Goal: Task Accomplishment & Management: Complete application form

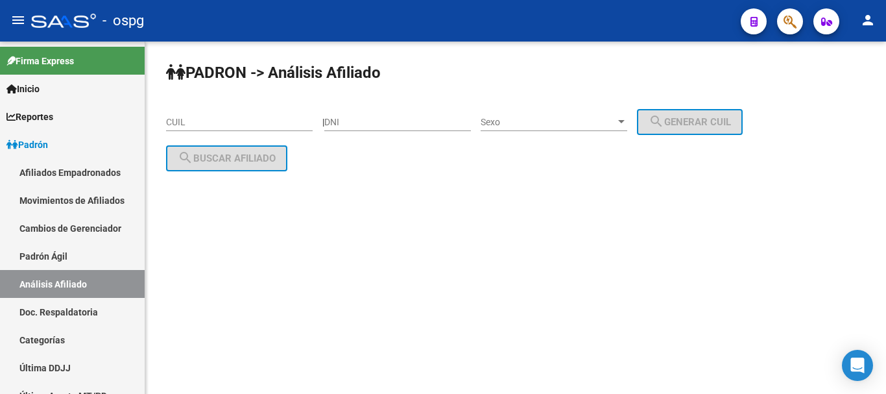
click at [257, 117] on input "CUIL" at bounding box center [239, 122] width 147 height 11
paste input "23-38999463-4"
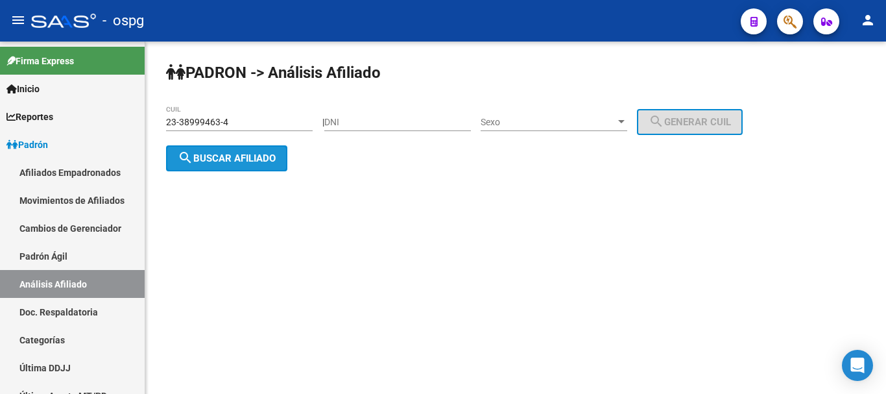
click at [243, 163] on span "search Buscar afiliado" at bounding box center [227, 159] width 98 height 12
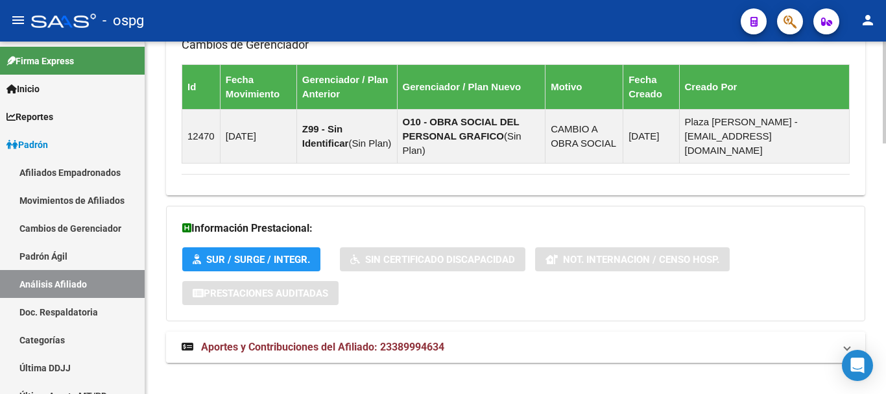
click at [324, 341] on span "Aportes y Contribuciones del Afiliado: 23389994634" at bounding box center [322, 347] width 243 height 12
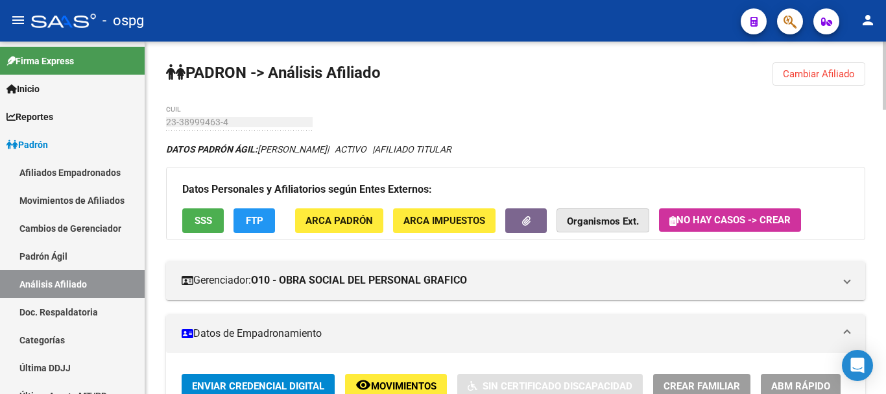
click at [600, 221] on strong "Organismos Ext." at bounding box center [603, 222] width 72 height 12
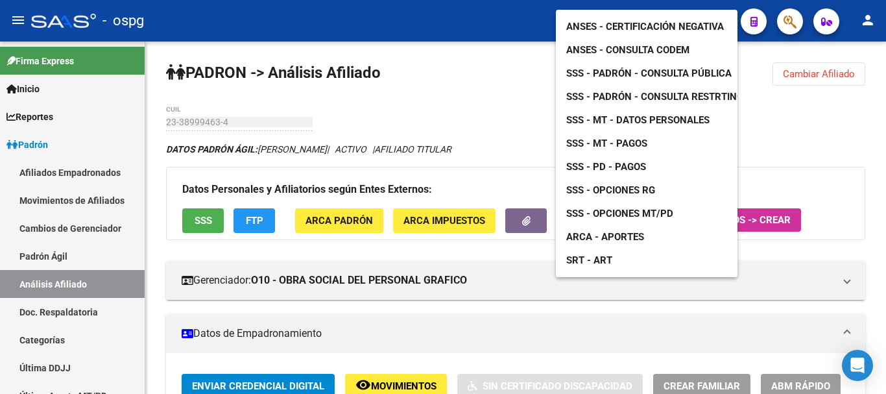
click at [623, 184] on span "SSS - Opciones RG" at bounding box center [611, 190] width 89 height 12
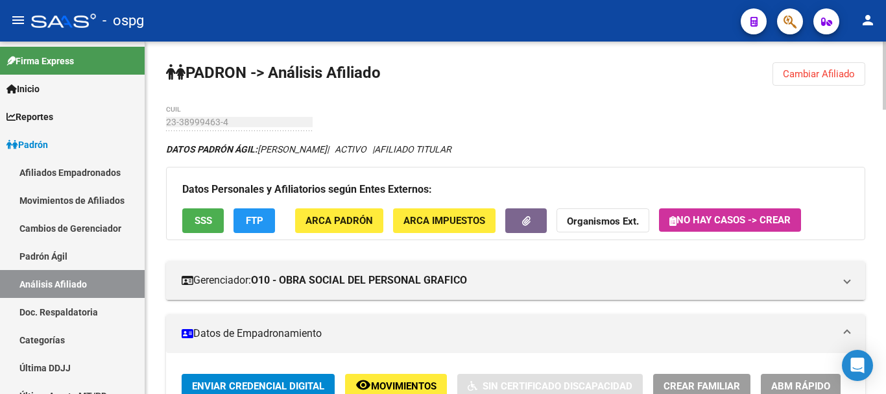
click at [826, 82] on button "Cambiar Afiliado" at bounding box center [819, 73] width 93 height 23
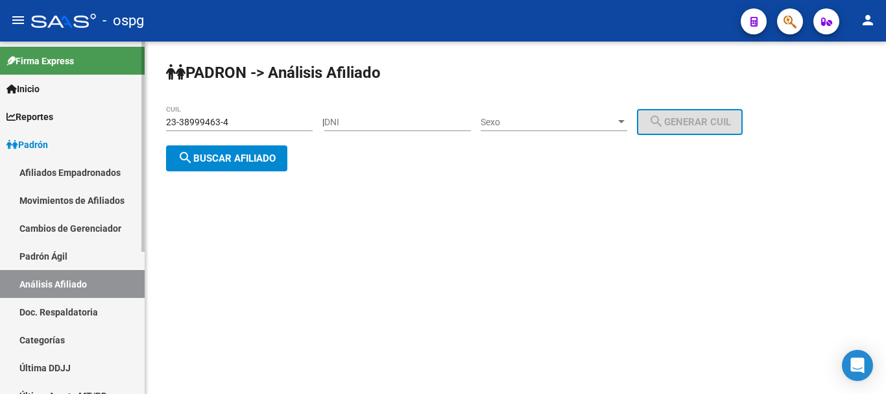
drag, startPoint x: 189, startPoint y: 114, endPoint x: 113, endPoint y: 110, distance: 76.6
click at [105, 109] on mat-sidenav-container "Firma Express Inicio Calendario SSS Instructivos Contacto OS Reportes Ingresos …" at bounding box center [443, 218] width 886 height 352
paste input "0-30749734-5"
type input "20-30749734-5"
click at [275, 162] on span "search Buscar afiliado" at bounding box center [227, 159] width 98 height 12
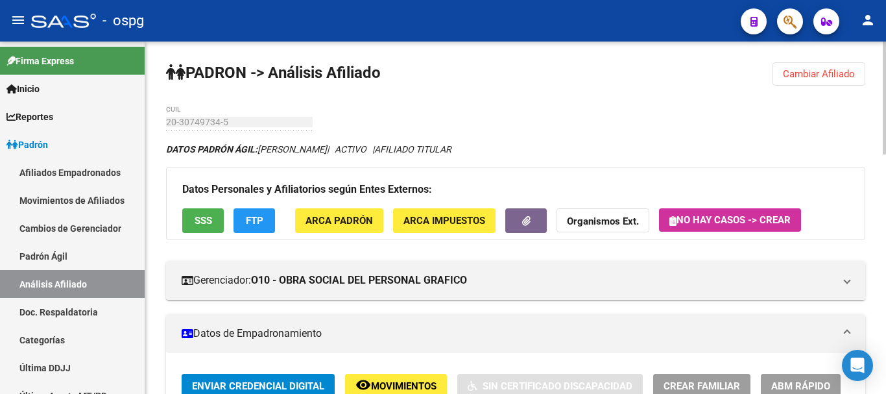
click at [193, 224] on button "SSS" at bounding box center [203, 220] width 42 height 24
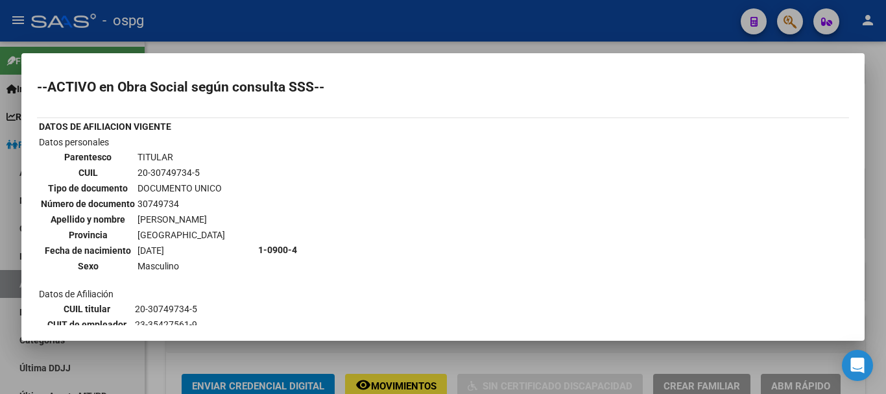
click at [663, 46] on div at bounding box center [443, 197] width 886 height 394
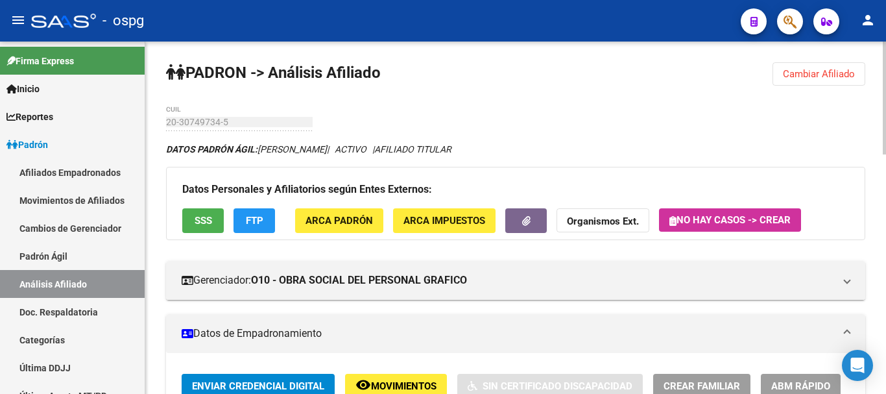
click at [267, 220] on button "FTP" at bounding box center [255, 220] width 42 height 24
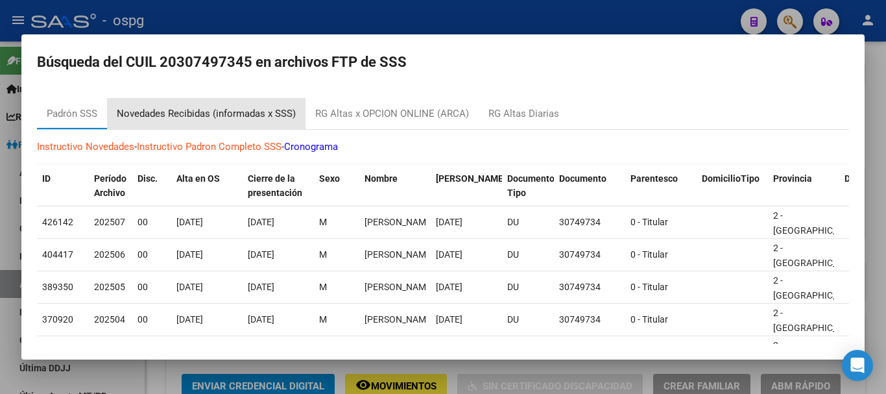
click at [194, 121] on div "Novedades Recibidas (informadas x SSS)" at bounding box center [206, 113] width 179 height 15
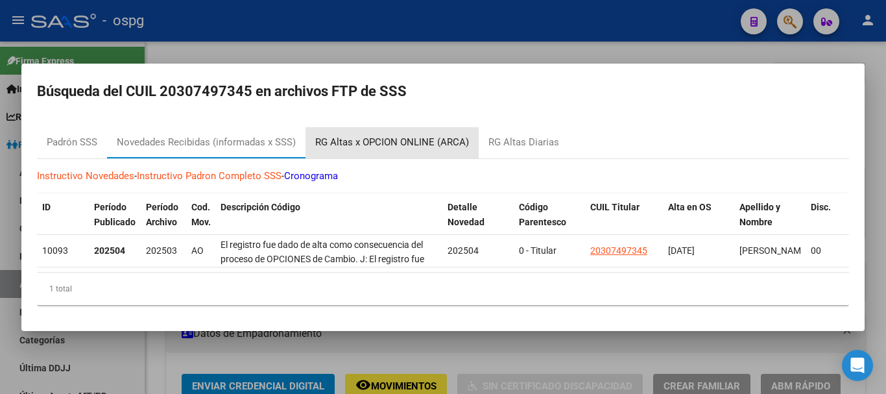
click at [438, 135] on div "RG Altas x OPCION ONLINE (ARCA)" at bounding box center [392, 142] width 154 height 15
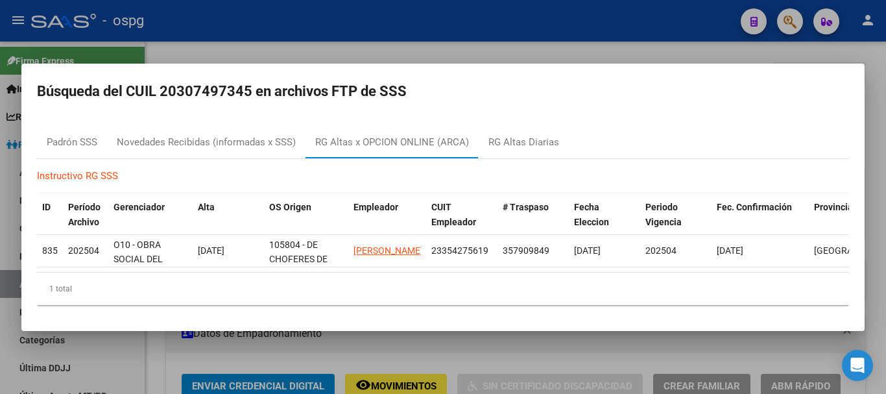
click at [557, 51] on div at bounding box center [443, 197] width 886 height 394
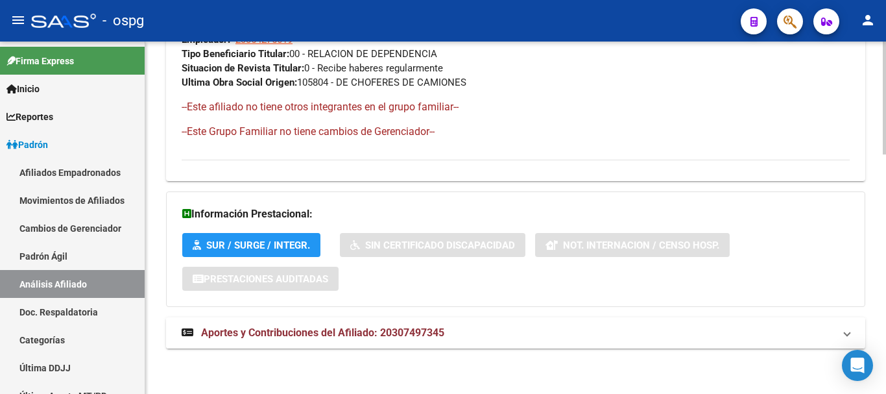
click at [487, 335] on mat-panel-title "Aportes y Contribuciones del Afiliado: 20307497345" at bounding box center [508, 333] width 653 height 14
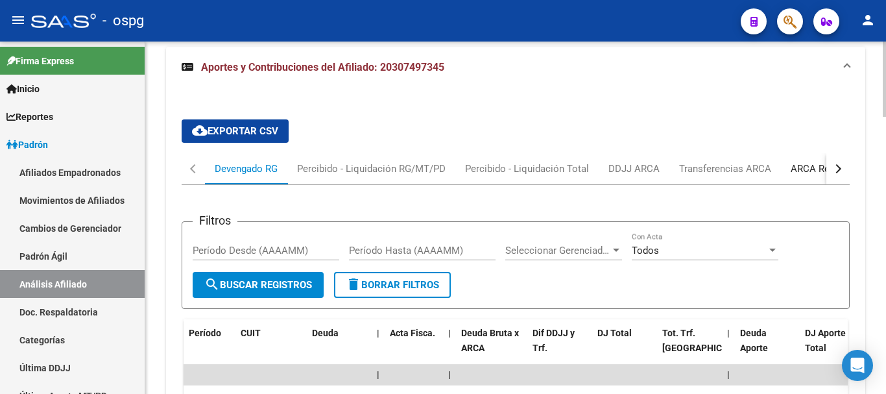
click at [811, 157] on div "ARCA Relaciones Laborales" at bounding box center [851, 168] width 141 height 31
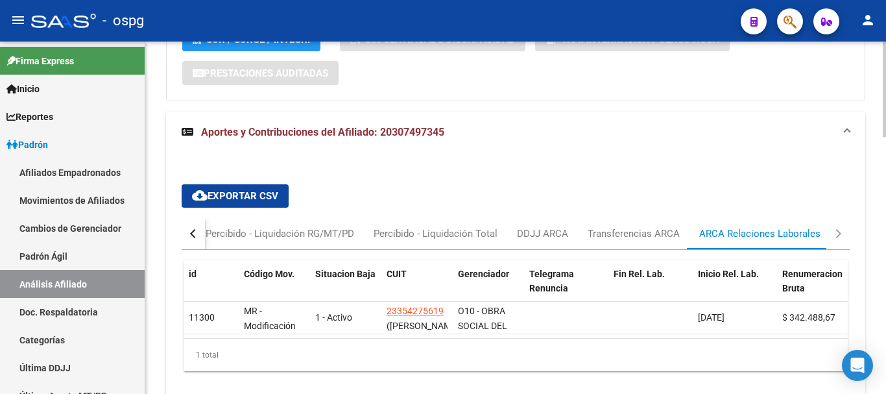
scroll to position [1016, 0]
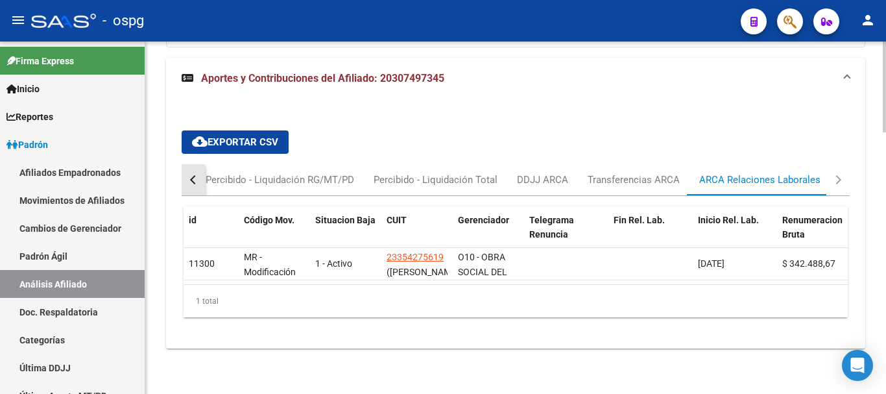
click at [196, 175] on div "button" at bounding box center [194, 179] width 9 height 9
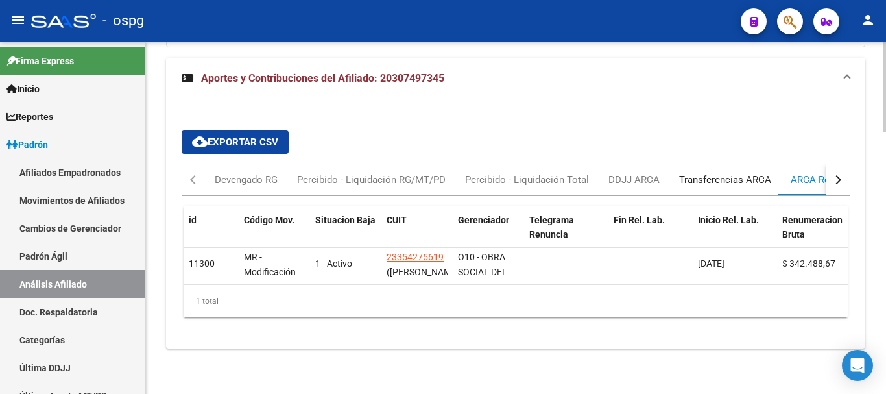
click at [667, 170] on div "Devengado RG Percibido - Liquidación RG/MT/PD Percibido - Liquidación Total DDJ…" at bounding box center [563, 179] width 717 height 31
click at [628, 173] on div "DDJJ ARCA" at bounding box center [634, 180] width 51 height 14
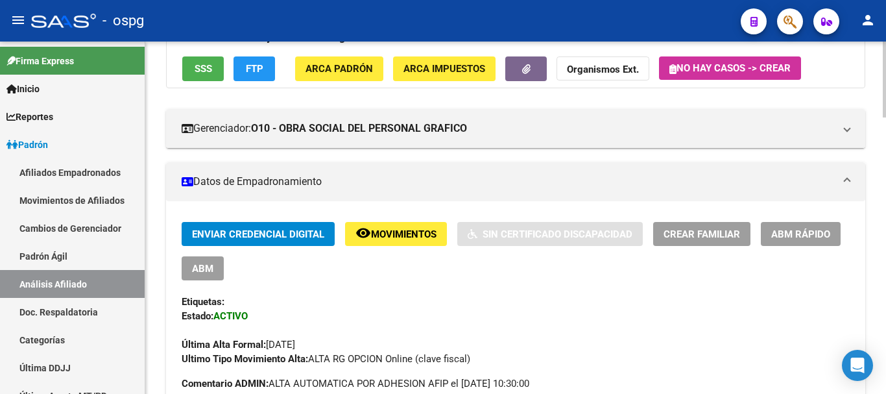
scroll to position [136, 0]
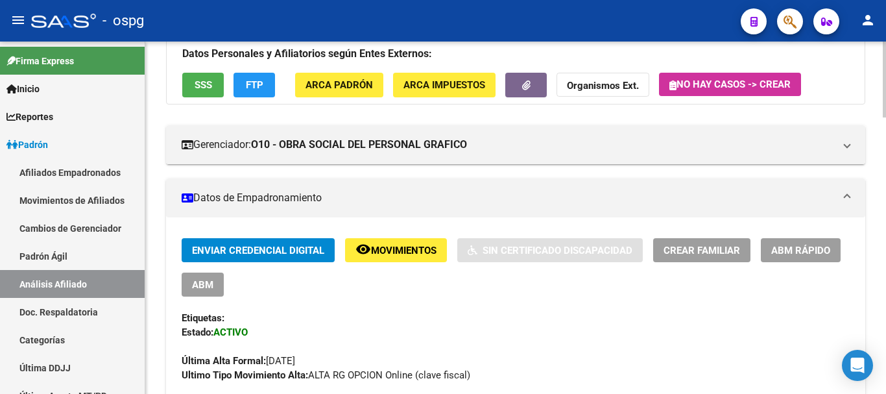
click at [584, 92] on strong "Organismos Ext." at bounding box center [603, 86] width 72 height 12
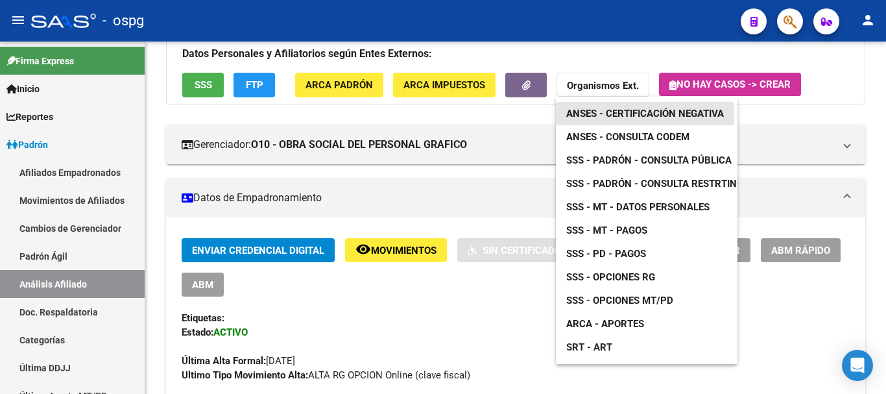
click at [617, 112] on span "ANSES - Certificación Negativa" at bounding box center [646, 114] width 158 height 12
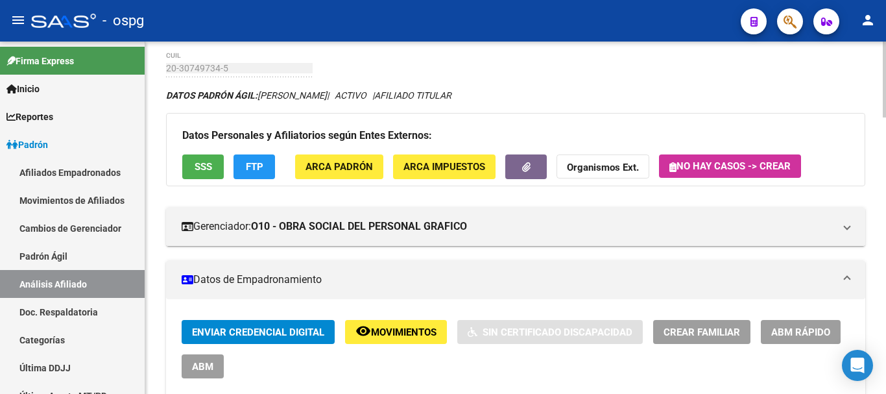
scroll to position [0, 0]
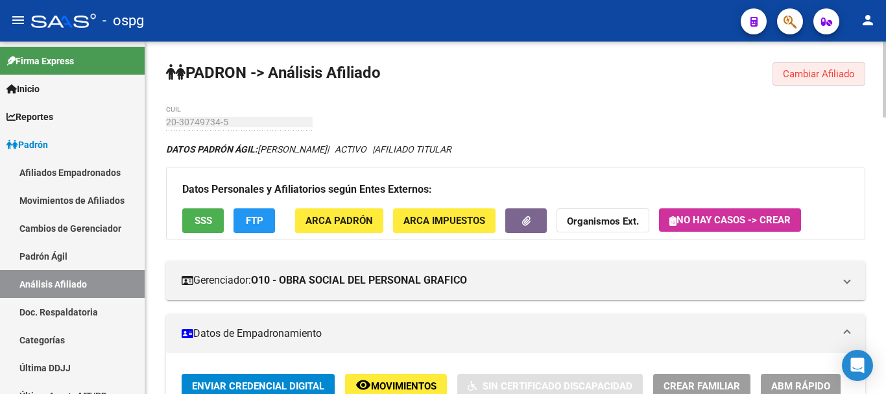
drag, startPoint x: 847, startPoint y: 74, endPoint x: 437, endPoint y: 86, distance: 410.3
click at [841, 75] on span "Cambiar Afiliado" at bounding box center [819, 74] width 72 height 12
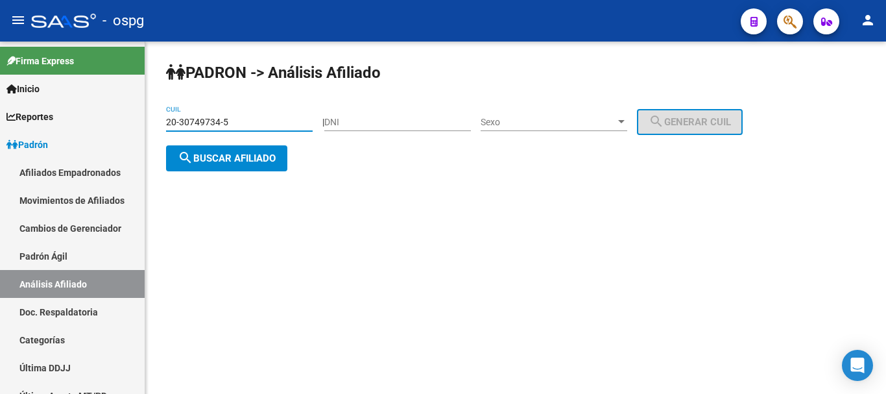
drag, startPoint x: 206, startPoint y: 124, endPoint x: 245, endPoint y: 132, distance: 40.3
click at [168, 125] on input "20-30749734-5" at bounding box center [239, 122] width 147 height 11
drag, startPoint x: 276, startPoint y: 116, endPoint x: 234, endPoint y: 125, distance: 42.7
click at [234, 125] on input "20-30749734-5" at bounding box center [239, 122] width 147 height 11
drag, startPoint x: 254, startPoint y: 125, endPoint x: 0, endPoint y: 106, distance: 255.1
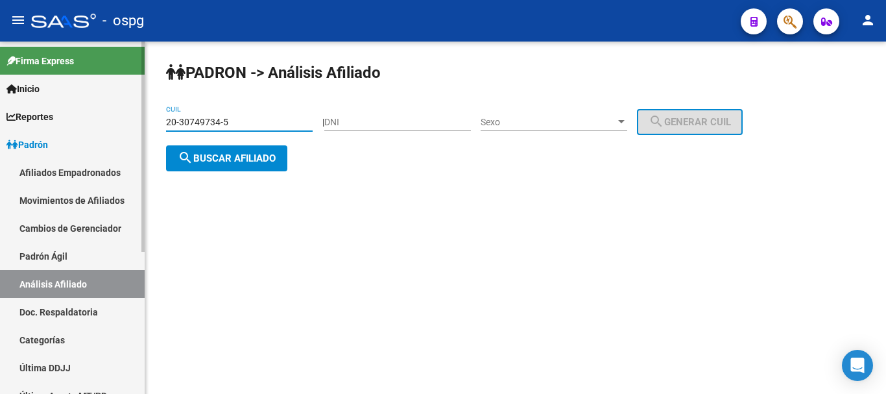
click at [0, 109] on mat-sidenav-container "Firma Express Inicio Calendario SSS Instructivos Contacto OS Reportes Ingresos …" at bounding box center [443, 218] width 886 height 352
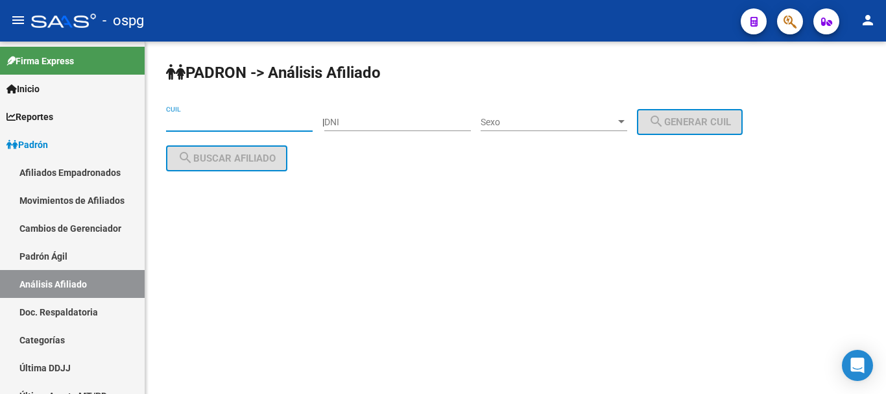
paste input "23-44502231-4"
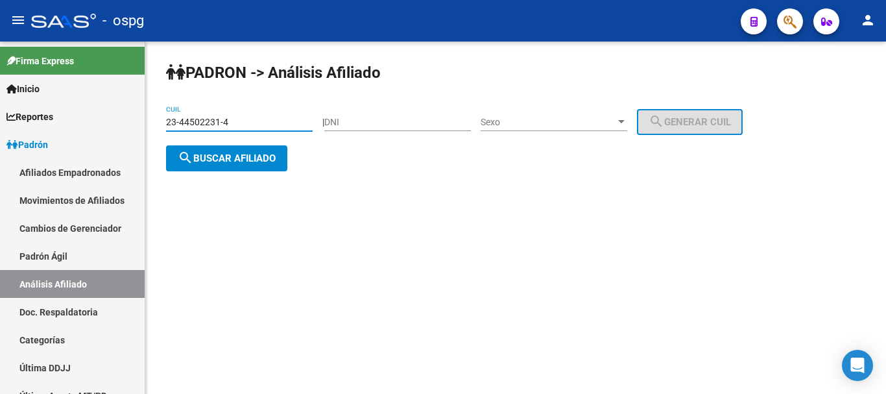
click at [220, 164] on button "search Buscar afiliado" at bounding box center [226, 158] width 121 height 26
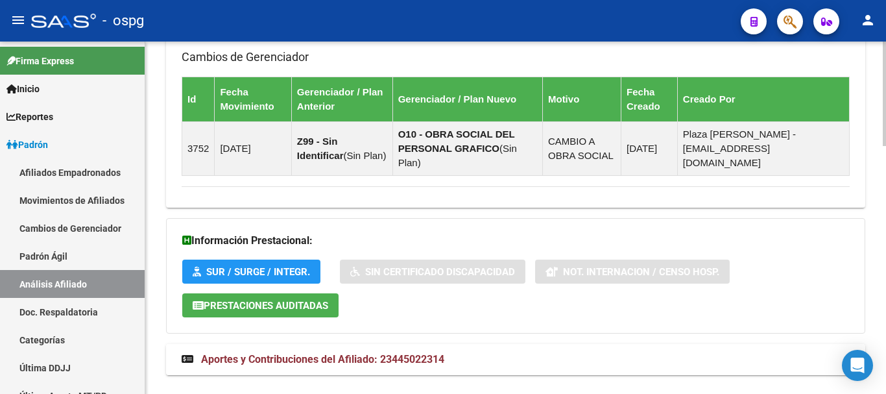
scroll to position [836, 0]
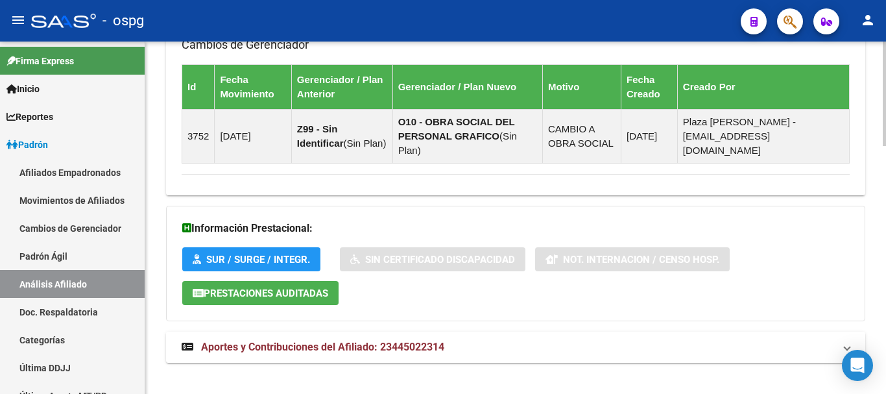
click at [415, 332] on mat-expansion-panel-header "Aportes y Contribuciones del Afiliado: 23445022314" at bounding box center [516, 347] width 700 height 31
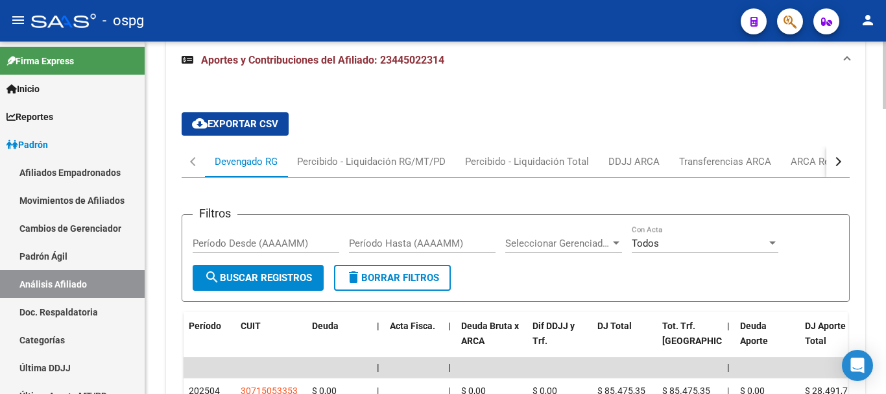
scroll to position [1171, 0]
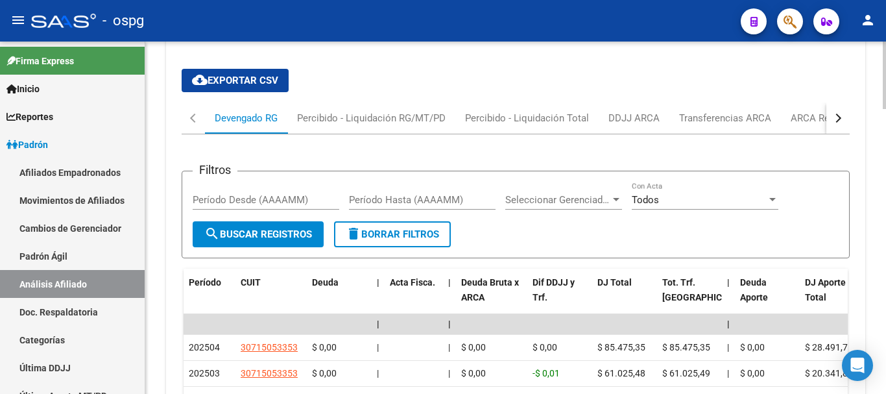
click at [837, 114] on div "button" at bounding box center [837, 118] width 9 height 9
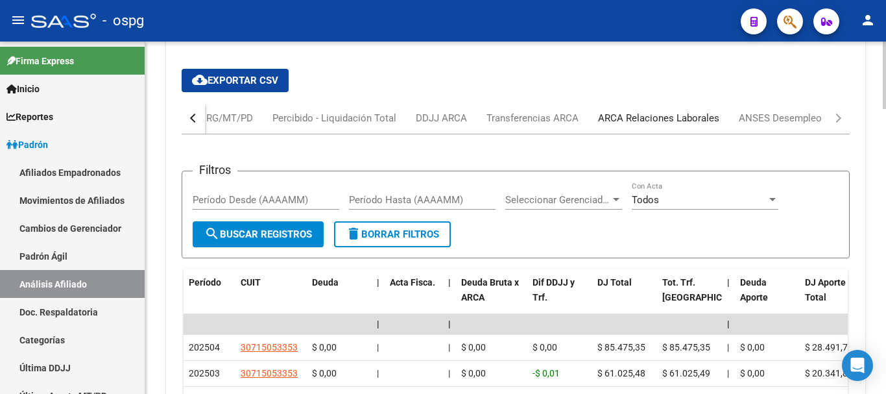
click at [664, 111] on div "ARCA Relaciones Laborales" at bounding box center [658, 118] width 121 height 14
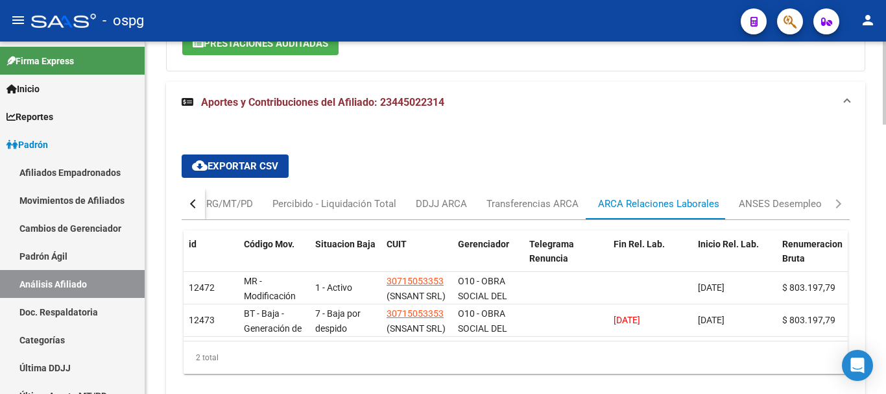
scroll to position [1008, 0]
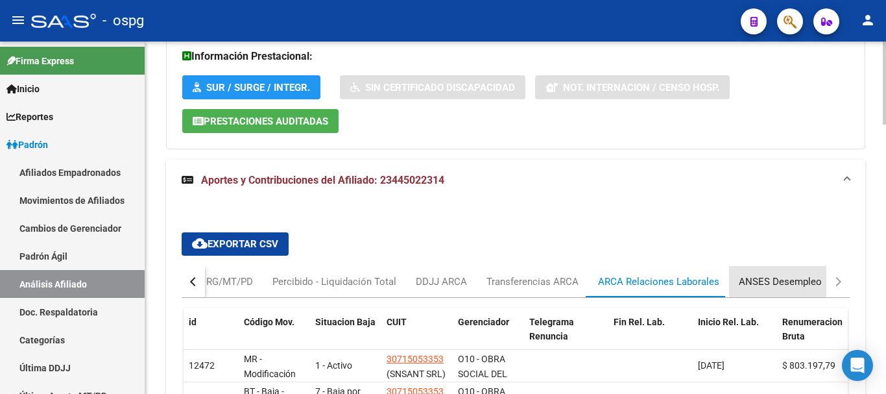
click at [812, 275] on div "ANSES Desempleo" at bounding box center [780, 282] width 83 height 14
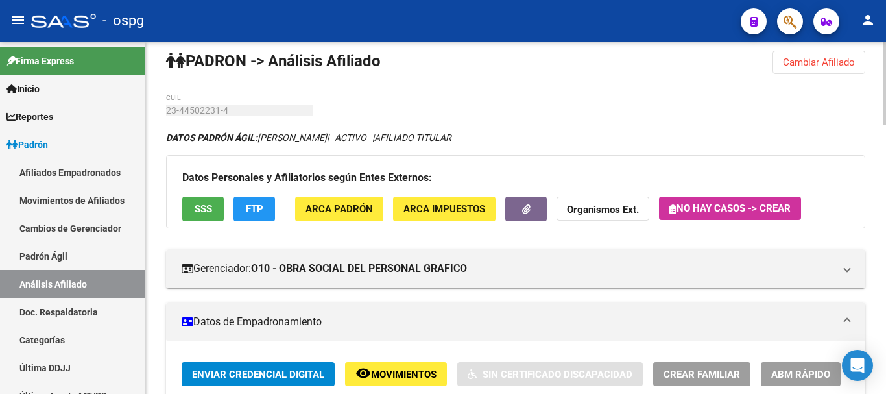
scroll to position [0, 0]
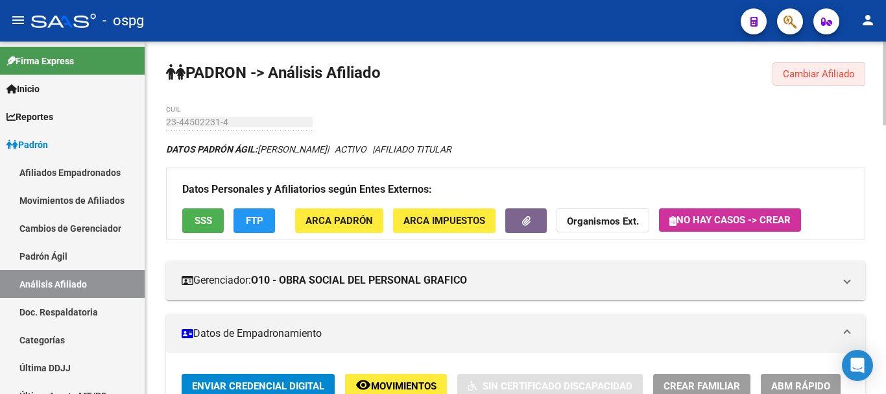
click at [830, 80] on button "Cambiar Afiliado" at bounding box center [819, 73] width 93 height 23
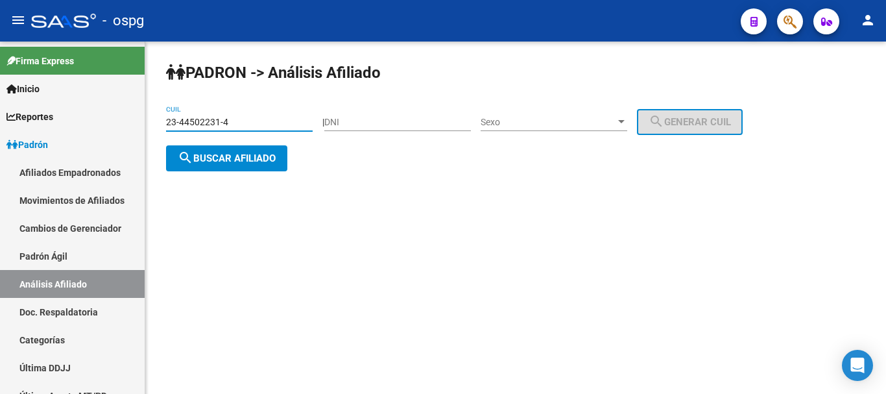
drag, startPoint x: 141, startPoint y: 97, endPoint x: 425, endPoint y: 278, distance: 336.1
click at [0, 75] on mat-sidenav-container "Firma Express Inicio Calendario SSS Instructivos Contacto OS Reportes Ingresos …" at bounding box center [443, 218] width 886 height 352
drag, startPoint x: 389, startPoint y: 154, endPoint x: 347, endPoint y: 167, distance: 44.9
click at [389, 155] on div "PADRON -> Análisis Afiliado 23-44502231-4 CUIL | DNI Sexo Sexo search Generar C…" at bounding box center [515, 127] width 741 height 171
drag, startPoint x: 233, startPoint y: 119, endPoint x: 0, endPoint y: 45, distance: 244.4
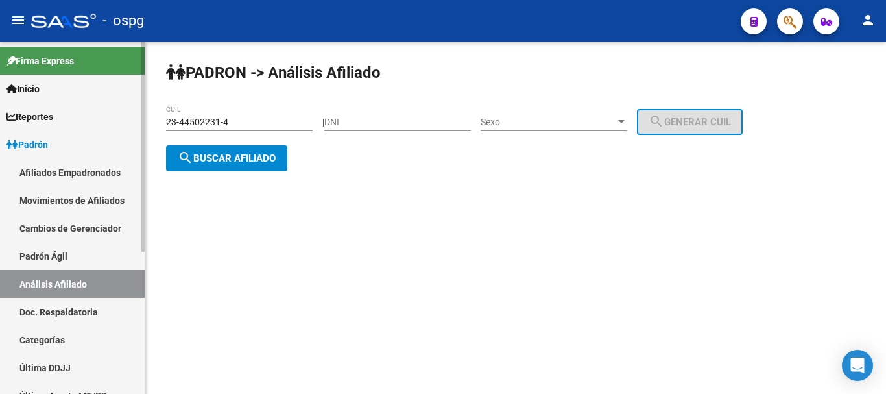
click at [0, 57] on mat-sidenav-container "Firma Express Inicio Calendario SSS Instructivos Contacto OS Reportes Ingresos …" at bounding box center [443, 218] width 886 height 352
type input "20-30749734-5"
click at [228, 157] on span "search Buscar afiliado" at bounding box center [227, 159] width 98 height 12
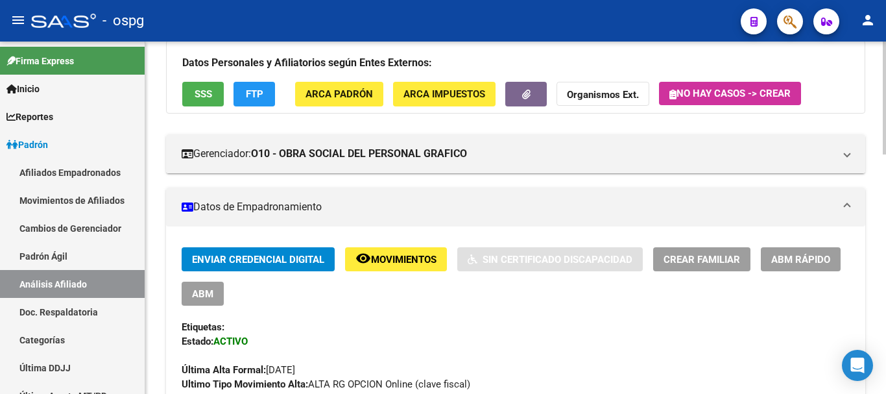
scroll to position [130, 0]
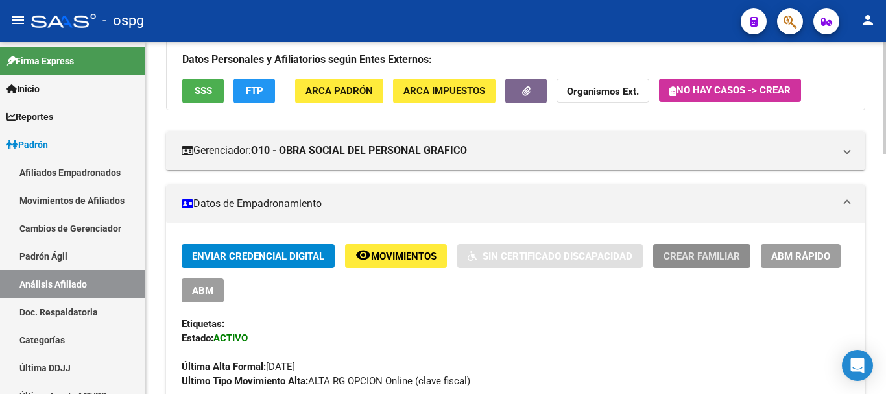
click at [674, 248] on button "Crear Familiar" at bounding box center [702, 256] width 97 height 24
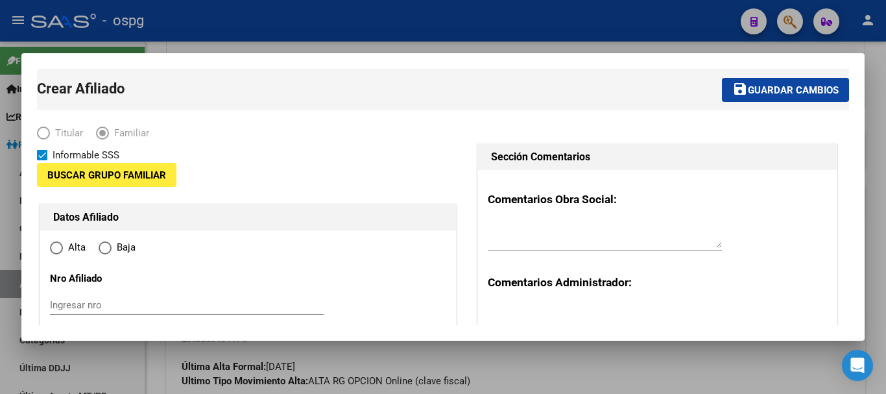
type input "23-35427561-9"
type input "INGENIERO [PERSON_NAME]"
type input "1612"
type input "Estomba"
type input "1547"
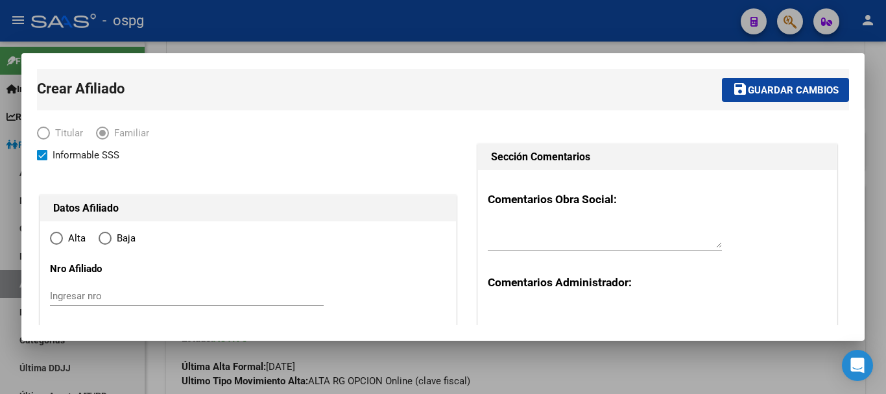
radio input "true"
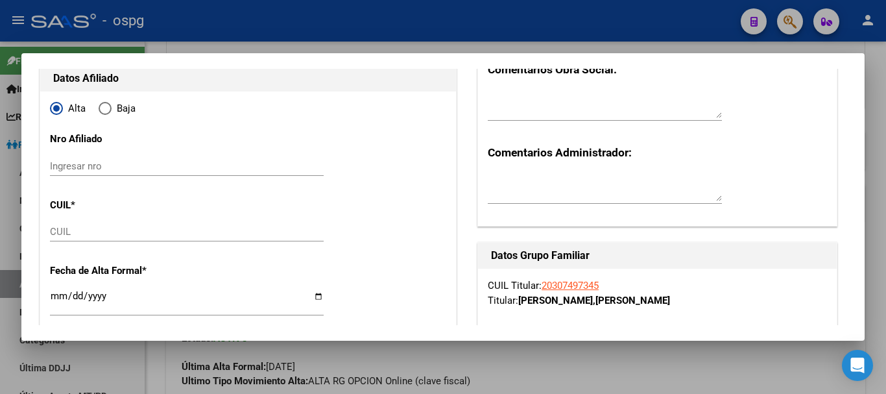
type input "23-35427561-9"
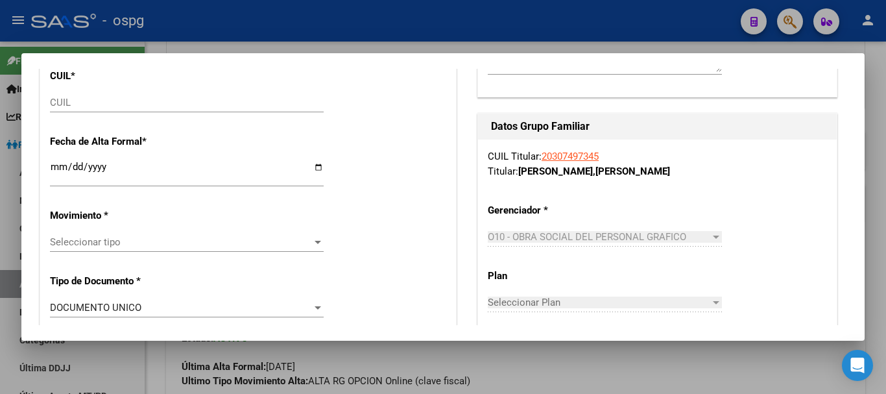
scroll to position [260, 0]
click at [73, 106] on input "CUIL" at bounding box center [187, 102] width 274 height 12
paste input "27-52113824-1"
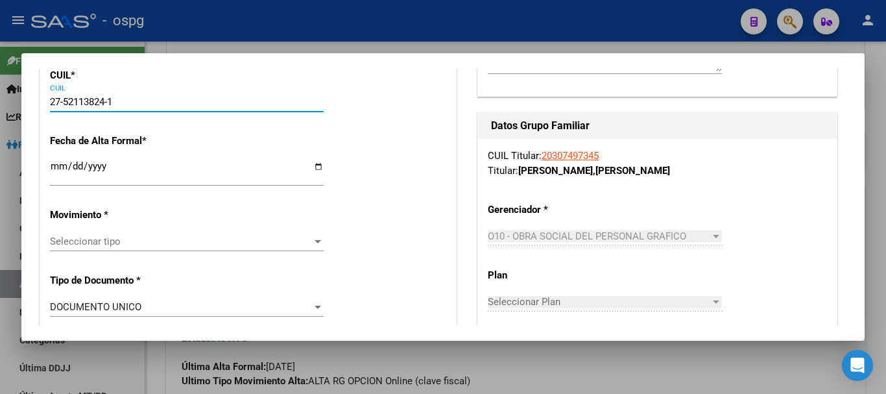
type input "27-52113824-1"
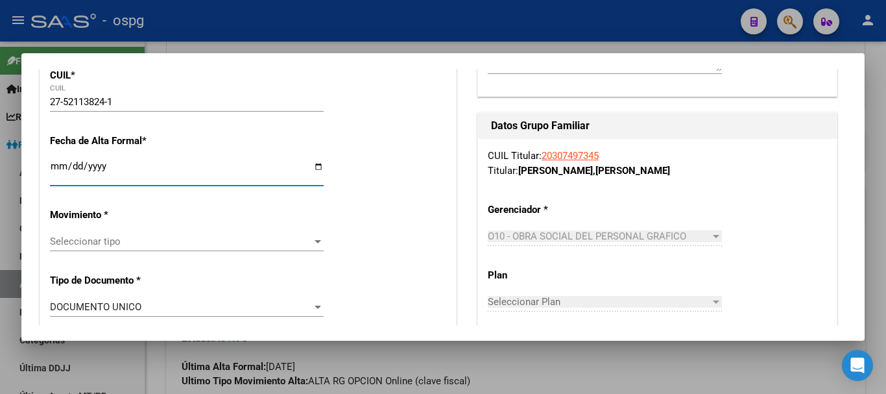
click at [56, 167] on input "Ingresar fecha" at bounding box center [187, 171] width 274 height 21
type input "52113824"
type input "[PERSON_NAME]"
type input "[DATE]"
type input "[PERSON_NAME]"
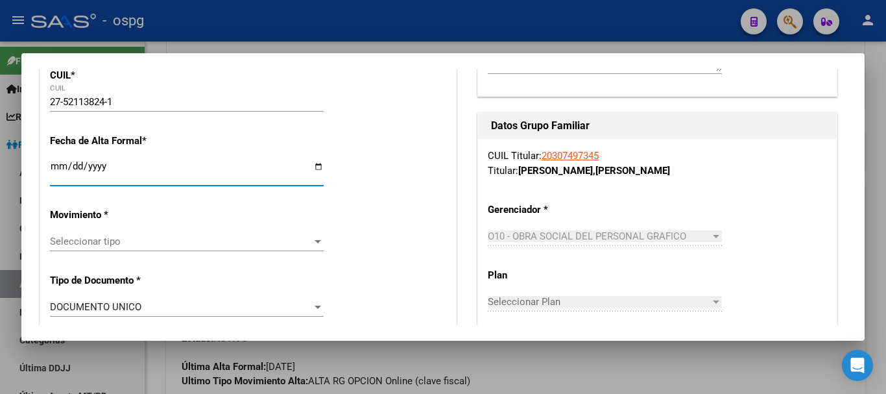
type input "ESTOMBA"
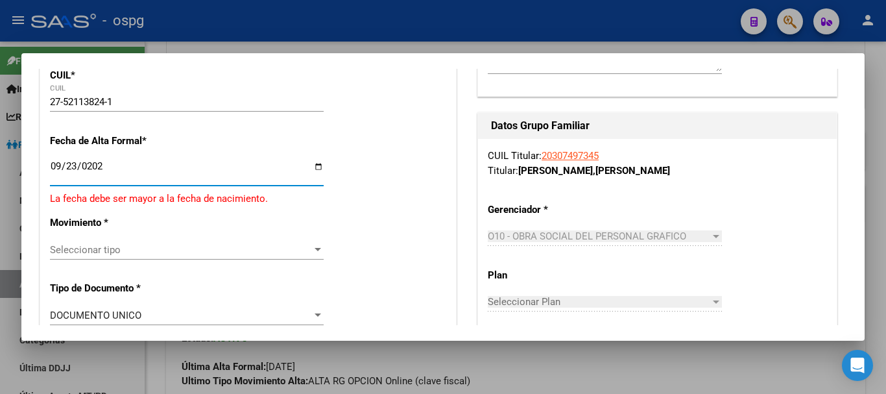
type input "[DATE]"
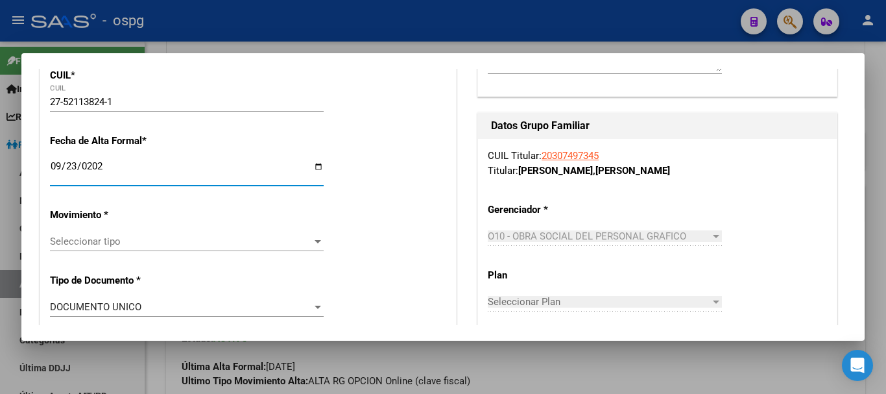
click at [175, 243] on span "Seleccionar tipo" at bounding box center [181, 242] width 262 height 12
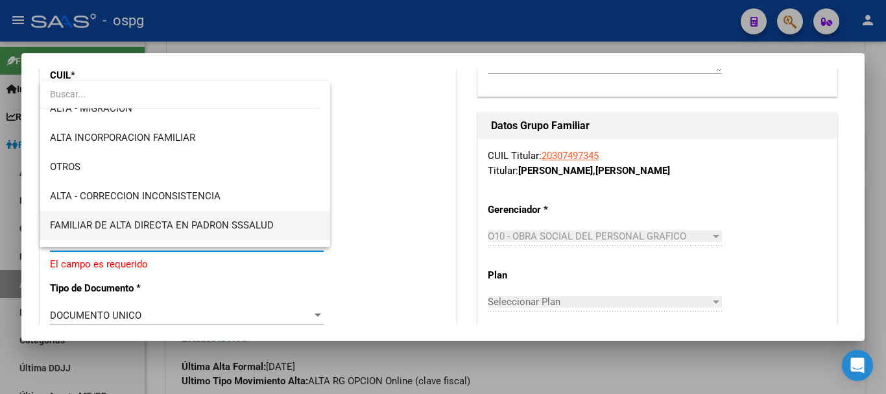
scroll to position [195, 0]
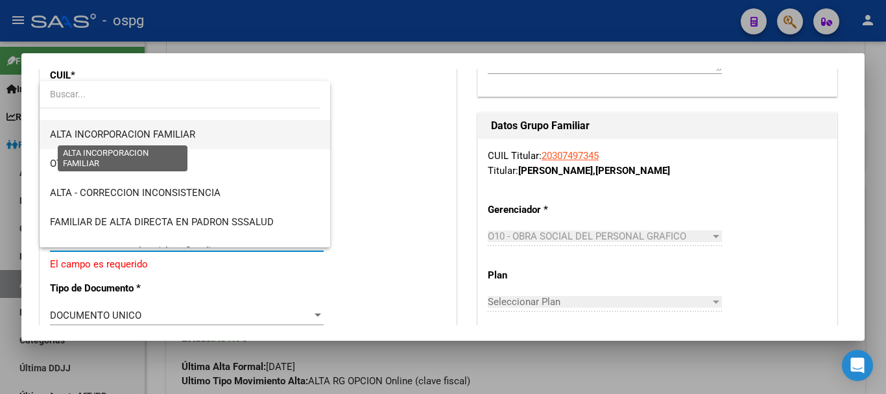
click at [176, 132] on span "ALTA INCORPORACION FAMILIAR" at bounding box center [122, 134] width 145 height 12
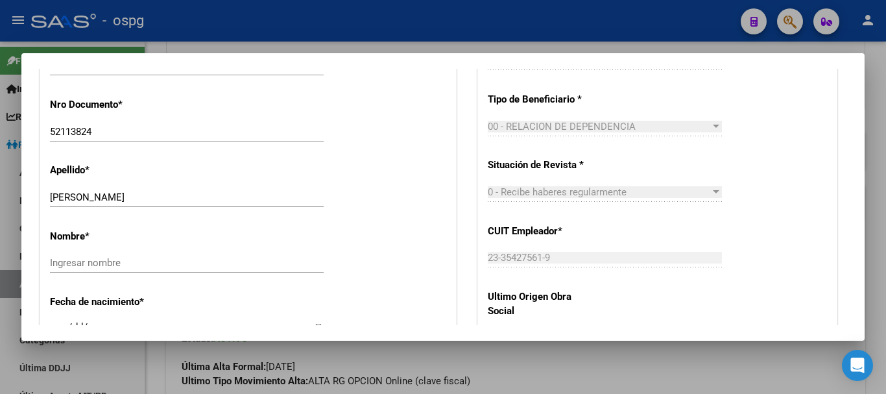
scroll to position [584, 0]
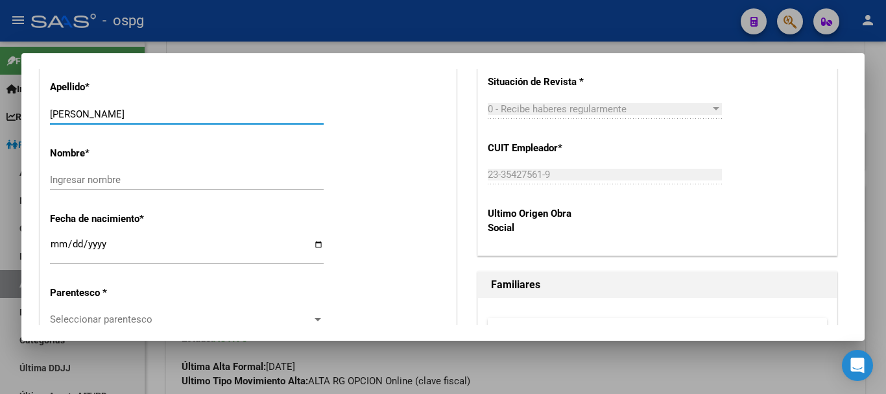
drag, startPoint x: 89, startPoint y: 112, endPoint x: 163, endPoint y: 116, distance: 74.1
click at [163, 116] on input "[PERSON_NAME]" at bounding box center [187, 114] width 274 height 12
type input "[PERSON_NAME]"
click at [100, 180] on input "Ingresar nombre" at bounding box center [187, 180] width 274 height 12
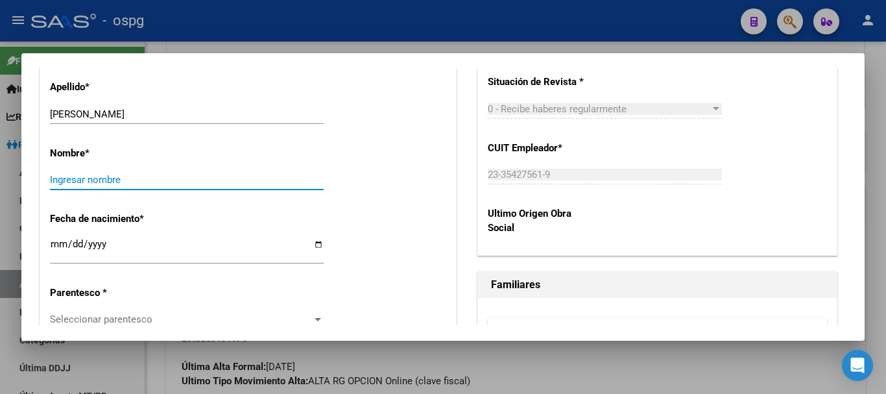
paste input "[PERSON_NAME]"
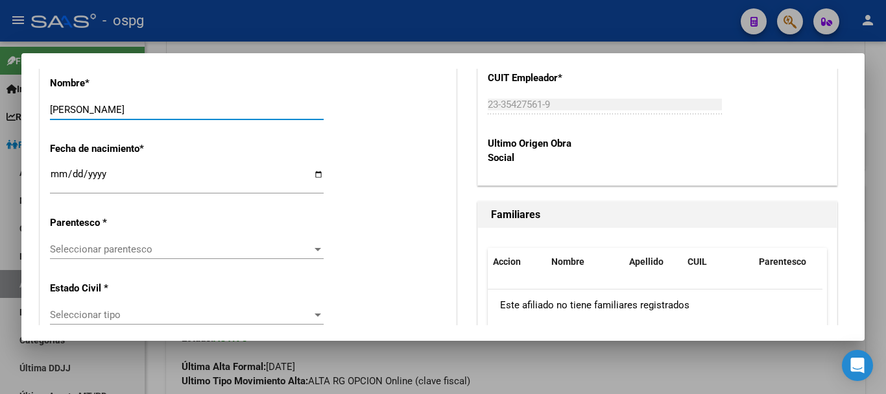
scroll to position [714, 0]
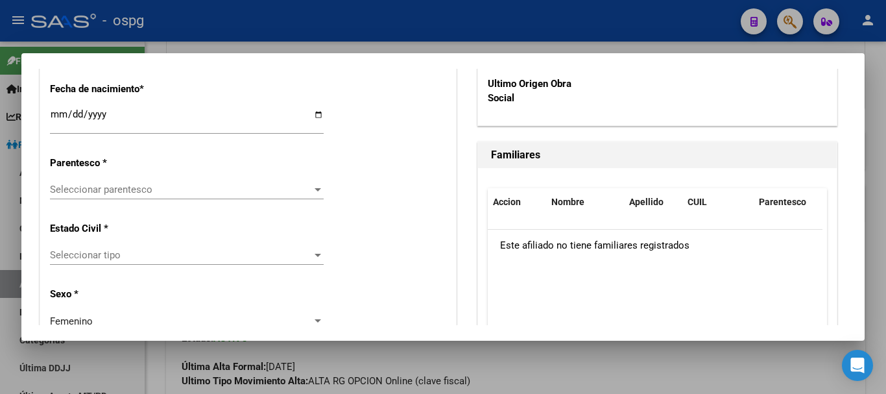
type input "[PERSON_NAME]"
click at [99, 189] on span "Seleccionar parentesco" at bounding box center [181, 190] width 262 height 12
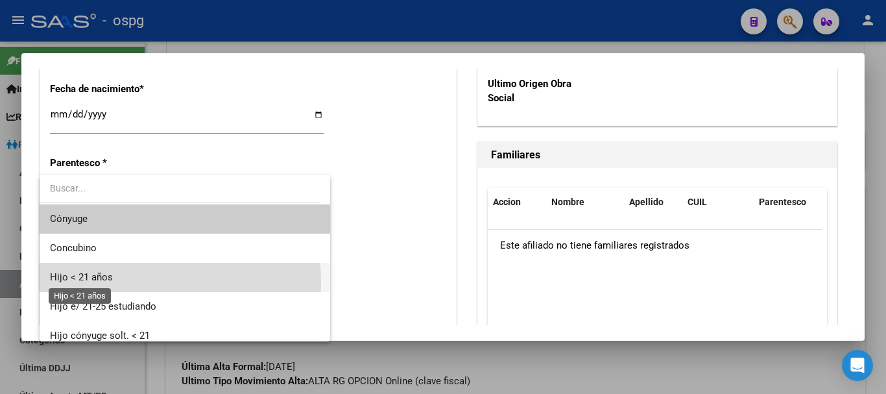
click at [90, 282] on span "Hijo < 21 años" at bounding box center [81, 277] width 63 height 12
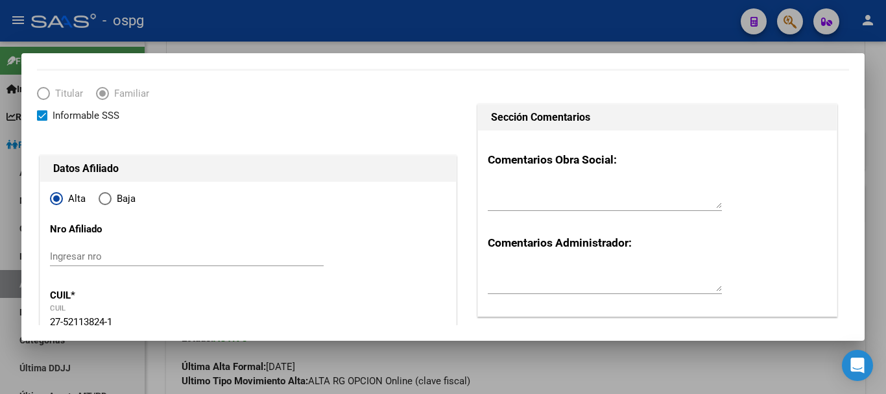
scroll to position [0, 0]
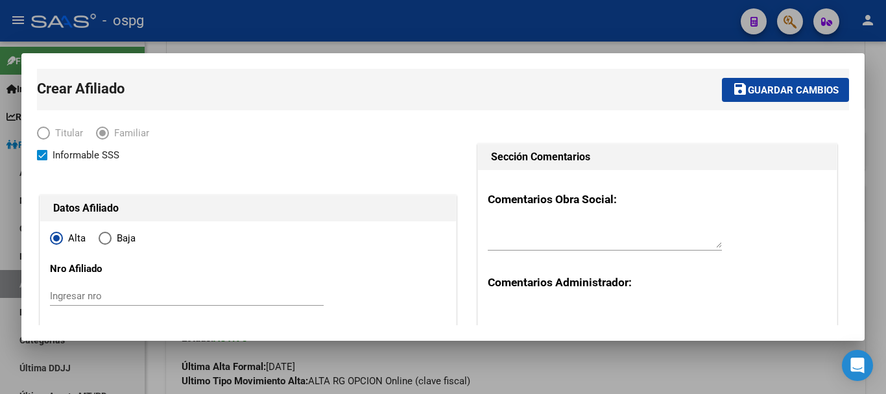
click at [805, 88] on span "Guardar cambios" at bounding box center [793, 90] width 91 height 12
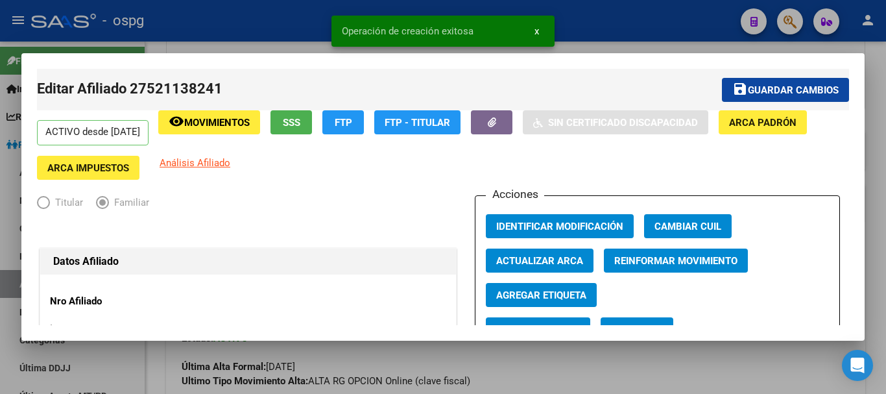
click at [879, 147] on div at bounding box center [443, 197] width 886 height 394
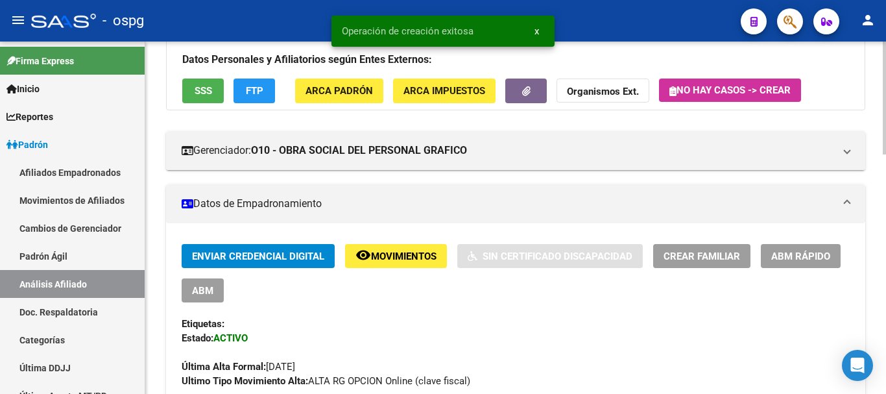
click at [698, 251] on span "Crear Familiar" at bounding box center [702, 257] width 77 height 12
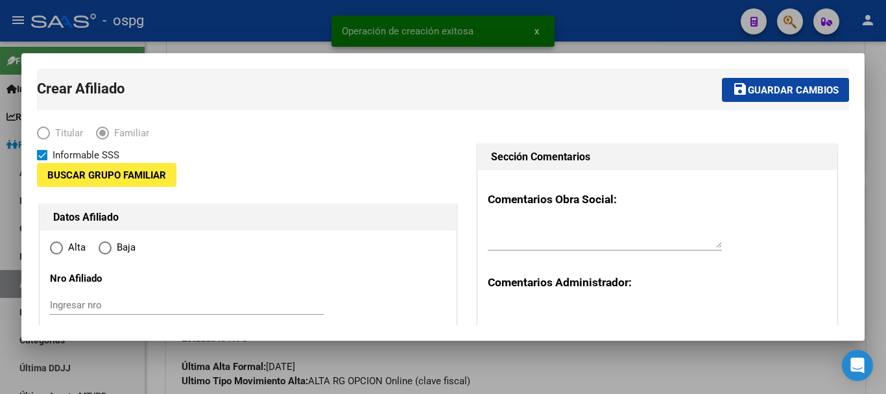
type input "23-35427561-9"
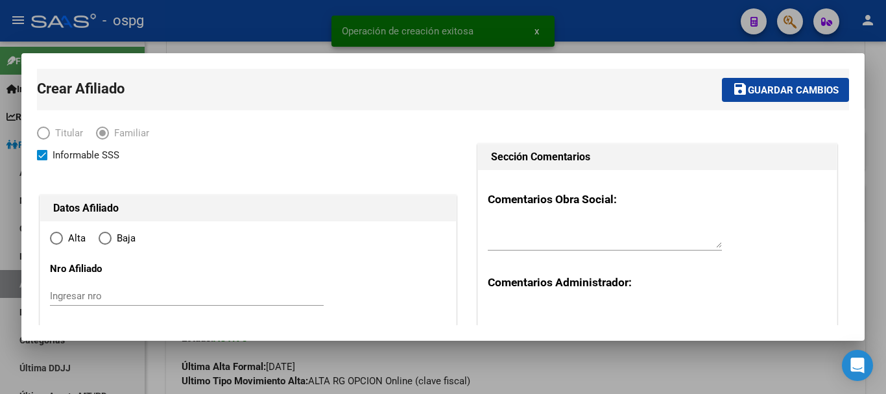
type input "INGENIERO [PERSON_NAME]"
type input "1612"
type input "Estomba"
type input "1547"
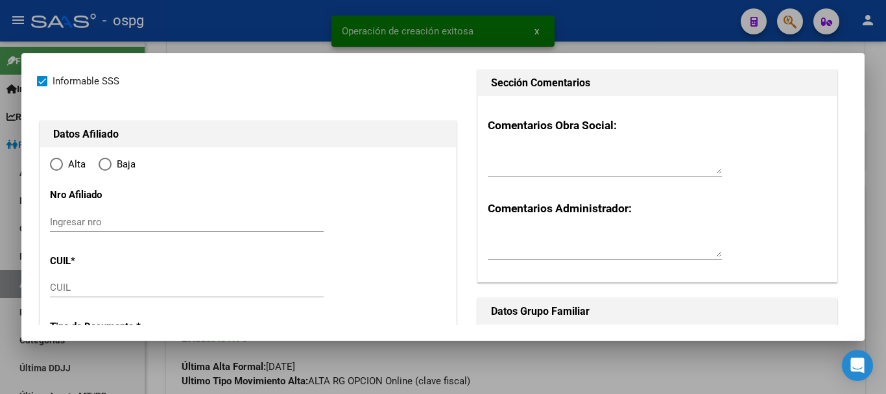
radio input "true"
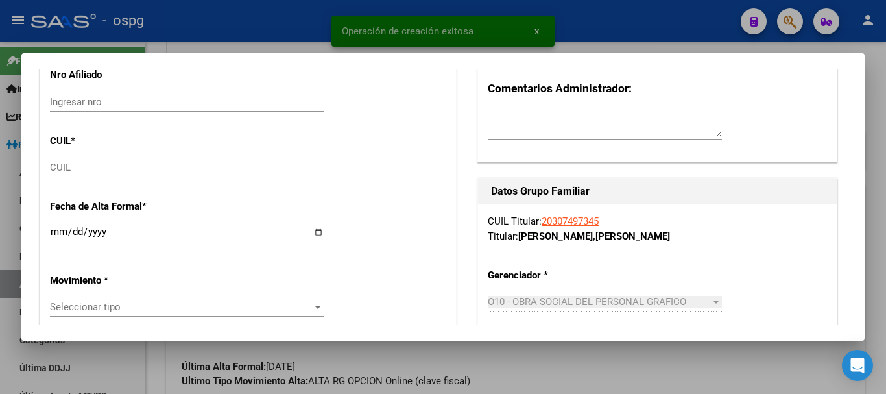
scroll to position [195, 0]
type input "23-35427561-9"
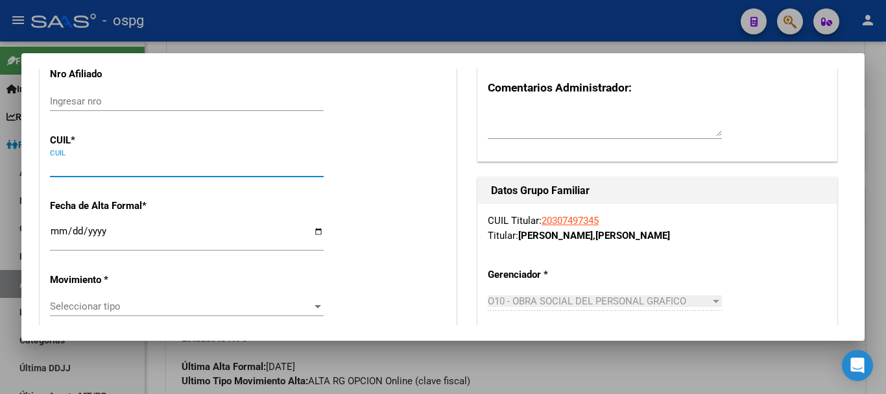
click at [65, 164] on input "CUIL" at bounding box center [187, 167] width 274 height 12
paste input "20-51163613-3"
type input "20-51163613-3"
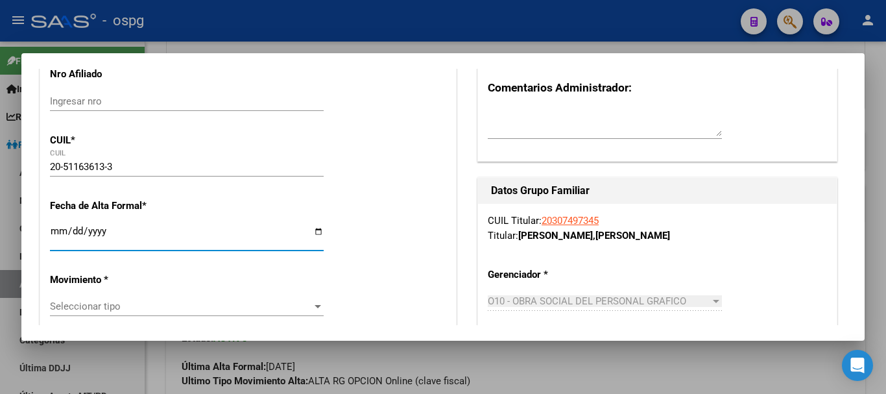
click at [58, 235] on input "Ingresar fecha" at bounding box center [187, 236] width 274 height 21
type input "51163613"
type input "[PERSON_NAME]"
type input "[DATE]"
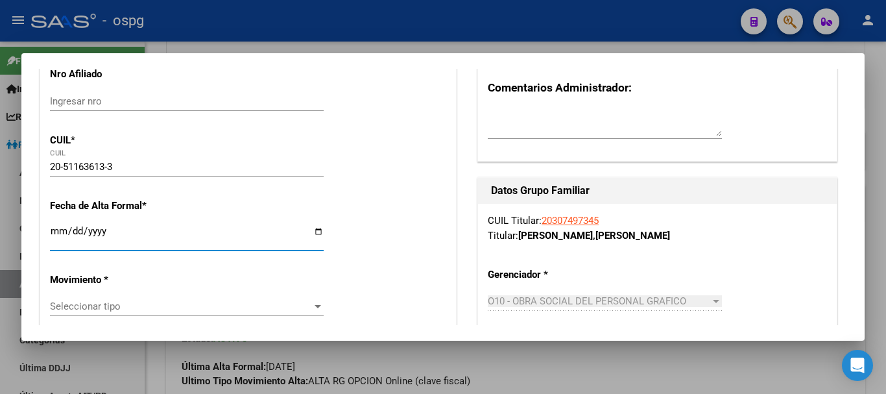
type input "INGENIERO [PERSON_NAME]"
type input "ESTOMBA"
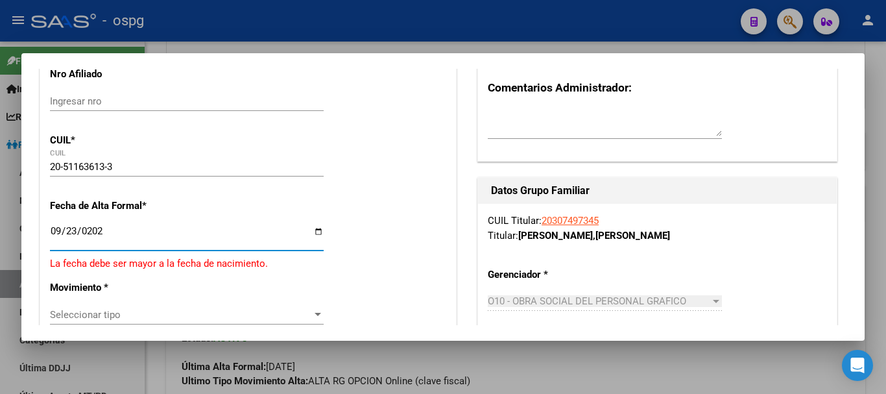
type input "[DATE]"
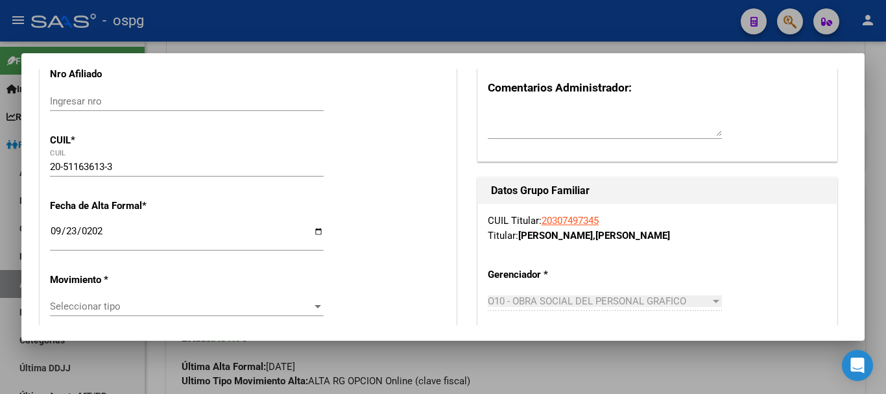
click at [156, 299] on div "Seleccionar tipo Seleccionar tipo" at bounding box center [187, 306] width 274 height 19
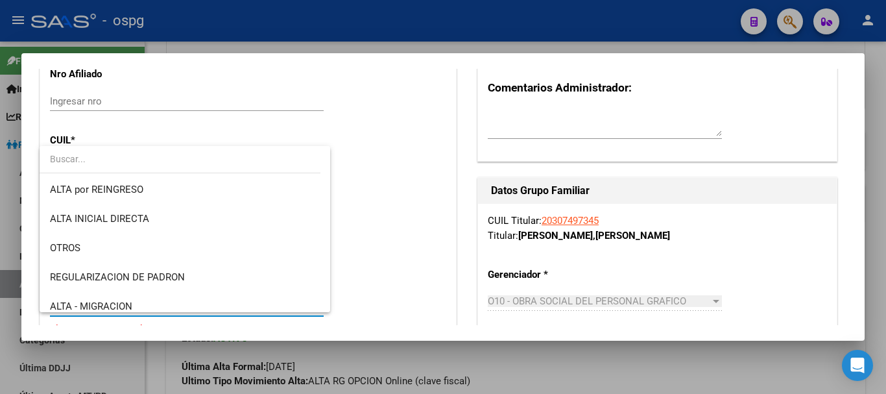
scroll to position [130, 0]
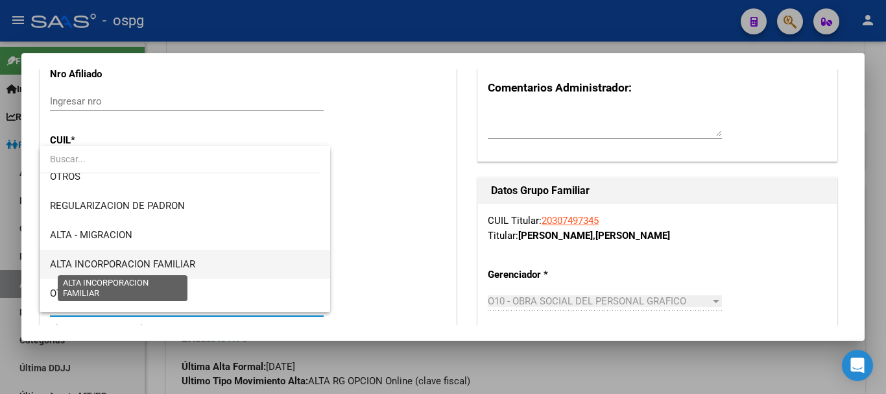
click at [180, 262] on span "ALTA INCORPORACION FAMILIAR" at bounding box center [122, 264] width 145 height 12
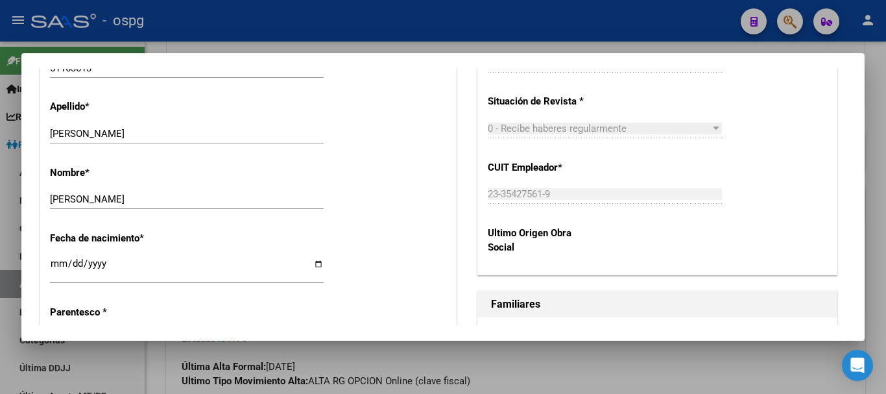
scroll to position [714, 0]
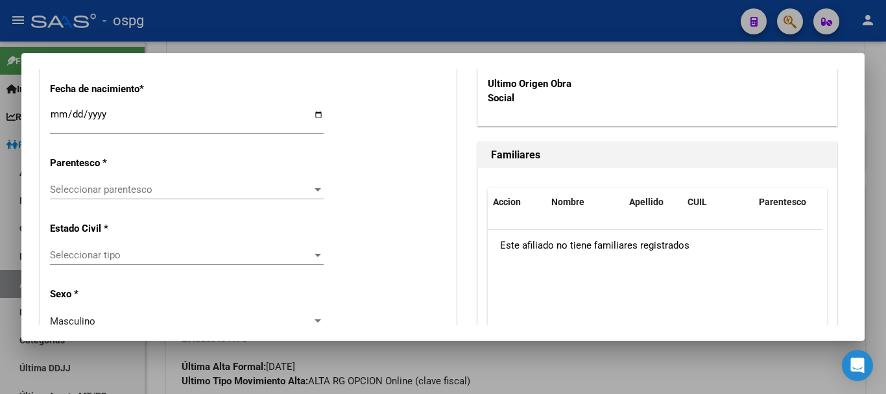
click at [136, 186] on span "Seleccionar parentesco" at bounding box center [181, 190] width 262 height 12
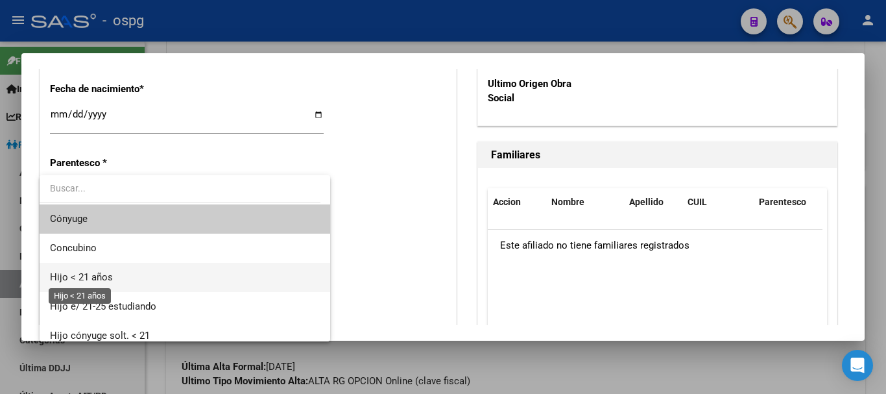
click at [90, 274] on span "Hijo < 21 años" at bounding box center [81, 277] width 63 height 12
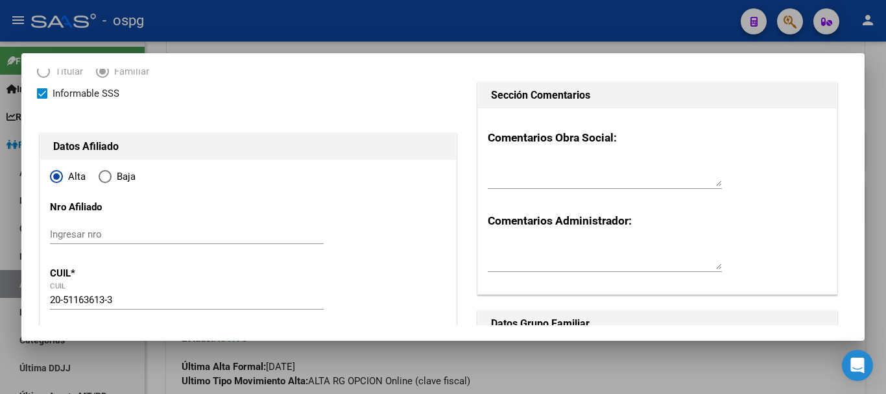
scroll to position [0, 0]
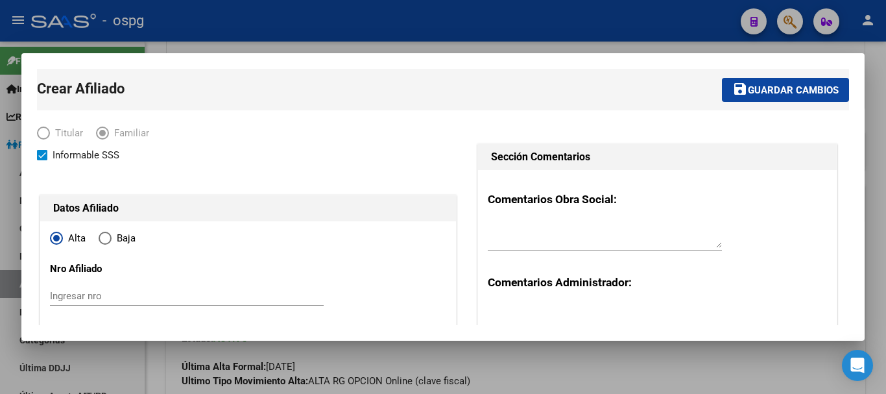
click at [759, 96] on button "save Guardar cambios" at bounding box center [785, 90] width 127 height 24
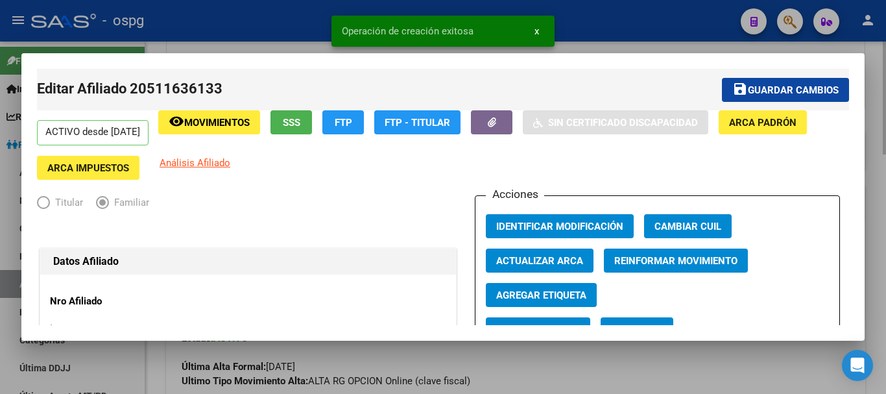
drag, startPoint x: 885, startPoint y: 263, endPoint x: 872, endPoint y: 259, distance: 14.2
click at [885, 262] on div at bounding box center [443, 197] width 886 height 394
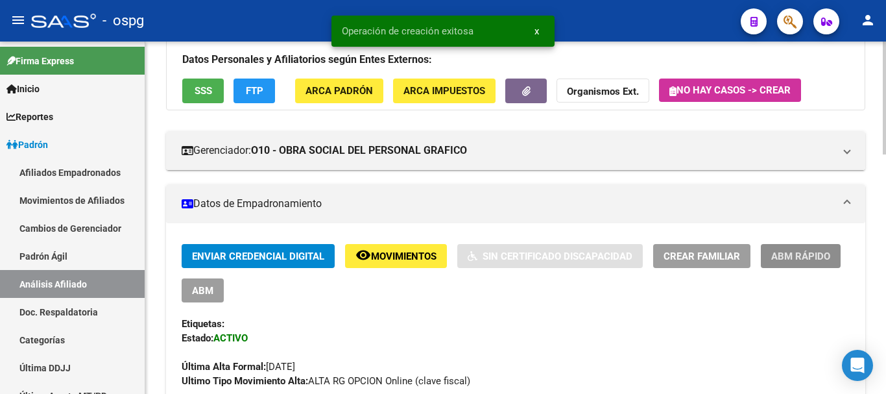
click at [822, 255] on span "ABM Rápido" at bounding box center [801, 257] width 59 height 12
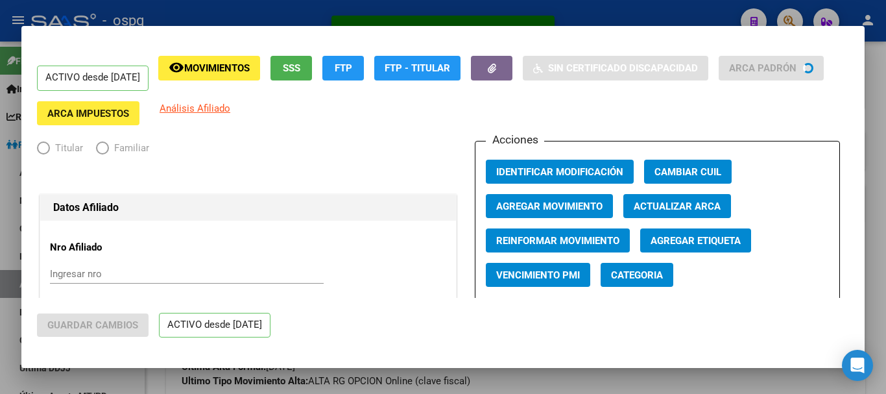
radio input "true"
type input "23-35427561-9"
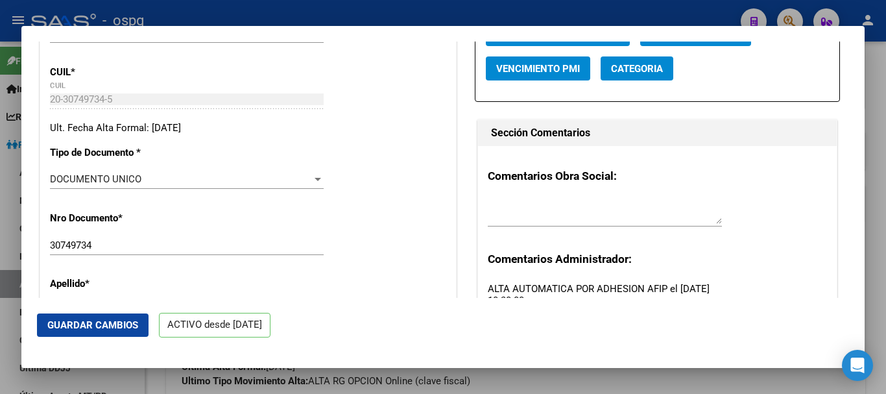
scroll to position [454, 0]
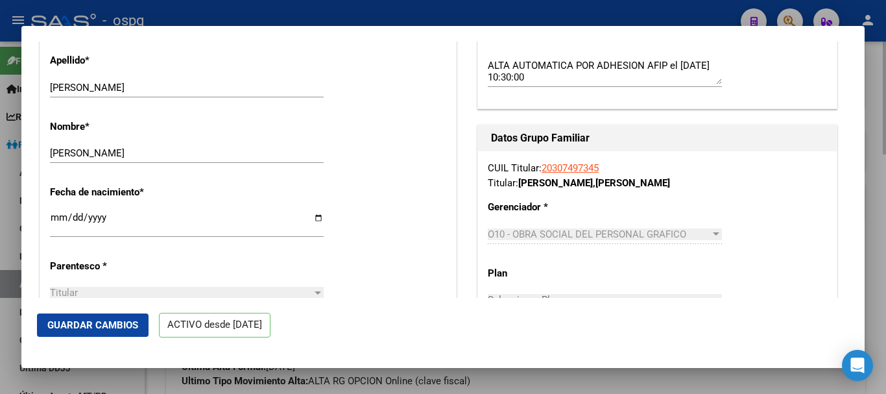
click at [881, 167] on div at bounding box center [443, 197] width 886 height 394
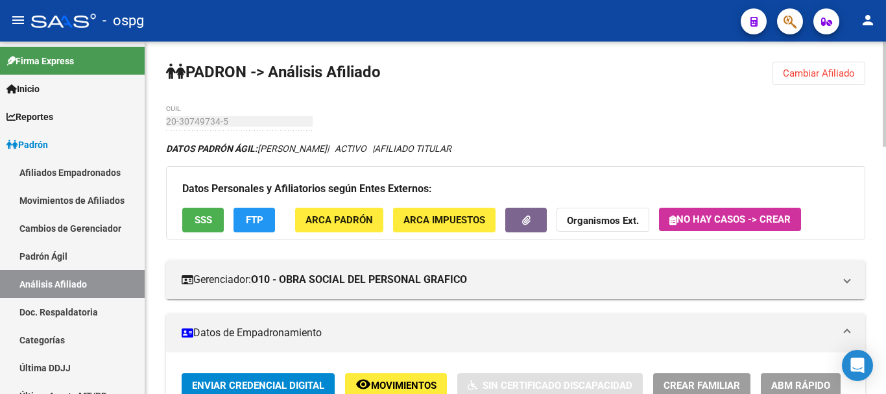
scroll to position [0, 0]
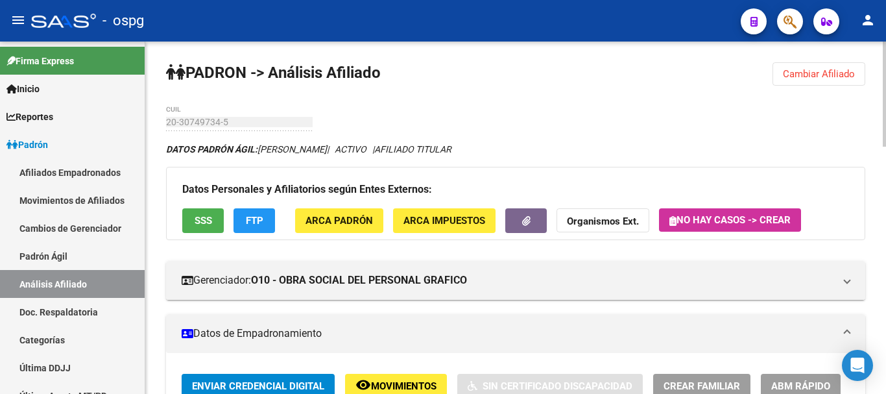
click at [822, 69] on span "Cambiar Afiliado" at bounding box center [819, 74] width 72 height 12
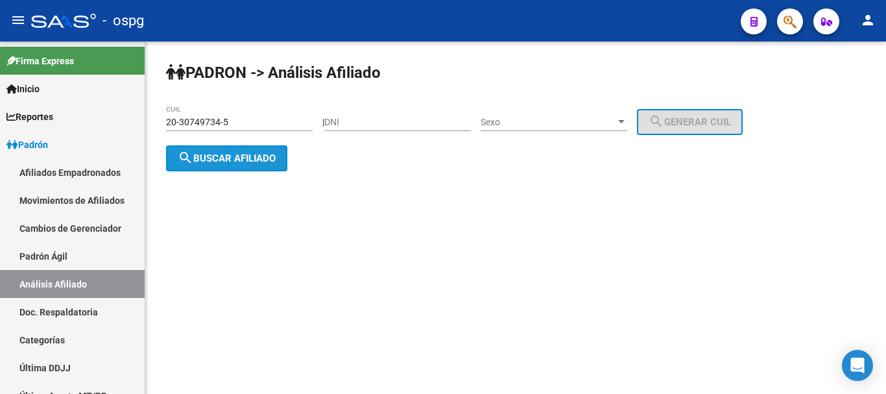
click at [239, 156] on span "search Buscar afiliado" at bounding box center [227, 159] width 98 height 12
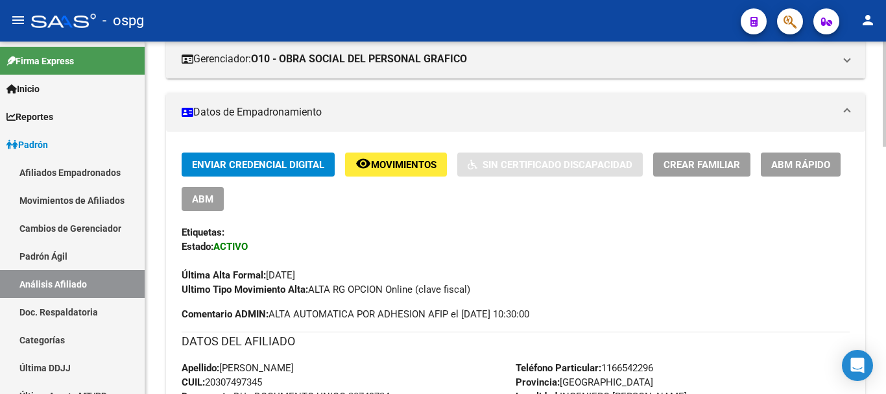
scroll to position [195, 0]
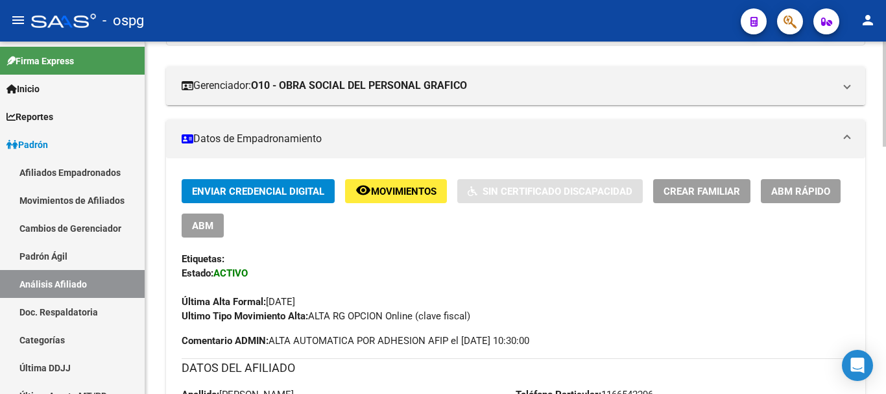
click at [684, 191] on span "Crear Familiar" at bounding box center [702, 192] width 77 height 12
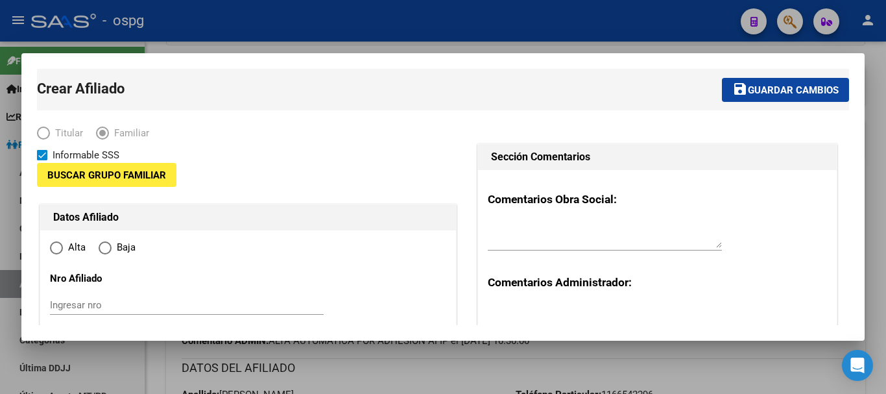
type input "23-35427561-9"
type input "INGENIERO [PERSON_NAME]"
type input "1612"
type input "Estomba"
type input "1547"
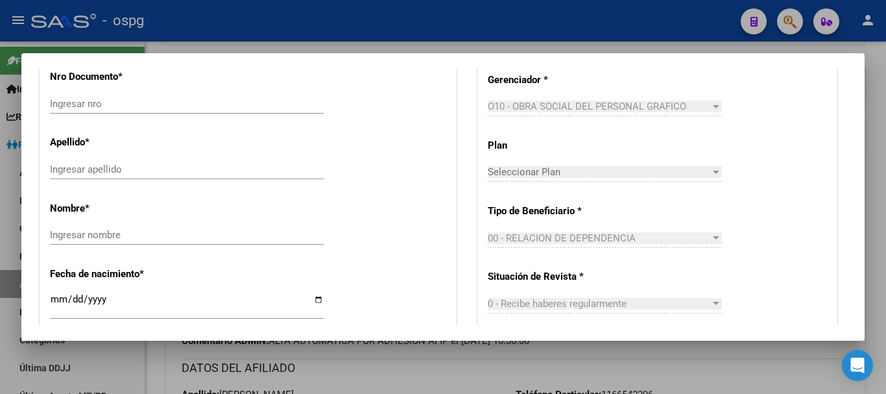
radio input "true"
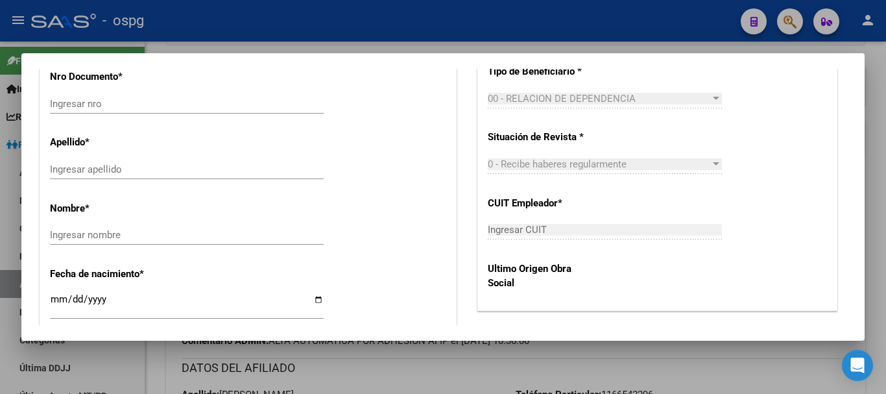
type input "23-35427561-9"
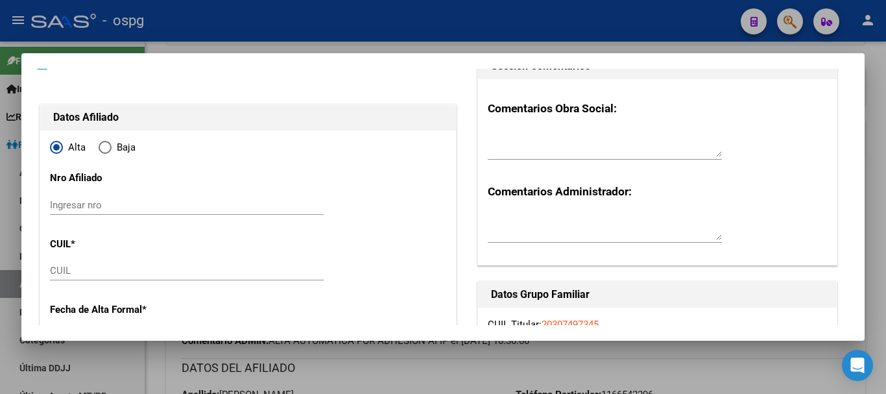
scroll to position [75, 0]
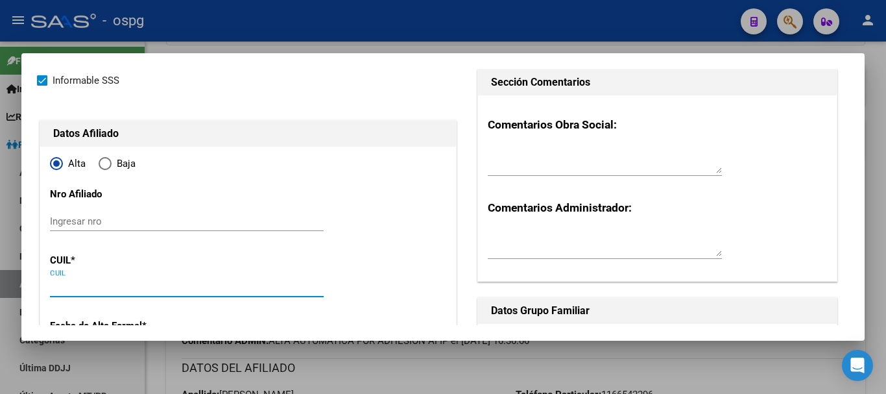
drag, startPoint x: 63, startPoint y: 287, endPoint x: 77, endPoint y: 287, distance: 13.6
click at [71, 287] on input "CUIL" at bounding box center [187, 287] width 274 height 12
paste input "23-59558670-4"
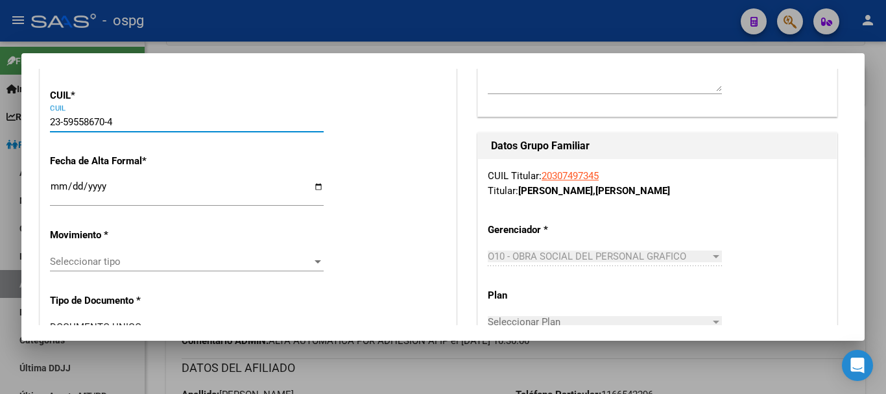
scroll to position [269, 0]
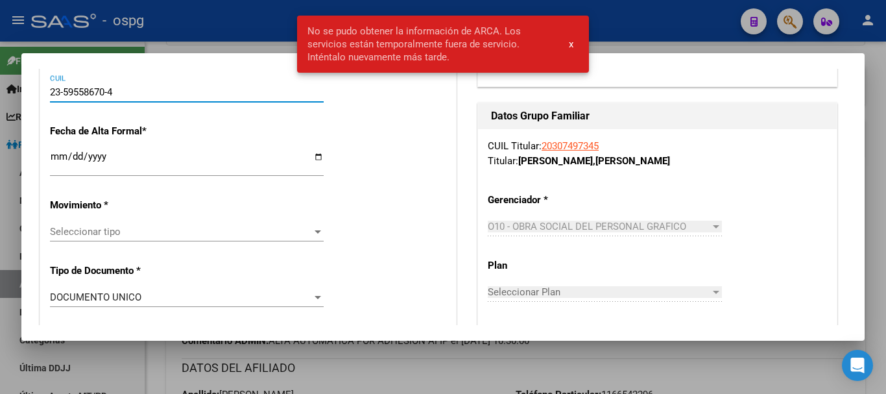
type input "23-59558670-4"
click at [53, 153] on input "Ingresar fecha" at bounding box center [187, 161] width 274 height 21
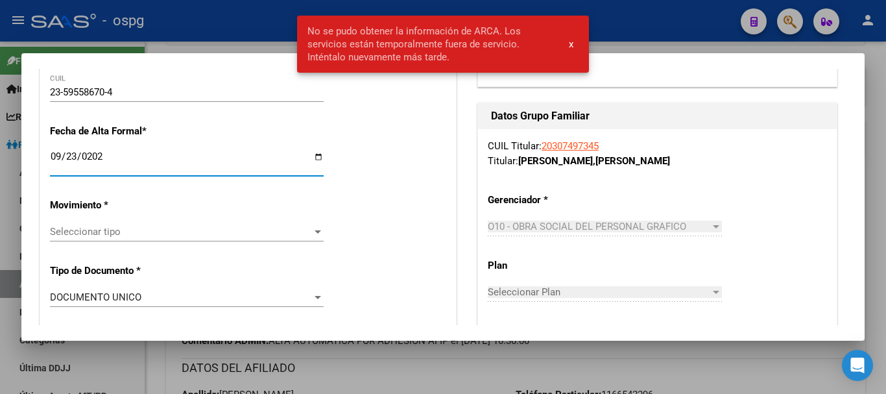
type input "[DATE]"
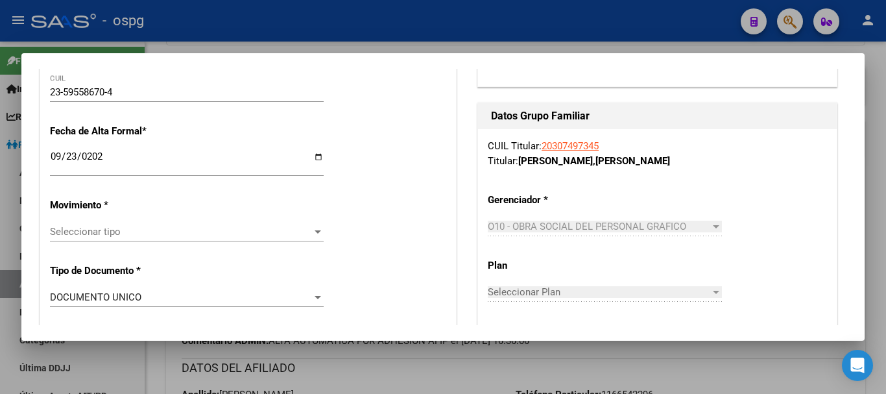
click at [148, 244] on div "Seleccionar tipo Seleccionar tipo" at bounding box center [187, 238] width 274 height 32
click at [147, 236] on span "Seleccionar tipo" at bounding box center [181, 232] width 262 height 12
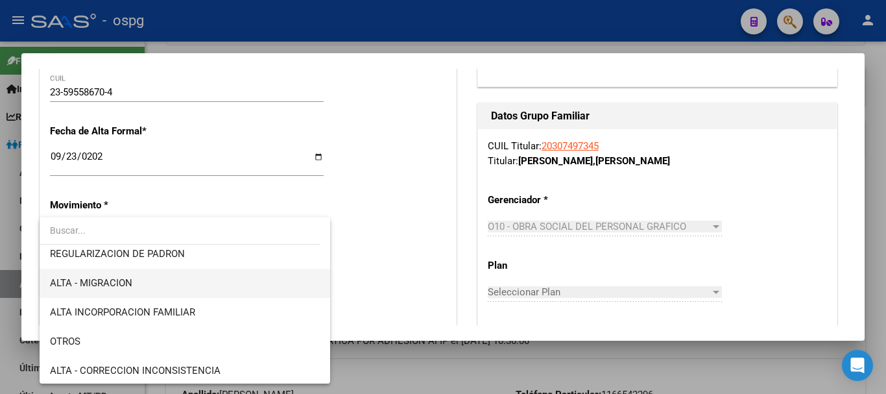
scroll to position [195, 0]
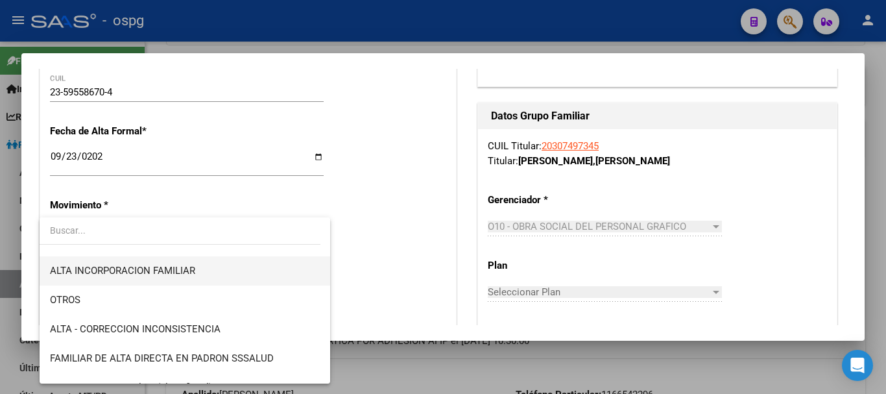
click at [208, 275] on span "ALTA INCORPORACION FAMILIAR" at bounding box center [185, 270] width 270 height 29
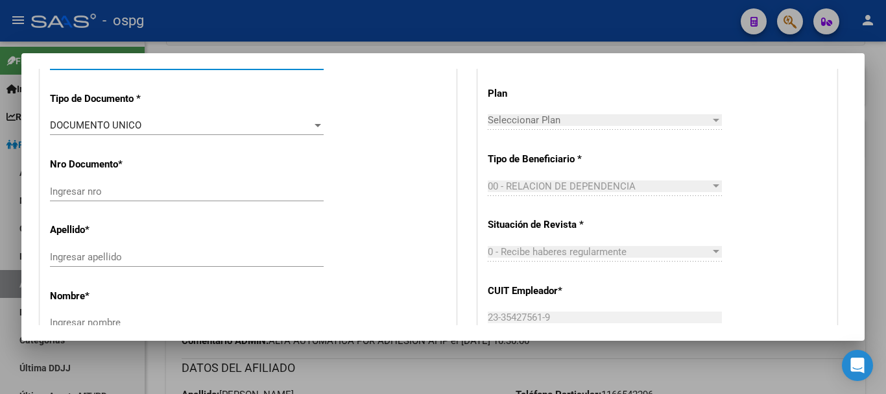
scroll to position [464, 0]
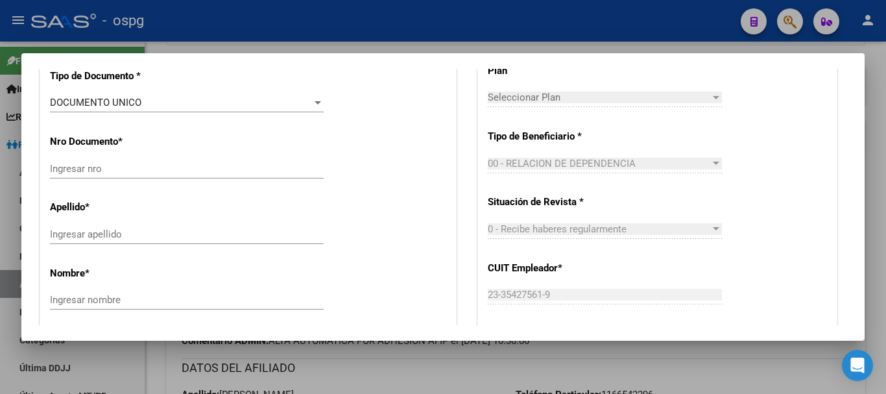
click at [75, 172] on input "Ingresar nro" at bounding box center [187, 169] width 274 height 12
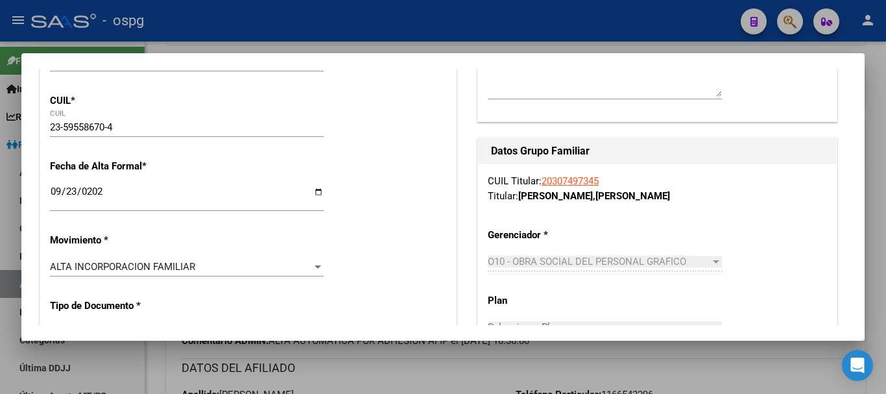
scroll to position [204, 0]
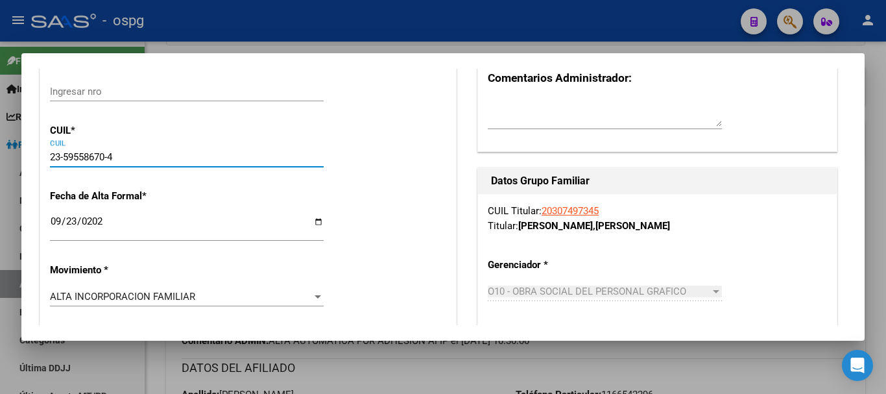
drag, startPoint x: 64, startPoint y: 155, endPoint x: 106, endPoint y: 156, distance: 42.2
click at [106, 156] on input "23-59558670-4" at bounding box center [187, 157] width 274 height 12
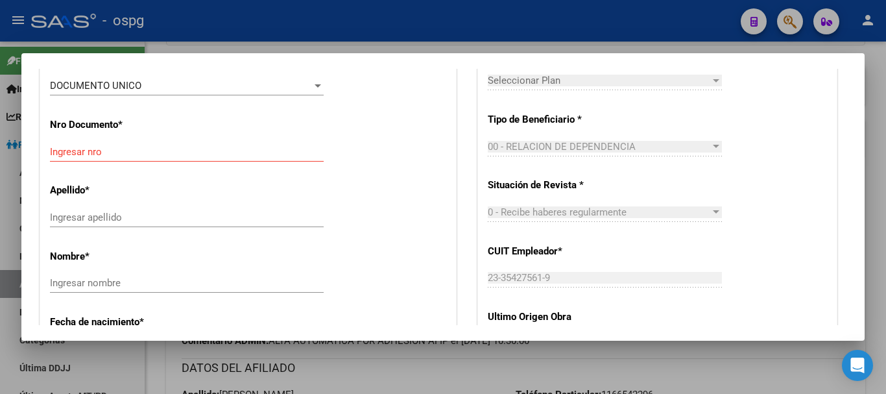
scroll to position [529, 0]
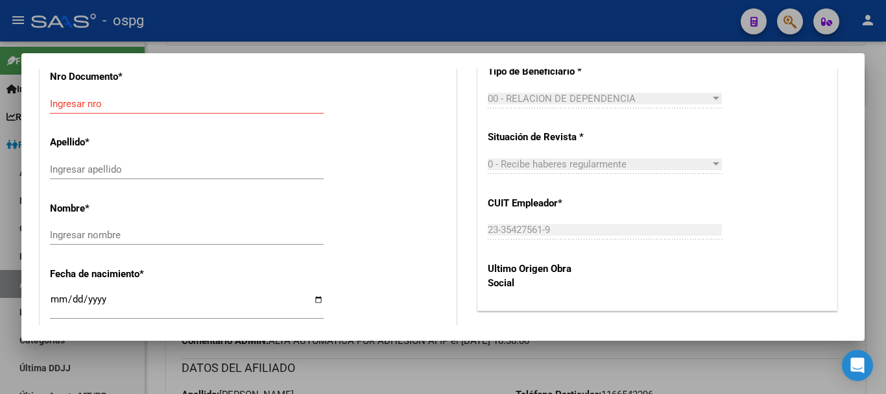
click at [84, 103] on input "Ingresar nro" at bounding box center [187, 104] width 274 height 12
paste input "59558670"
type input "59558670"
click at [104, 171] on input "Ingresar apellido" at bounding box center [187, 170] width 274 height 12
type input "[PERSON_NAME]"
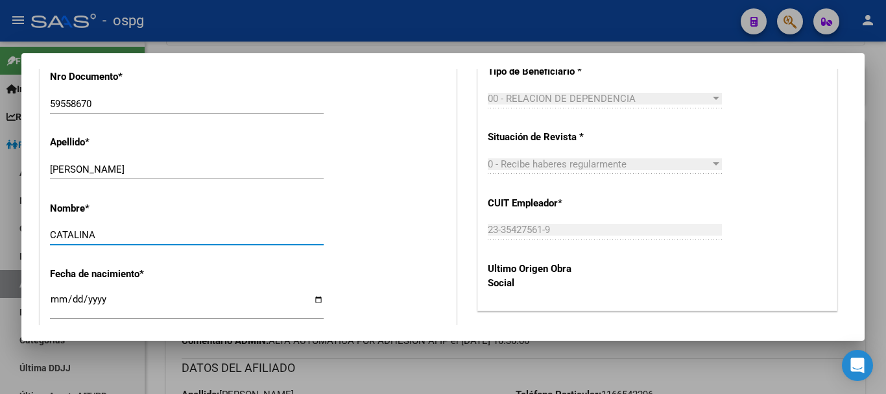
type input "CATALINA"
click at [56, 294] on input "Ingresar fecha" at bounding box center [187, 304] width 274 height 21
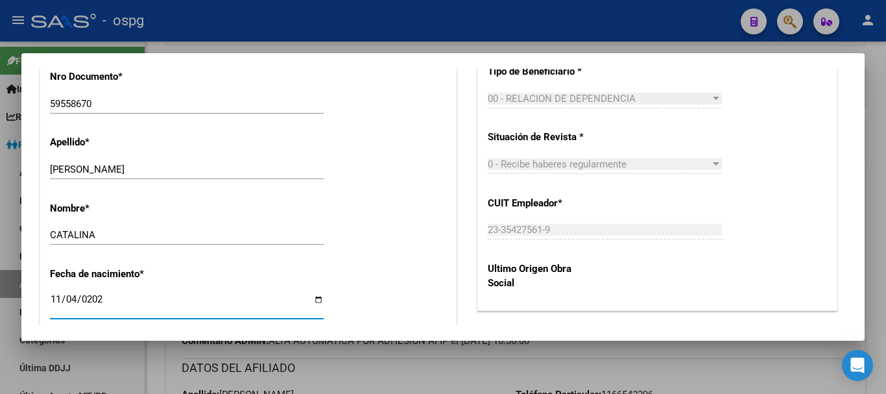
type input "[DATE]"
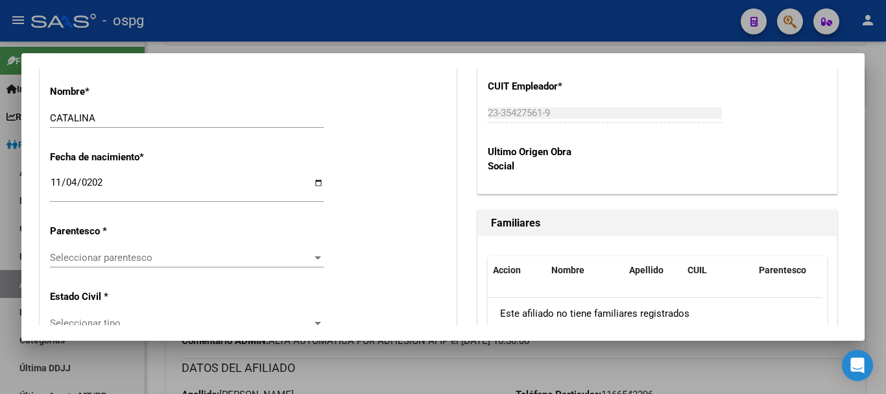
scroll to position [724, 0]
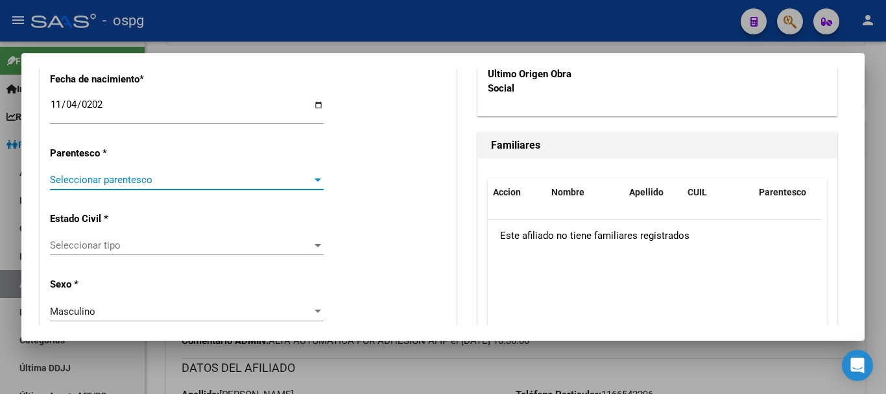
click at [116, 183] on span "Seleccionar parentesco" at bounding box center [181, 180] width 262 height 12
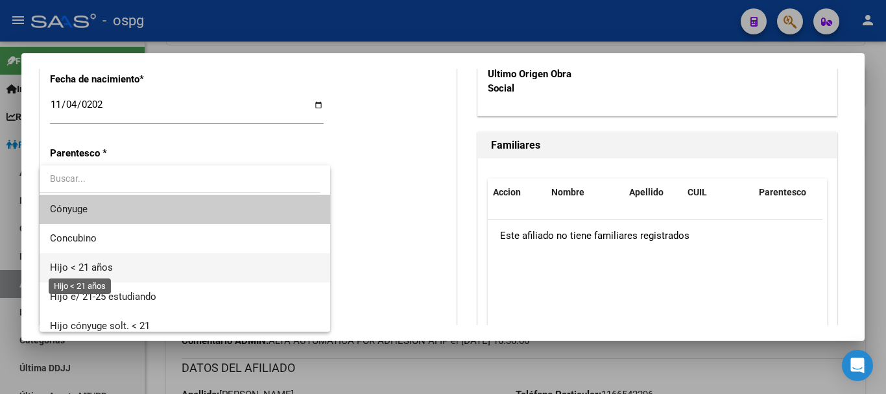
click at [103, 271] on span "Hijo < 21 años" at bounding box center [81, 268] width 63 height 12
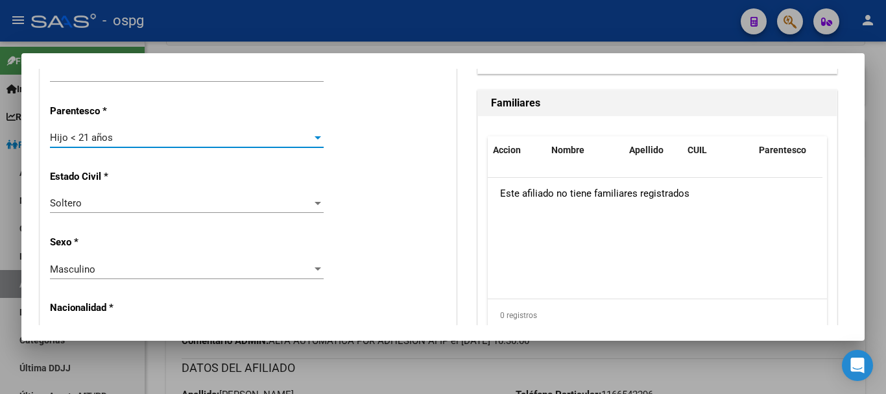
scroll to position [788, 0]
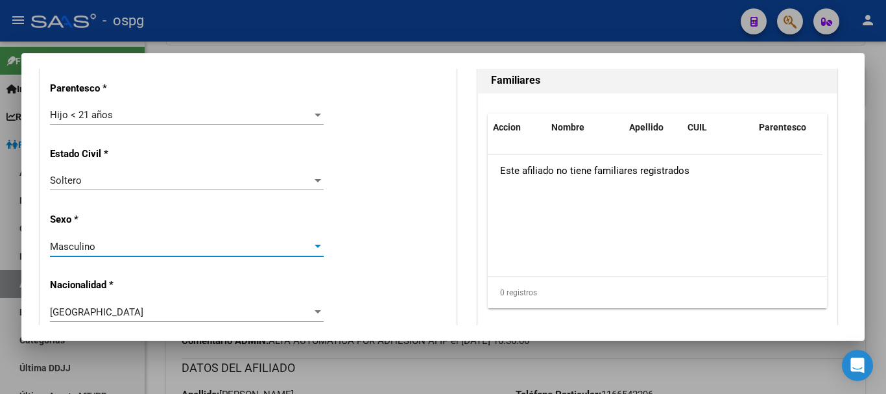
click at [141, 250] on div "Masculino" at bounding box center [181, 247] width 262 height 12
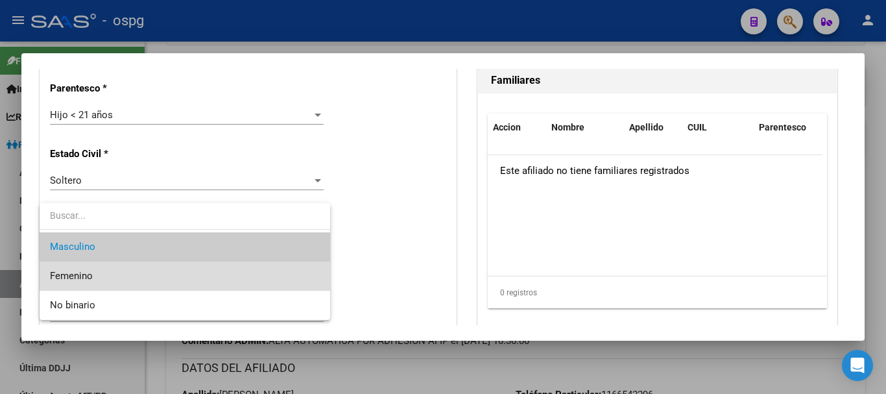
drag, startPoint x: 128, startPoint y: 271, endPoint x: 156, endPoint y: 269, distance: 27.9
click at [128, 271] on span "Femenino" at bounding box center [185, 276] width 270 height 29
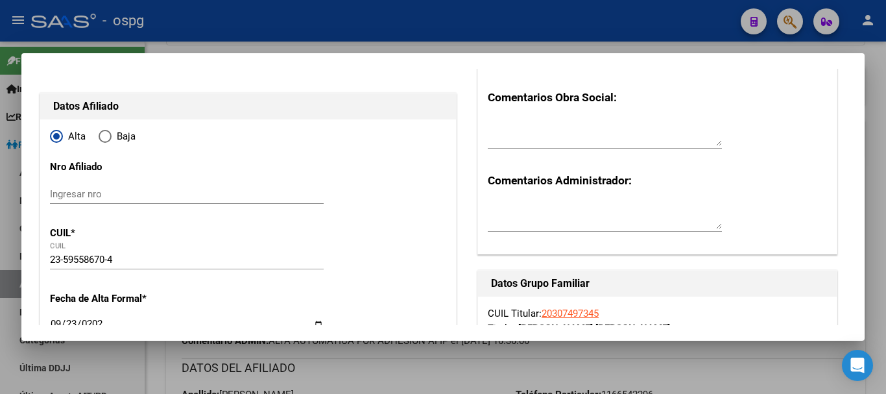
scroll to position [0, 0]
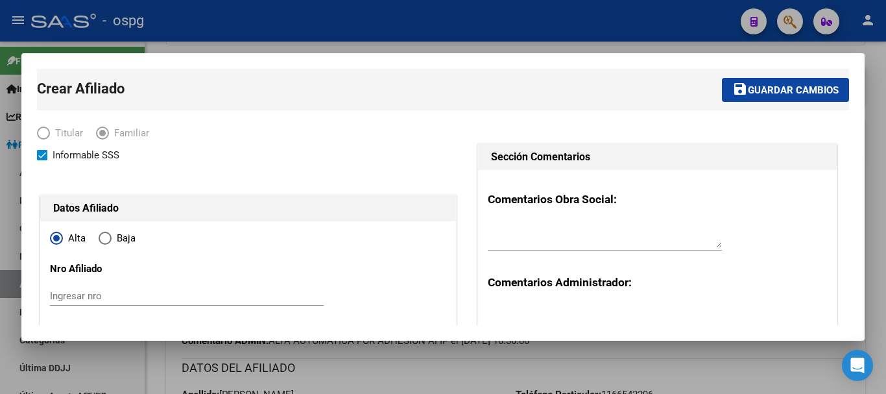
click at [777, 92] on span "Guardar cambios" at bounding box center [793, 90] width 91 height 12
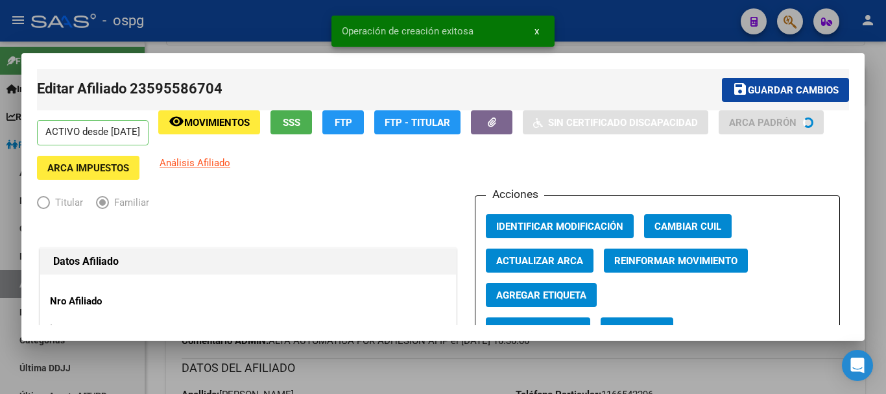
click at [881, 187] on div at bounding box center [443, 197] width 886 height 394
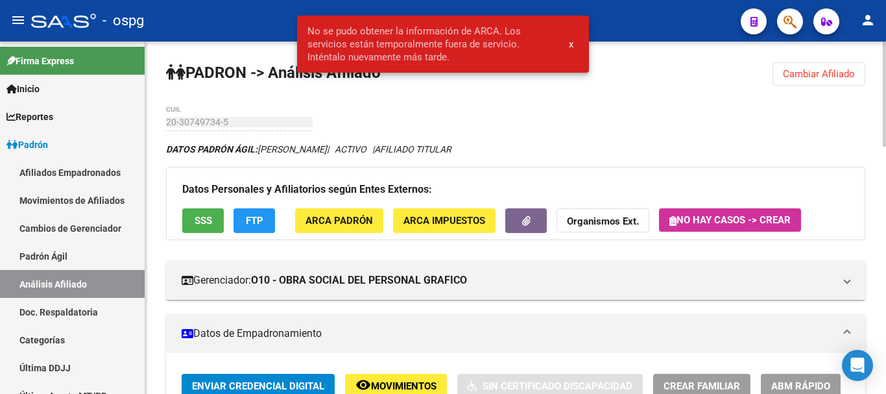
click at [838, 71] on span "Cambiar Afiliado" at bounding box center [819, 74] width 72 height 12
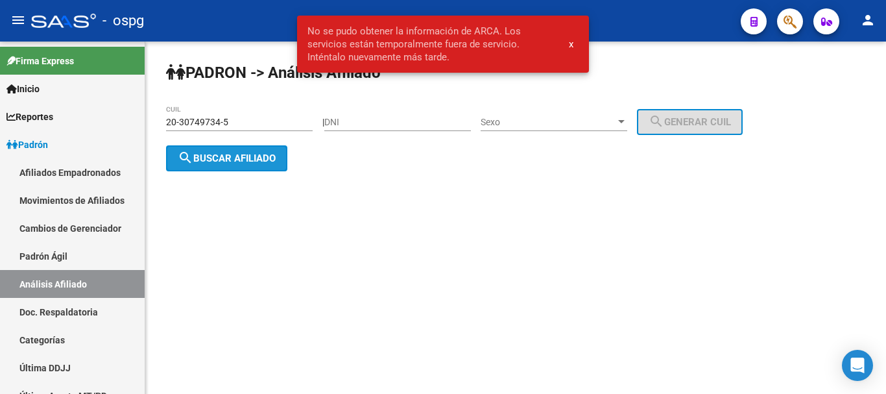
click at [226, 164] on button "search Buscar afiliado" at bounding box center [226, 158] width 121 height 26
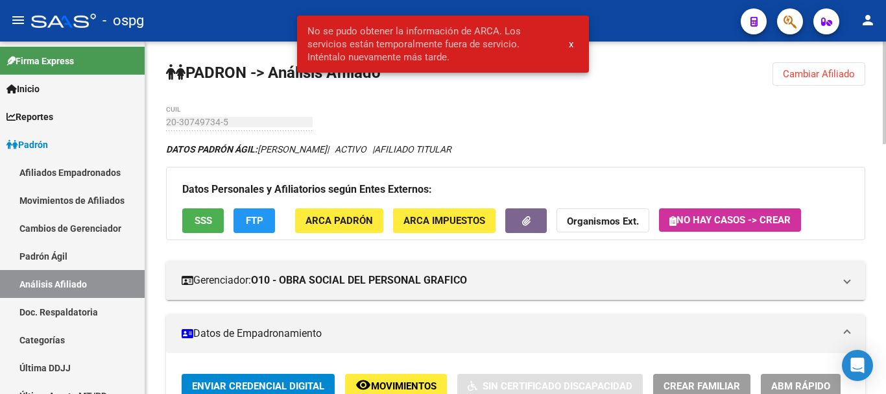
click at [567, 40] on button "x" at bounding box center [571, 43] width 25 height 23
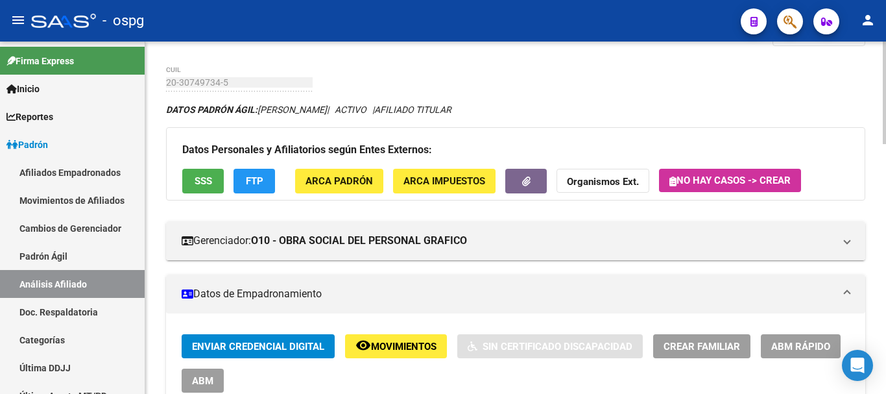
scroll to position [15, 0]
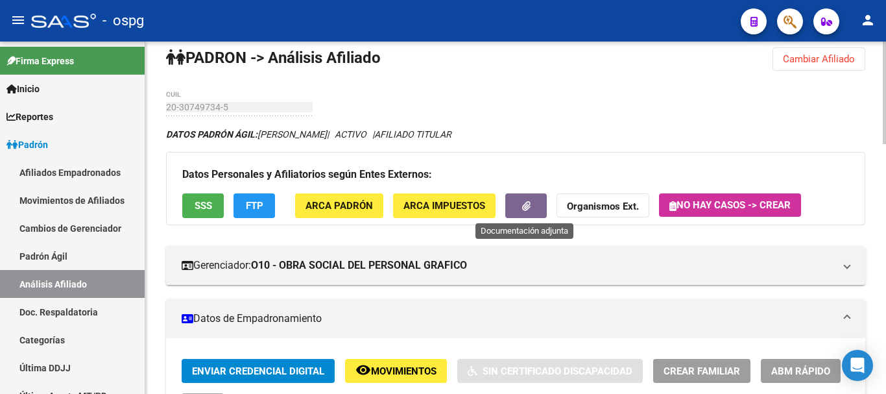
click at [517, 202] on button "button" at bounding box center [527, 205] width 42 height 24
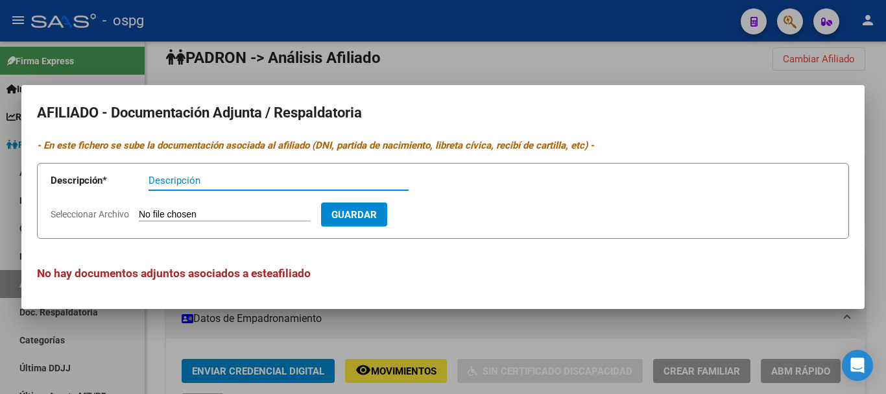
click at [195, 180] on input "Descripción" at bounding box center [279, 181] width 260 height 12
type input "af"
click at [191, 213] on input "Seleccionar Archivo" at bounding box center [225, 215] width 172 height 12
type input "C:\fakepath\1000864908.jpg"
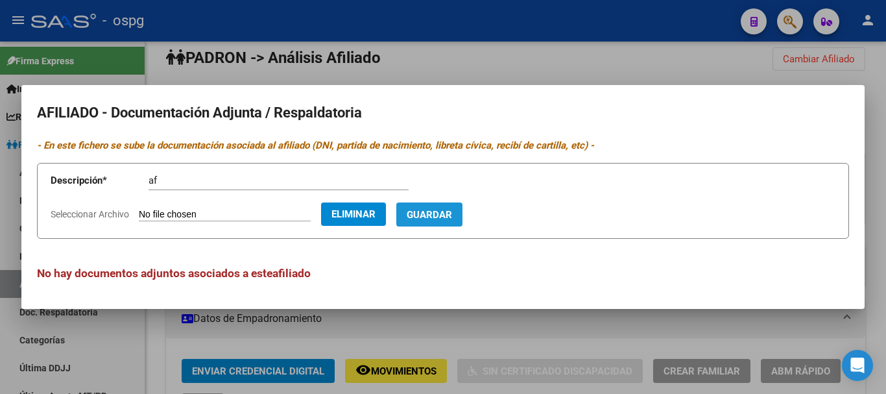
click at [452, 212] on span "Guardar" at bounding box center [429, 215] width 45 height 12
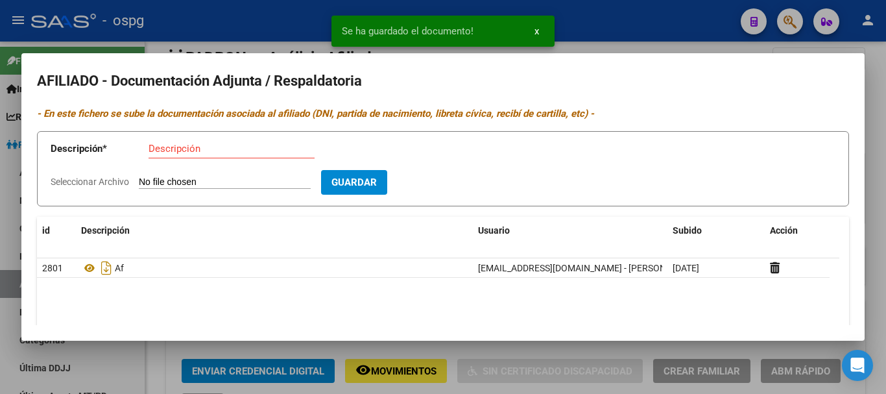
click at [222, 154] on input "Descripción" at bounding box center [232, 149] width 166 height 12
type input "af"
click at [216, 179] on input "Seleccionar Archivo" at bounding box center [225, 183] width 172 height 12
type input "C:\fakepath\1000864905.jpg"
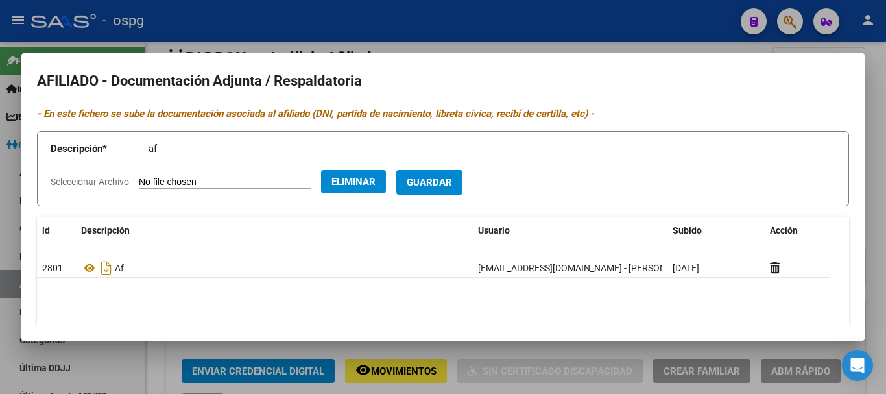
click at [463, 186] on button "Guardar" at bounding box center [430, 182] width 66 height 24
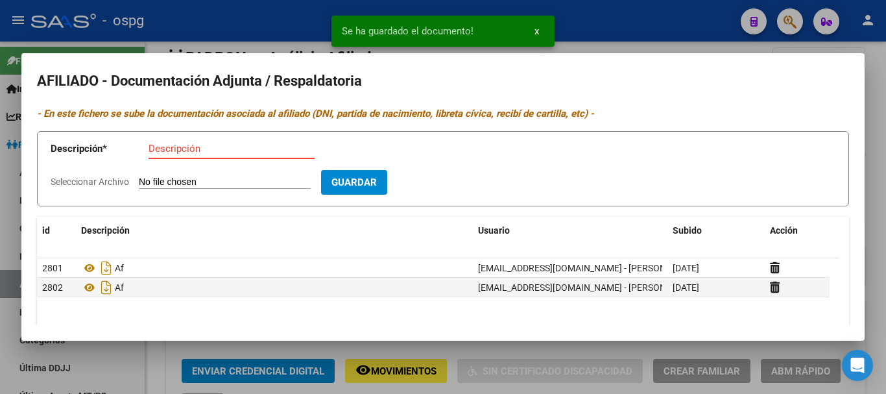
click at [208, 150] on input "Descripción" at bounding box center [232, 149] width 166 height 12
type input "af"
click at [197, 184] on input "Seleccionar Archivo" at bounding box center [225, 183] width 172 height 12
type input "C:\fakepath\1000864906.jpg"
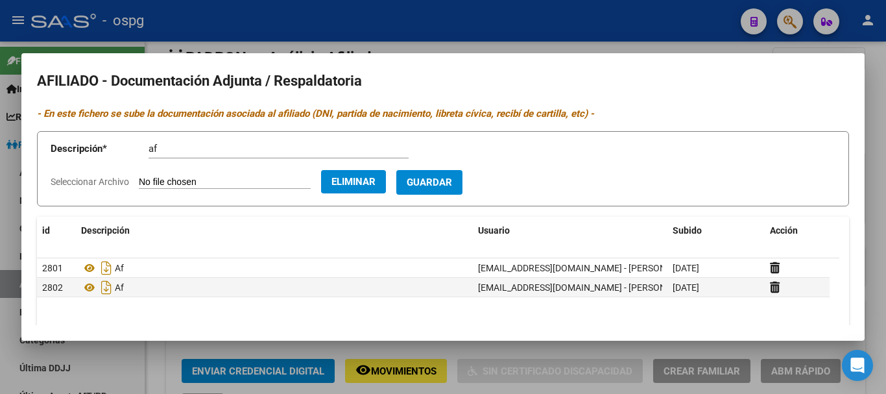
click at [452, 180] on span "Guardar" at bounding box center [429, 183] width 45 height 12
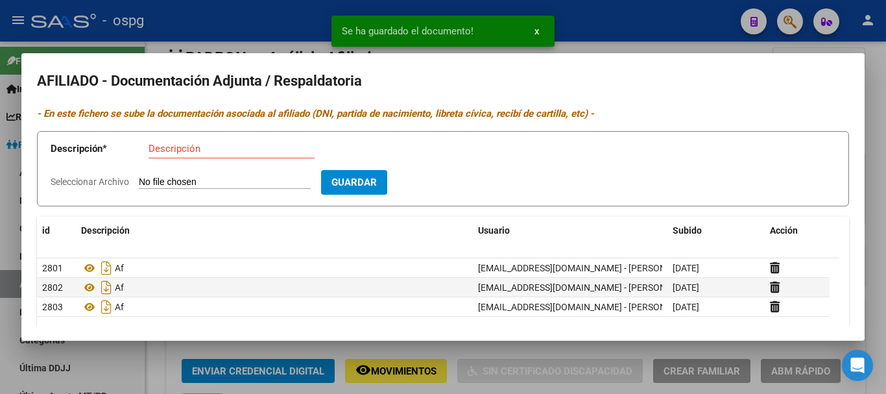
click at [226, 154] on div "Descripción" at bounding box center [232, 148] width 166 height 19
click at [225, 152] on input "Descripción" at bounding box center [232, 149] width 166 height 12
type input "af"
click at [198, 178] on input "Seleccionar Archivo" at bounding box center [225, 183] width 172 height 12
type input "C:\fakepath\1000864903.jpg"
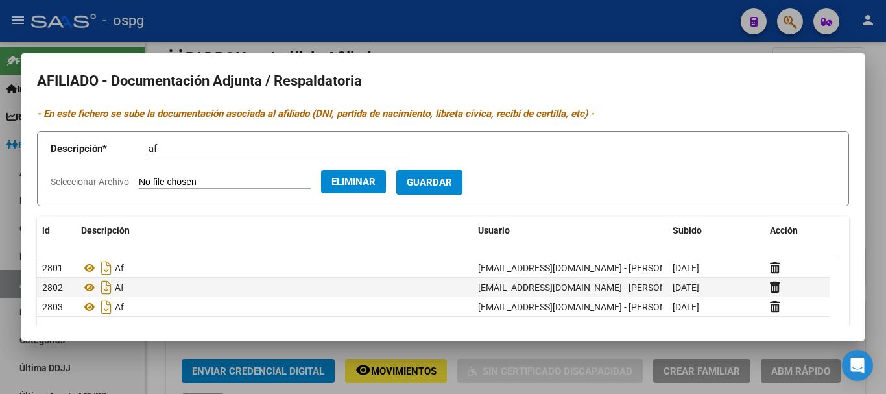
click at [463, 189] on button "Guardar" at bounding box center [430, 182] width 66 height 24
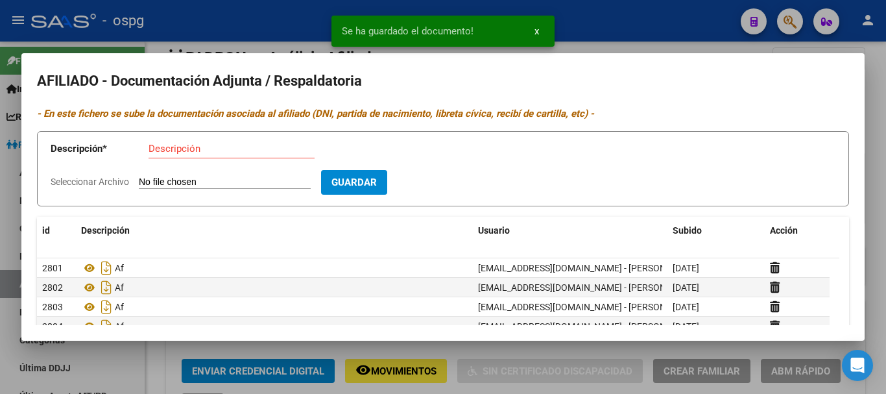
click at [188, 149] on input "Descripción" at bounding box center [232, 149] width 166 height 12
type input "af"
click at [182, 177] on input "Seleccionar Archivo" at bounding box center [225, 183] width 172 height 12
type input "C:\fakepath\1000864899.jpg"
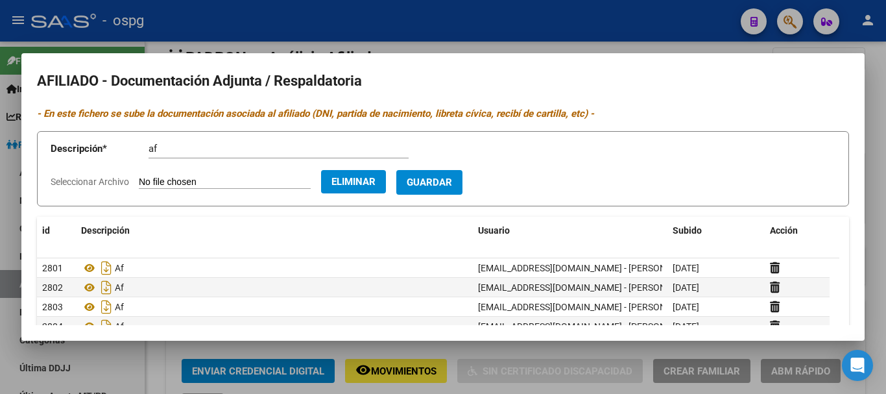
click at [463, 189] on button "Guardar" at bounding box center [430, 182] width 66 height 24
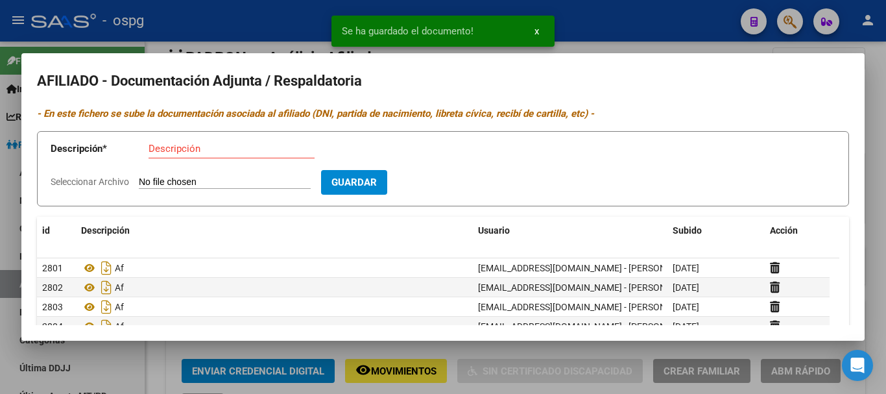
click at [187, 147] on input "Descripción" at bounding box center [232, 149] width 166 height 12
type input "af"
click at [184, 184] on input "Seleccionar Archivo" at bounding box center [225, 183] width 172 height 12
type input "C:\fakepath\1000864900.jpg"
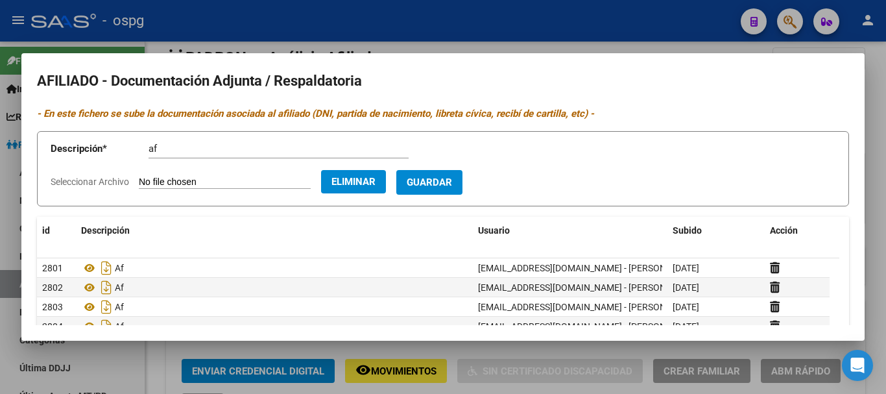
drag, startPoint x: 496, startPoint y: 180, endPoint x: 455, endPoint y: 186, distance: 41.3
click at [493, 184] on form "Descripción * af Descripción Seleccionar Archivo Eliminar Guardar" at bounding box center [443, 169] width 813 height 76
click at [452, 184] on span "Guardar" at bounding box center [429, 183] width 45 height 12
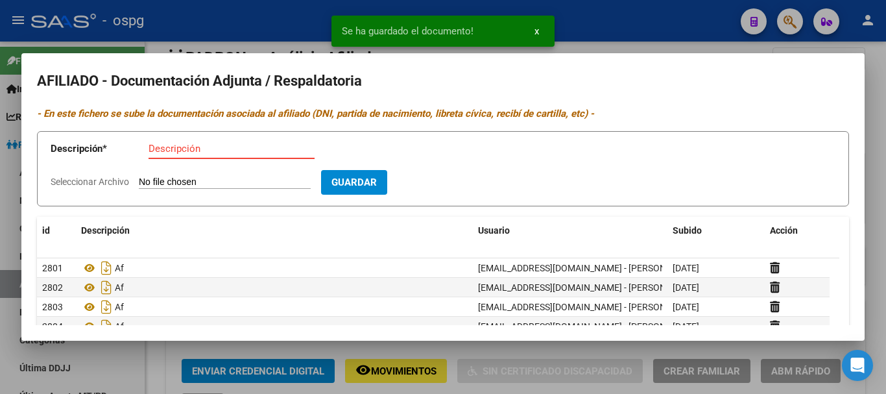
click at [198, 148] on input "Descripción" at bounding box center [232, 149] width 166 height 12
type input "af"
click at [190, 181] on input "Seleccionar Archivo" at bounding box center [225, 183] width 172 height 12
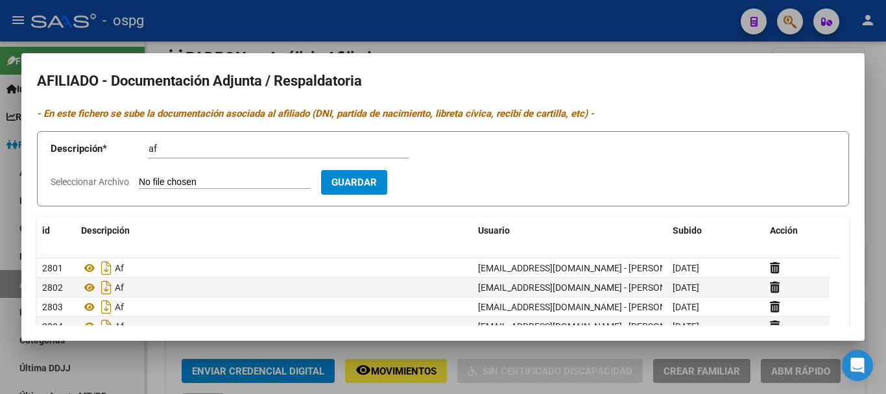
type input "C:\fakepath\1000864896.jpg"
click at [452, 186] on span "Guardar" at bounding box center [429, 183] width 45 height 12
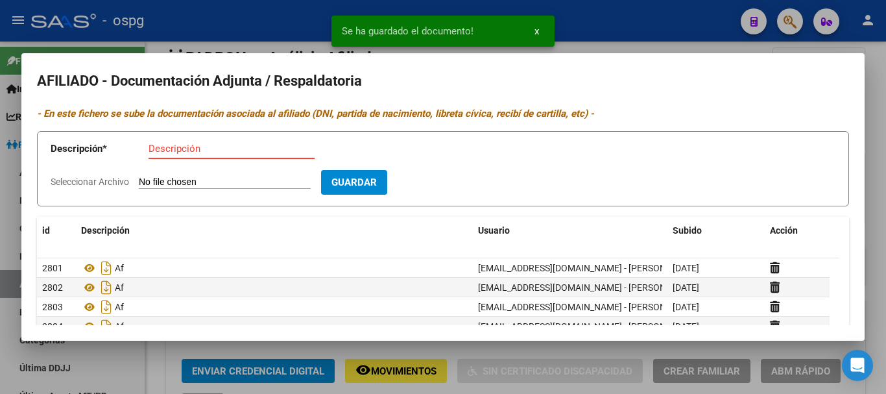
click at [184, 153] on input "Descripción" at bounding box center [232, 149] width 166 height 12
type input "af"
click at [184, 185] on input "Seleccionar Archivo" at bounding box center [225, 183] width 172 height 12
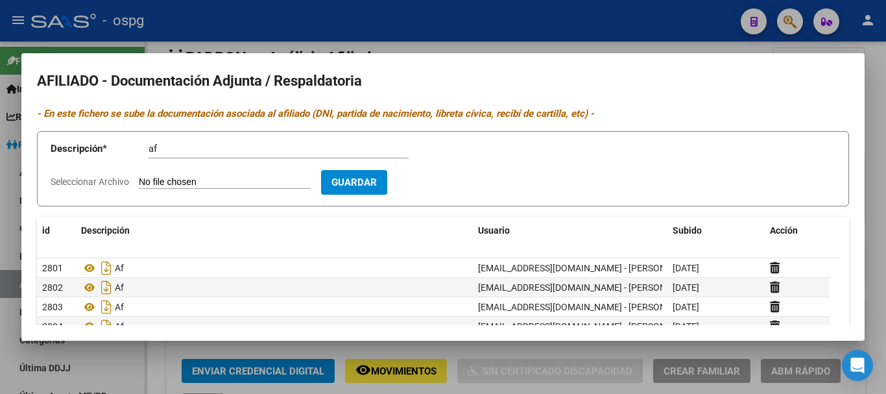
type input "C:\fakepath\1000864910.jpg"
click at [452, 186] on span "Guardar" at bounding box center [429, 183] width 45 height 12
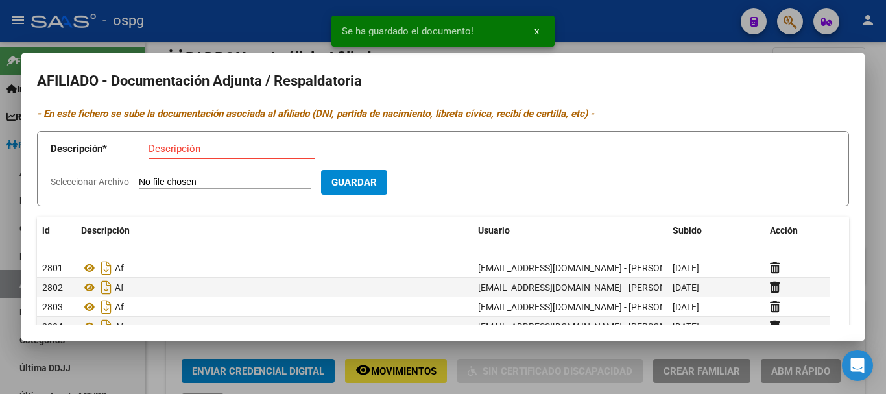
click at [220, 152] on input "Descripción" at bounding box center [232, 149] width 166 height 12
type input "af"
click at [208, 177] on input "Seleccionar Archivo" at bounding box center [225, 183] width 172 height 12
type input "C:\fakepath\1000864937.jpg"
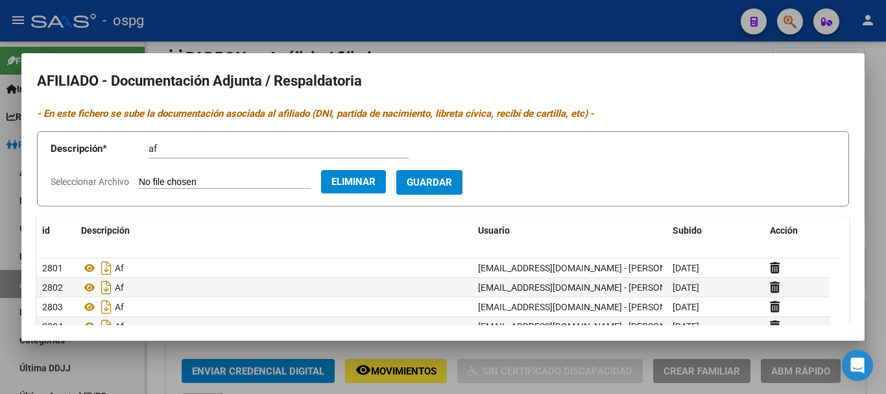
click at [452, 186] on span "Guardar" at bounding box center [429, 183] width 45 height 12
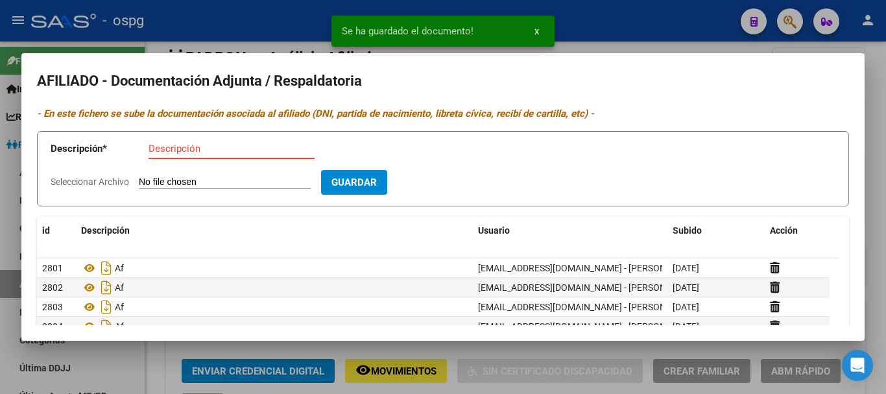
click at [207, 152] on input "Descripción" at bounding box center [232, 149] width 166 height 12
type input "af"
click at [208, 174] on form "Descripción * af Descripción Seleccionar Archivo Guardar" at bounding box center [443, 169] width 813 height 76
click at [206, 180] on input "Seleccionar Archivo" at bounding box center [225, 183] width 172 height 12
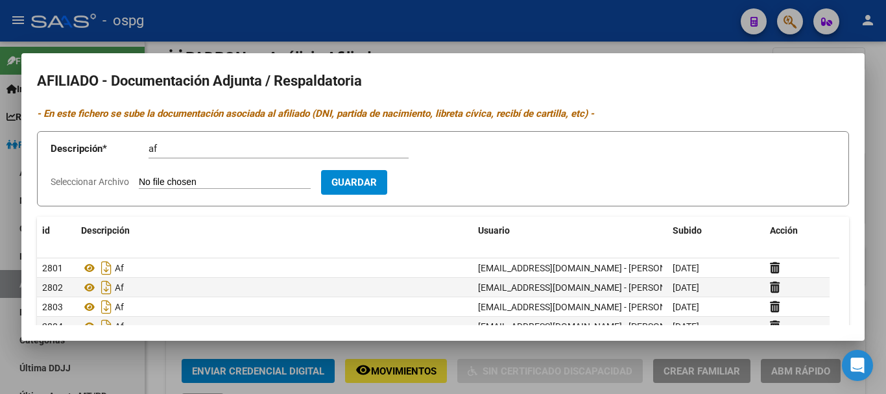
type input "C:\fakepath\1000864914.jpg"
click at [452, 177] on span "Guardar" at bounding box center [429, 183] width 45 height 12
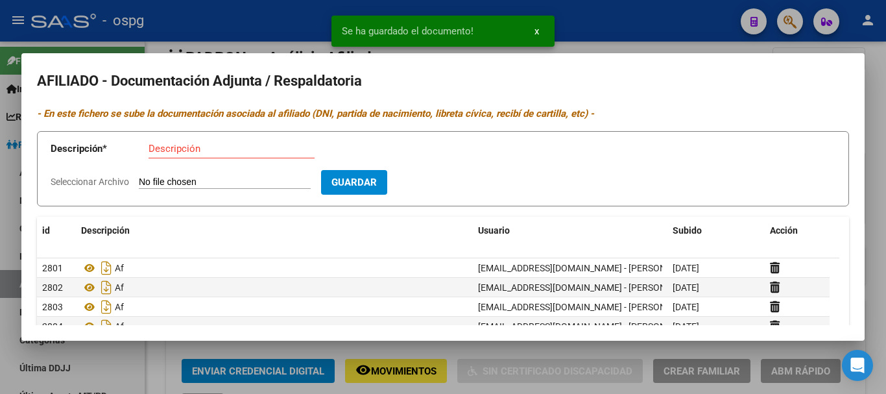
click at [870, 128] on div at bounding box center [443, 197] width 886 height 394
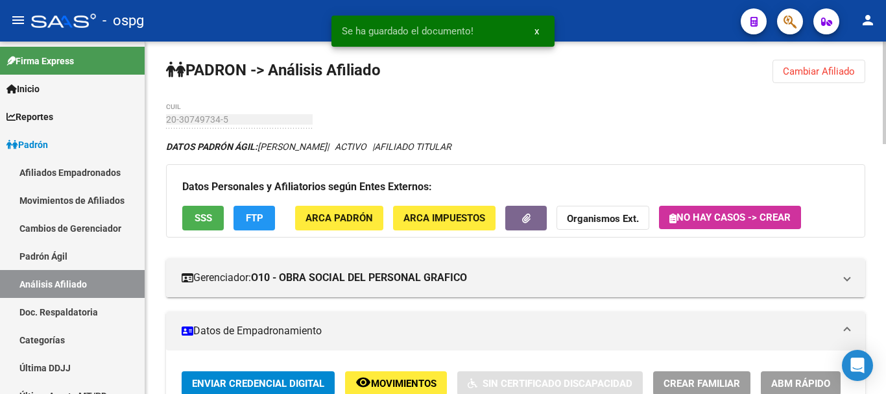
scroll to position [0, 0]
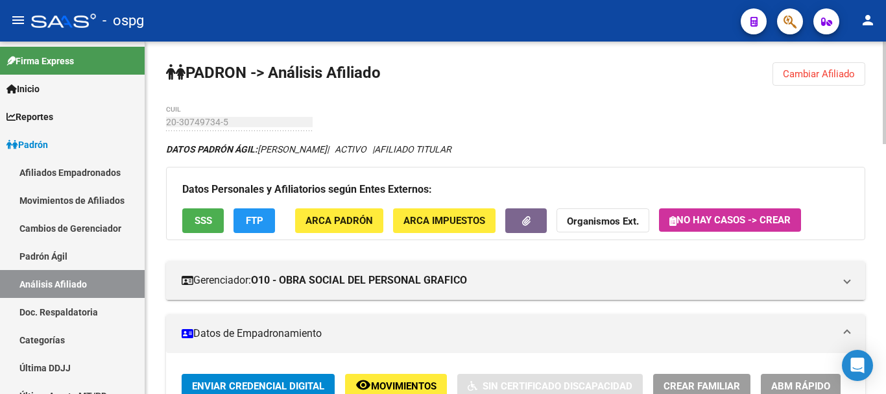
click at [827, 74] on span "Cambiar Afiliado" at bounding box center [819, 74] width 72 height 12
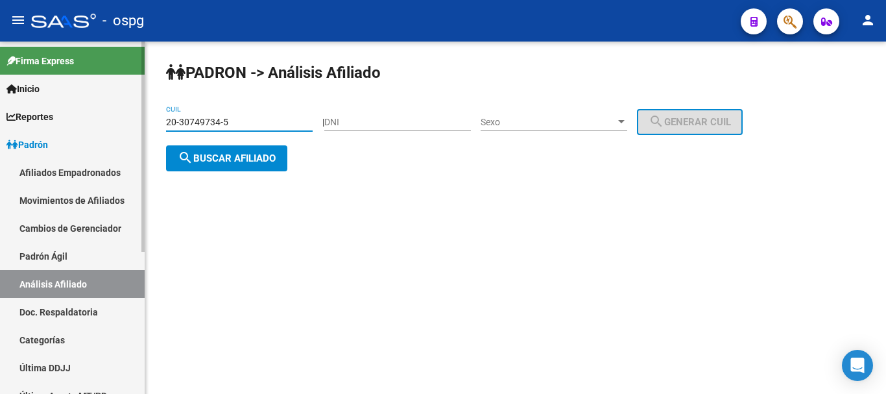
drag, startPoint x: 244, startPoint y: 124, endPoint x: 106, endPoint y: 128, distance: 138.3
click at [106, 128] on mat-sidenav-container "Firma Express Inicio Calendario SSS Instructivos Contacto OS Reportes Ingresos …" at bounding box center [443, 218] width 886 height 352
paste input "25128864-0"
click at [230, 153] on span "search Buscar afiliado" at bounding box center [227, 159] width 98 height 12
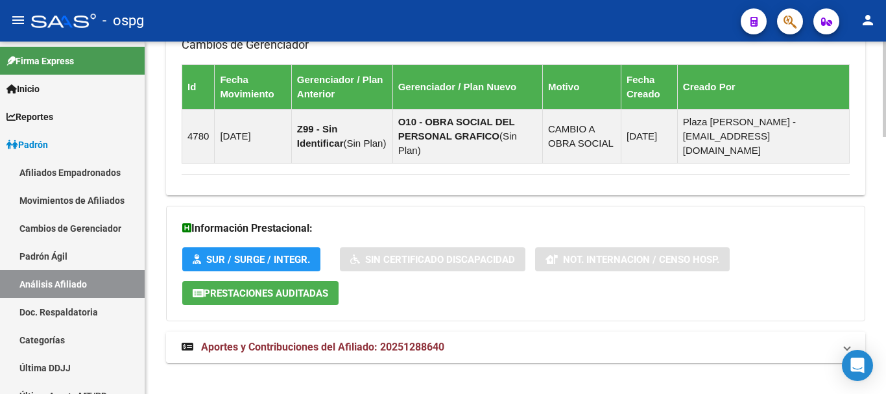
drag, startPoint x: 337, startPoint y: 341, endPoint x: 427, endPoint y: 330, distance: 90.2
click at [339, 341] on mat-expansion-panel-header "Aportes y Contribuciones del Afiliado: 20251288640" at bounding box center [516, 347] width 700 height 31
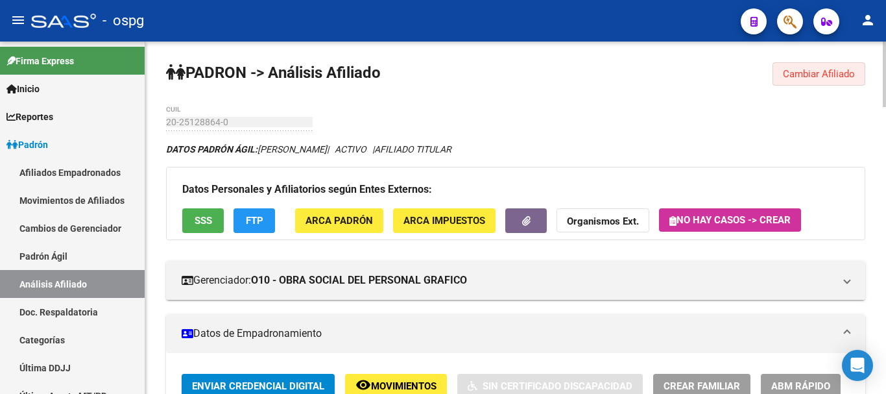
drag, startPoint x: 814, startPoint y: 73, endPoint x: 790, endPoint y: 77, distance: 23.6
click at [813, 73] on span "Cambiar Afiliado" at bounding box center [819, 74] width 72 height 12
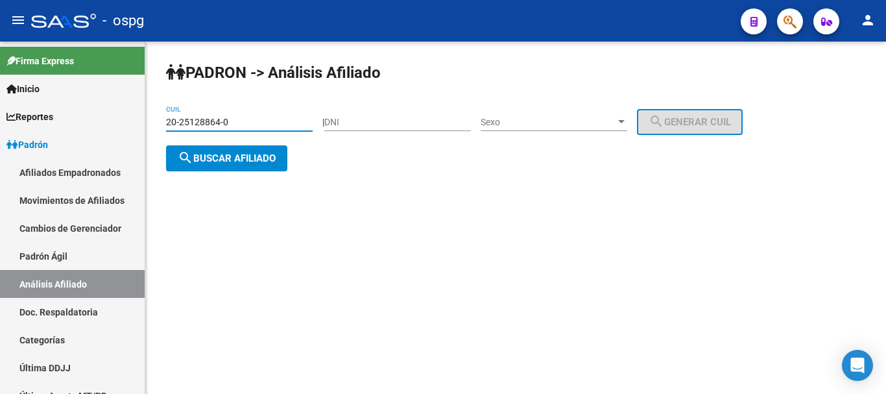
drag, startPoint x: 303, startPoint y: 117, endPoint x: 173, endPoint y: 124, distance: 130.0
click at [173, 124] on input "20-25128864-0" at bounding box center [239, 122] width 147 height 11
click at [275, 126] on input "20-25128864-0" at bounding box center [239, 122] width 147 height 11
drag, startPoint x: 258, startPoint y: 119, endPoint x: 106, endPoint y: 110, distance: 151.5
click at [106, 110] on mat-sidenav-container "Firma Express Inicio Calendario SSS Instructivos Contacto OS Reportes Ingresos …" at bounding box center [443, 218] width 886 height 352
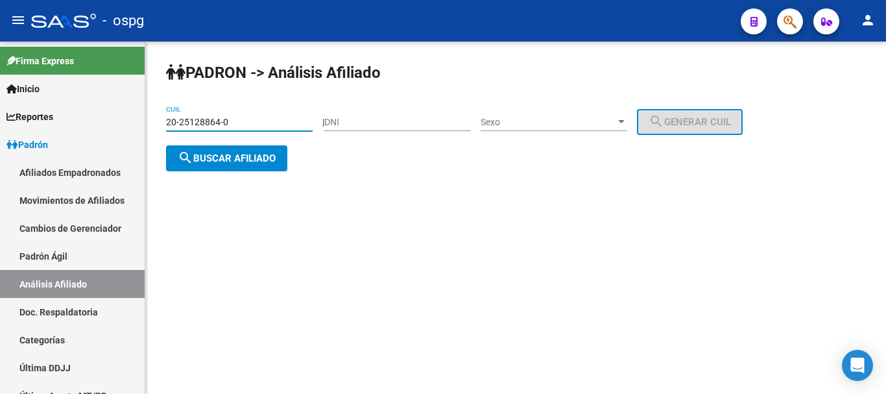
paste input "92351197-1"
click at [257, 156] on span "search Buscar afiliado" at bounding box center [227, 159] width 98 height 12
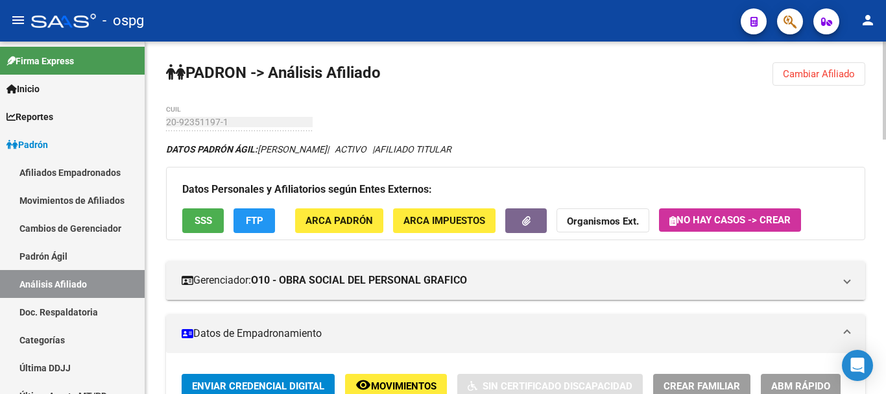
click at [831, 72] on span "Cambiar Afiliado" at bounding box center [819, 74] width 72 height 12
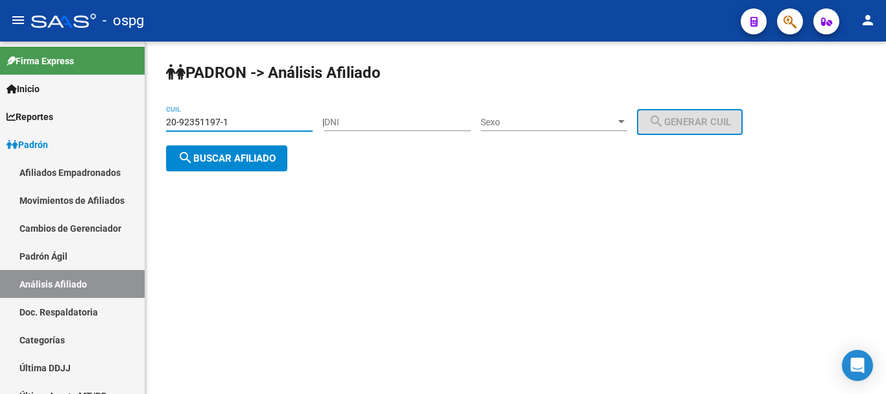
drag, startPoint x: 282, startPoint y: 118, endPoint x: 158, endPoint y: 123, distance: 124.7
click at [6, 128] on mat-sidenav-container "Firma Express Inicio Calendario SSS Instructivos Contacto OS Reportes Ingresos …" at bounding box center [443, 218] width 886 height 352
paste input "32618523-0"
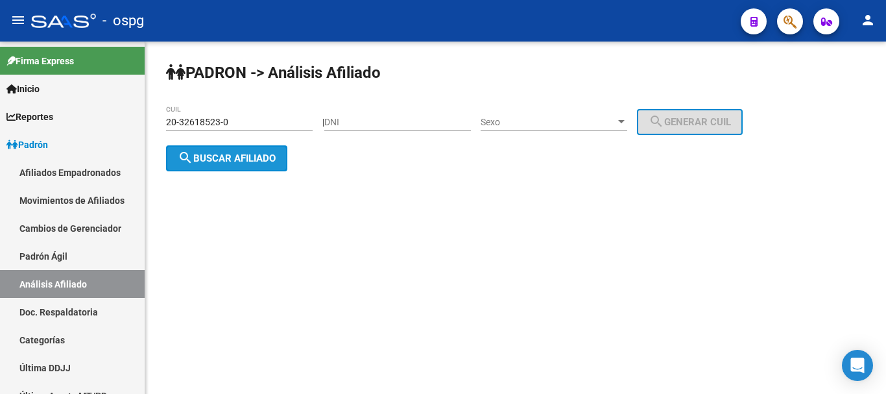
click at [219, 159] on span "search Buscar afiliado" at bounding box center [227, 159] width 98 height 12
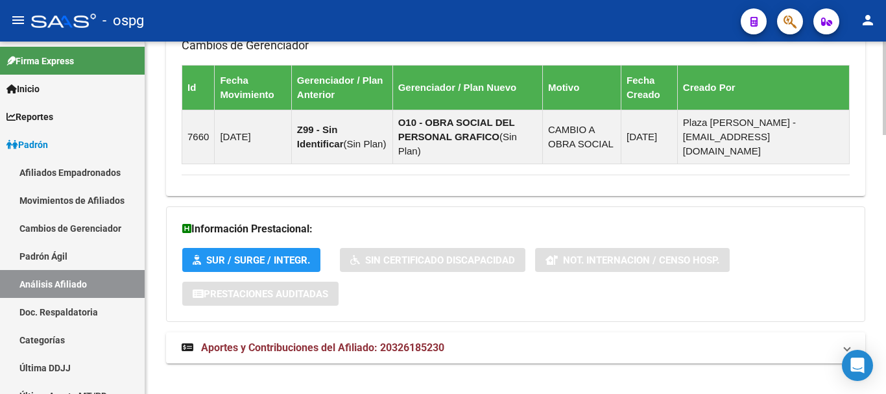
scroll to position [980, 0]
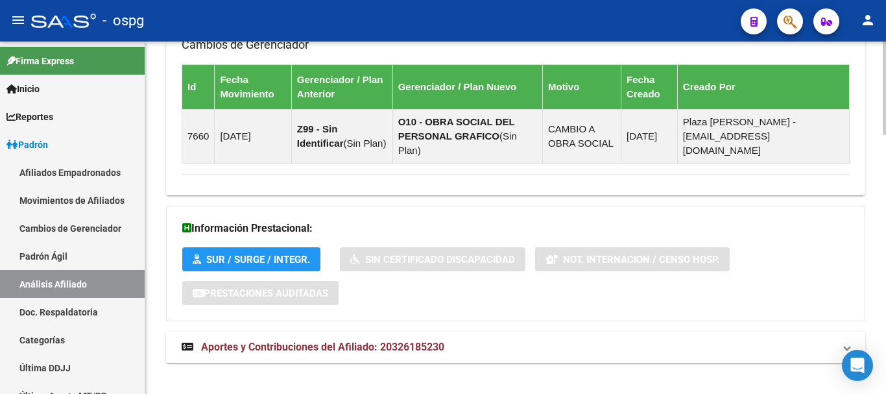
click at [453, 340] on mat-panel-title "Aportes y Contribuciones del Afiliado: 20326185230" at bounding box center [508, 347] width 653 height 14
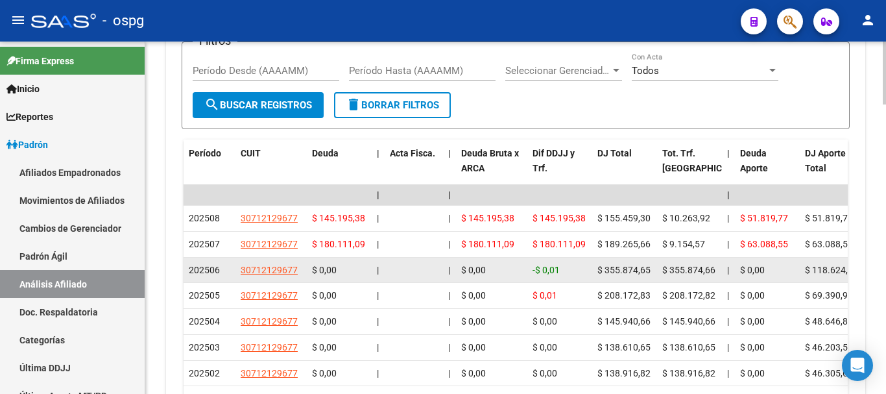
scroll to position [1445, 0]
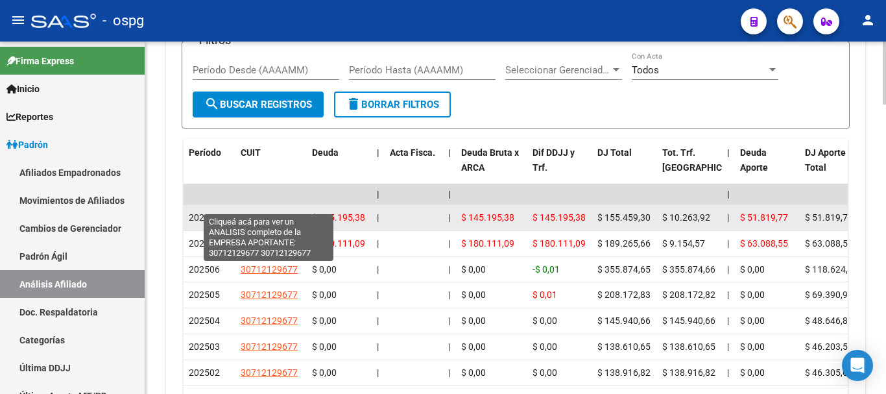
click at [256, 212] on span "30712129677" at bounding box center [269, 217] width 57 height 10
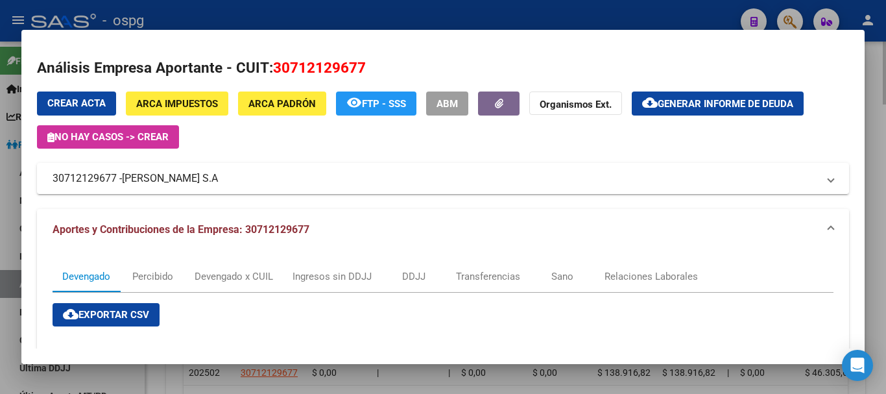
click at [882, 175] on div at bounding box center [443, 197] width 886 height 394
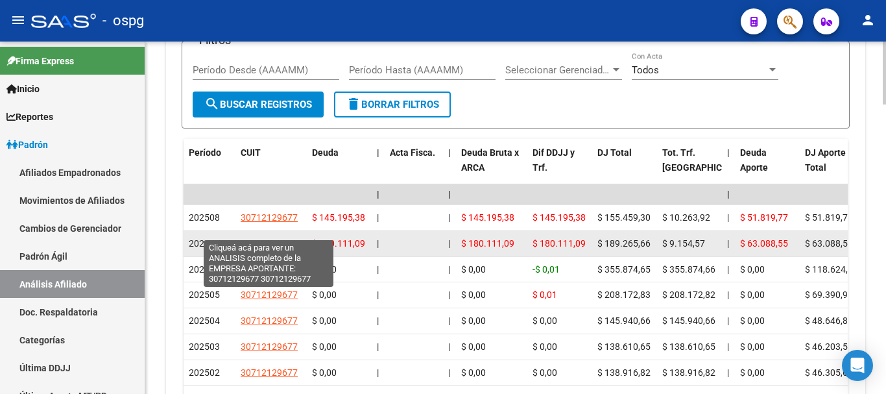
click at [289, 238] on span "30712129677" at bounding box center [269, 243] width 57 height 10
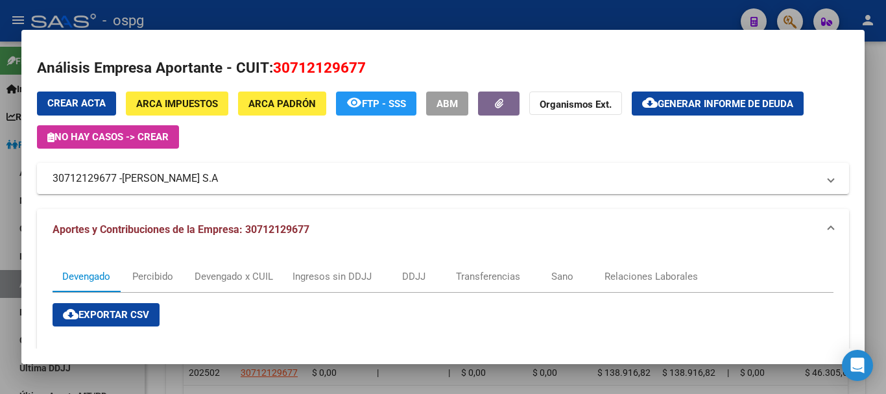
click at [883, 143] on div at bounding box center [443, 197] width 886 height 394
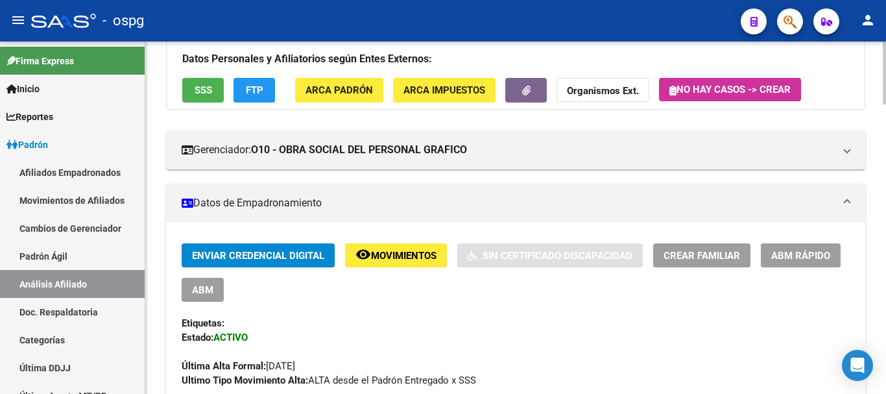
scroll to position [0, 0]
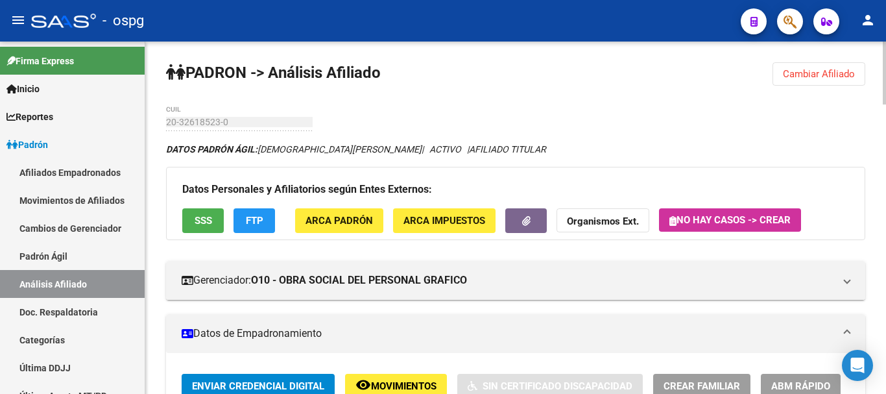
click at [619, 226] on strong "Organismos Ext." at bounding box center [603, 222] width 72 height 12
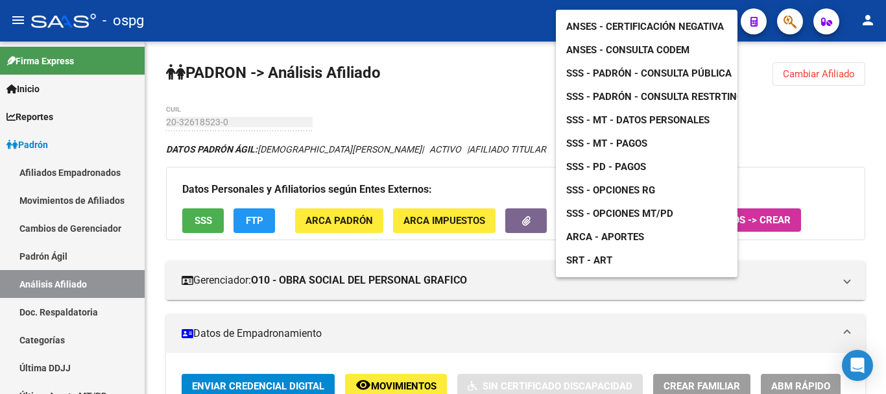
click at [661, 44] on span "ANSES - Consulta CODEM" at bounding box center [628, 50] width 123 height 12
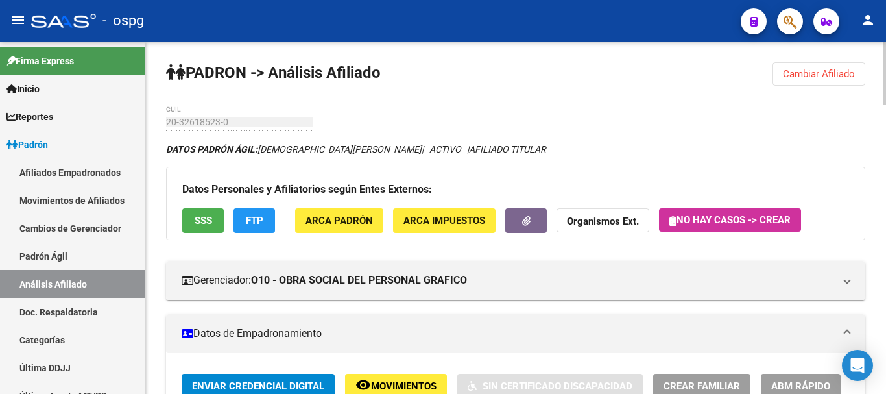
click at [596, 219] on strong "Organismos Ext." at bounding box center [603, 222] width 72 height 12
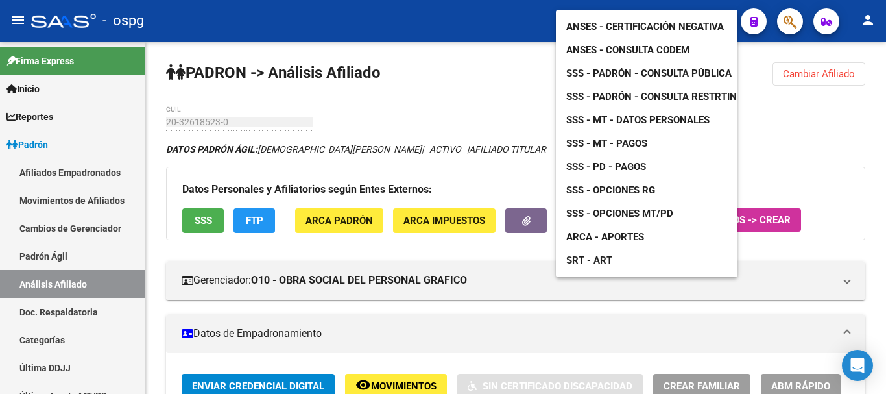
click at [697, 67] on span "SSS - Padrón - Consulta Pública" at bounding box center [649, 73] width 165 height 12
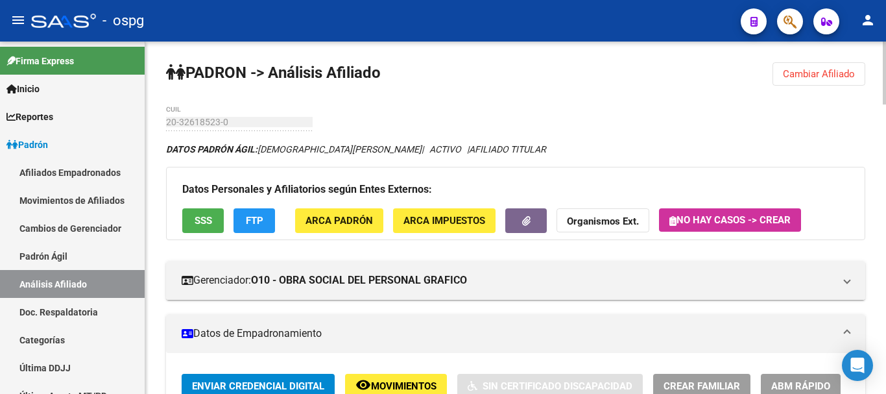
click at [816, 78] on span "Cambiar Afiliado" at bounding box center [819, 74] width 72 height 12
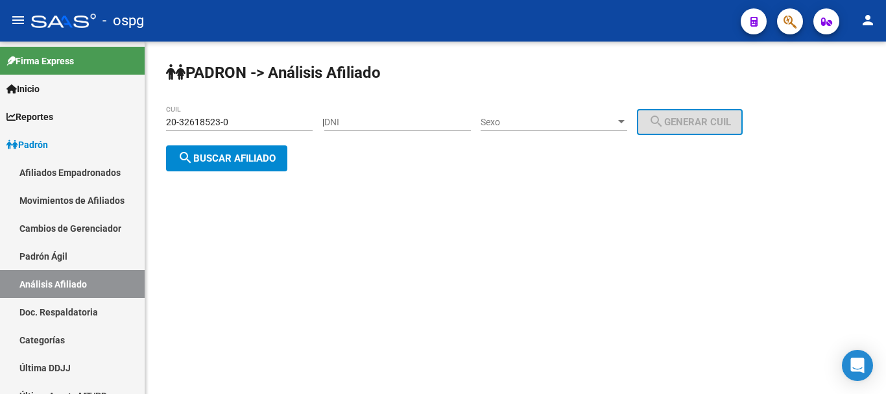
drag, startPoint x: 230, startPoint y: 119, endPoint x: 202, endPoint y: 133, distance: 31.1
click at [88, 121] on mat-sidenav-container "Firma Express Inicio Calendario SSS Instructivos Contacto OS Reportes Ingresos …" at bounding box center [443, 218] width 886 height 352
paste input "14102145-2"
type input "20-14102145-2"
click at [248, 160] on span "search Buscar afiliado" at bounding box center [227, 159] width 98 height 12
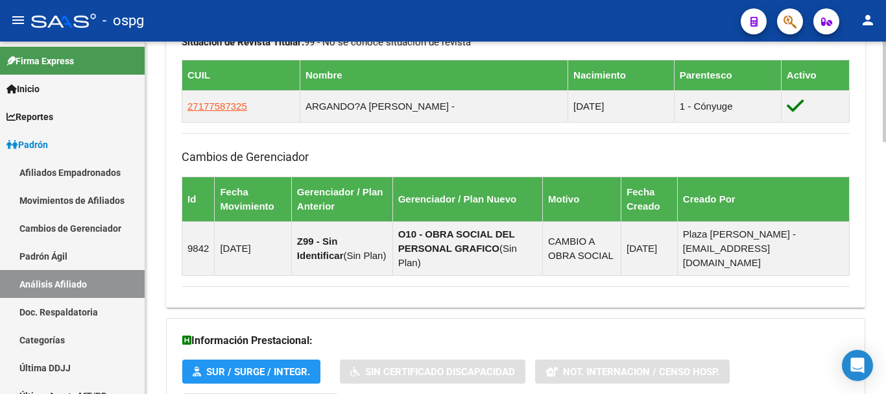
scroll to position [885, 0]
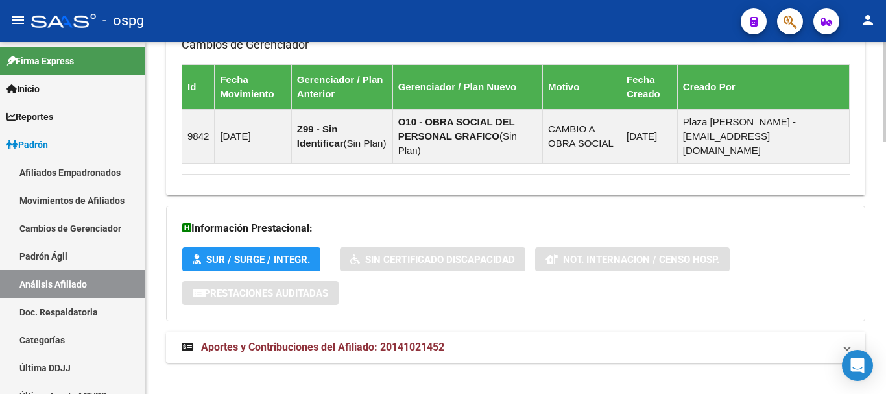
click at [387, 341] on span "Aportes y Contribuciones del Afiliado: 20141021452" at bounding box center [322, 347] width 243 height 12
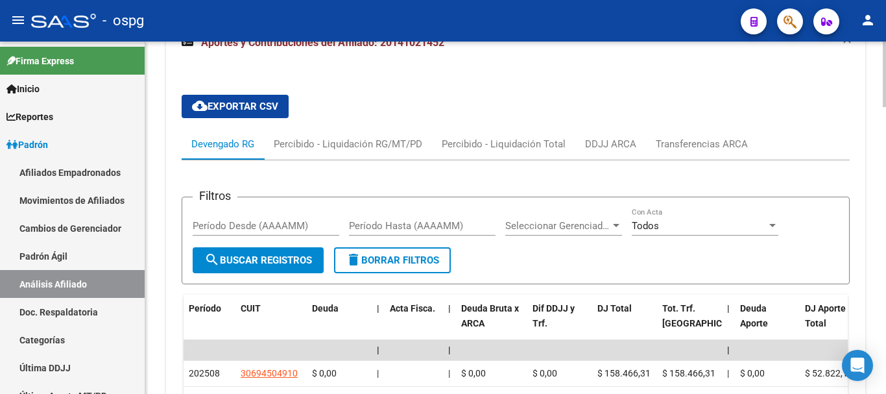
scroll to position [1274, 0]
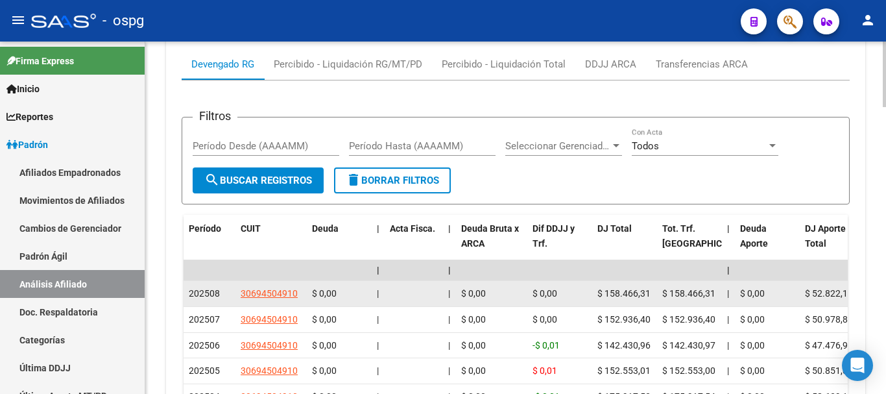
click at [260, 288] on span "30694504910" at bounding box center [269, 293] width 57 height 10
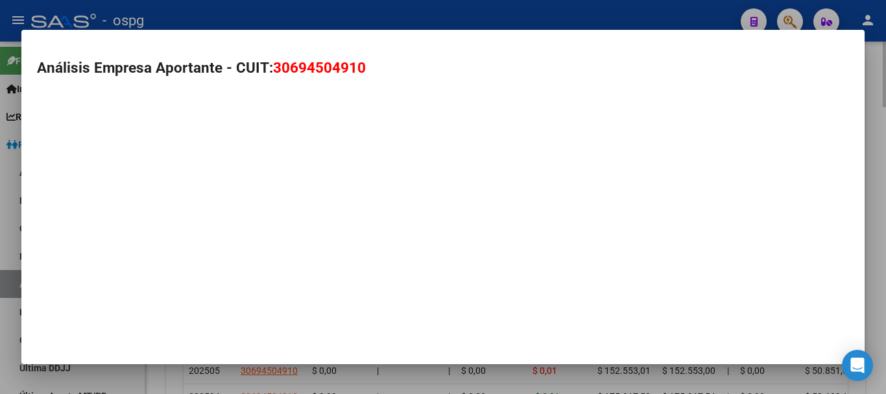
type textarea "30694504910"
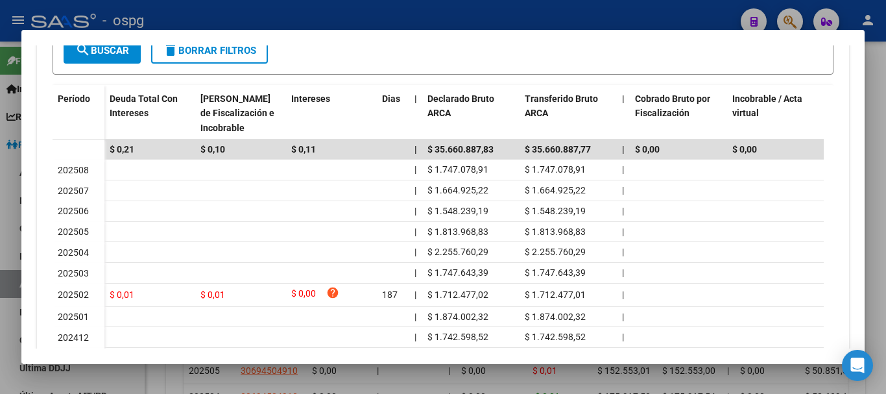
scroll to position [389, 0]
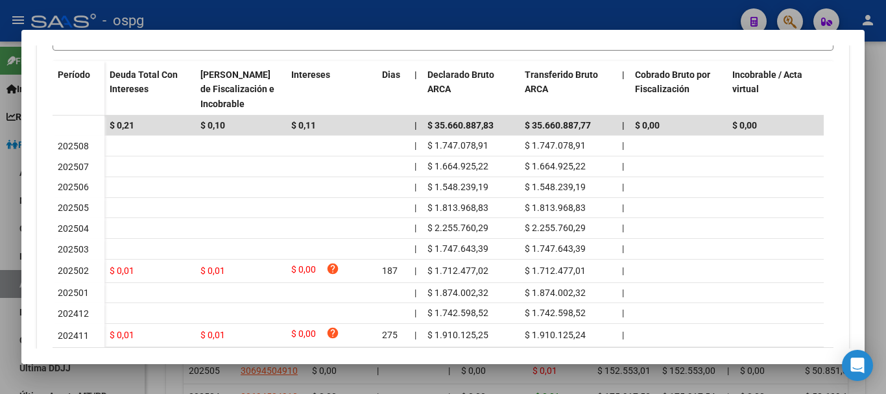
click at [874, 300] on div at bounding box center [443, 197] width 886 height 394
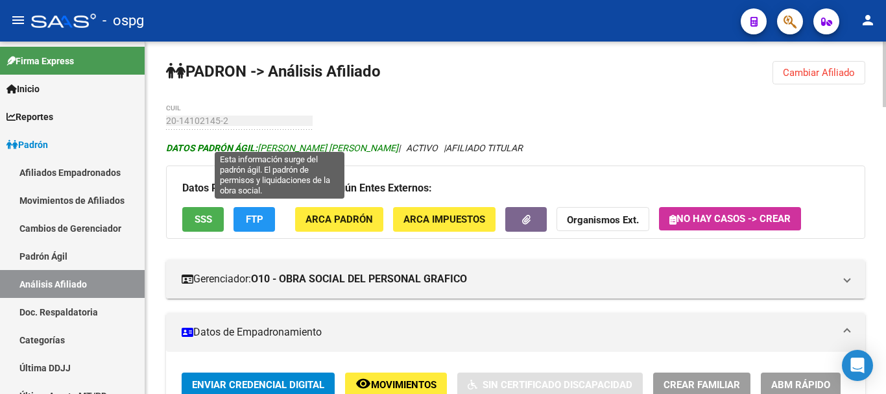
scroll to position [0, 0]
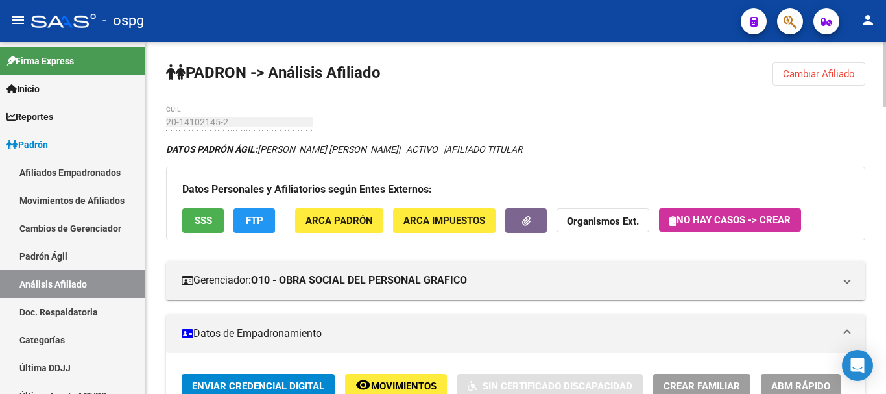
click at [214, 214] on button "SSS" at bounding box center [203, 220] width 42 height 24
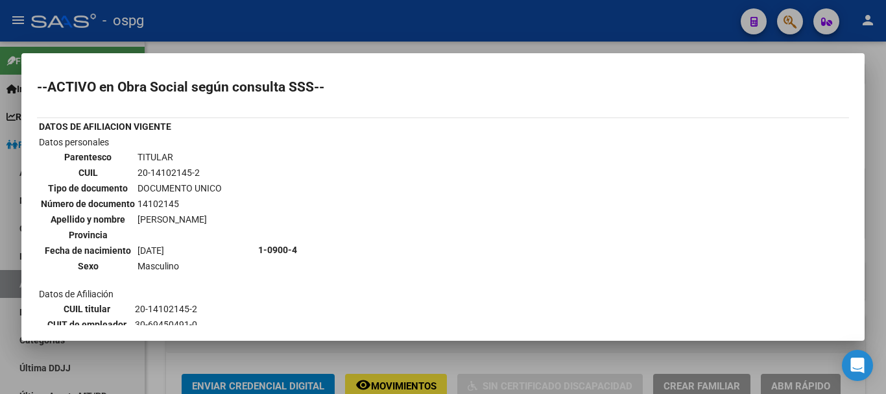
click at [869, 240] on div at bounding box center [443, 197] width 886 height 394
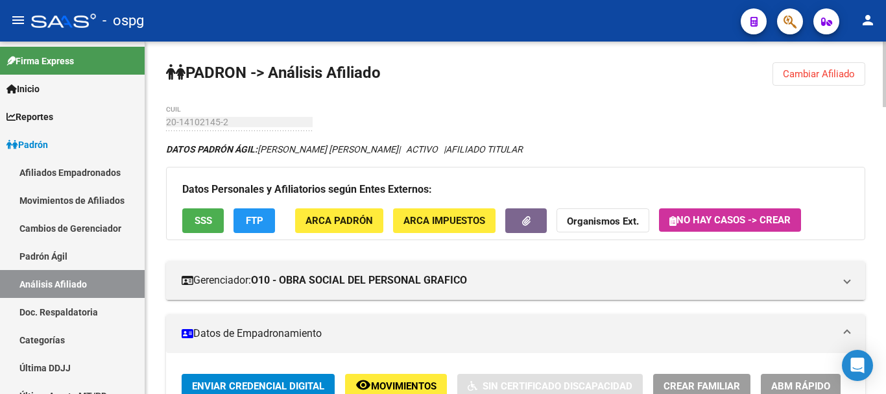
click at [198, 217] on span "SSS" at bounding box center [204, 221] width 18 height 12
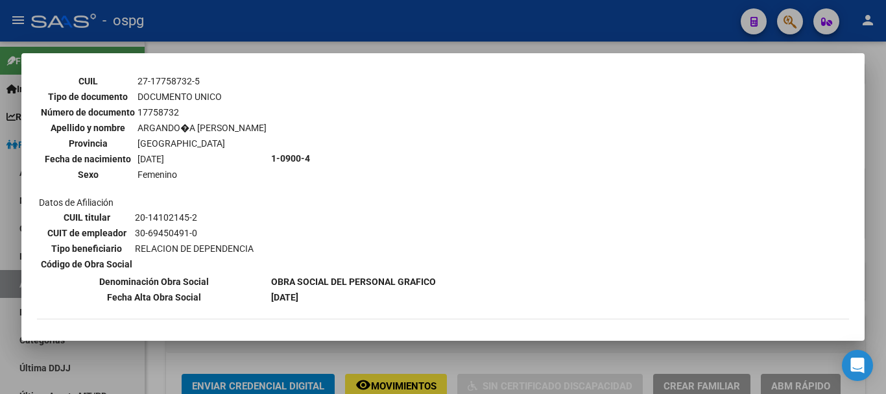
scroll to position [495, 0]
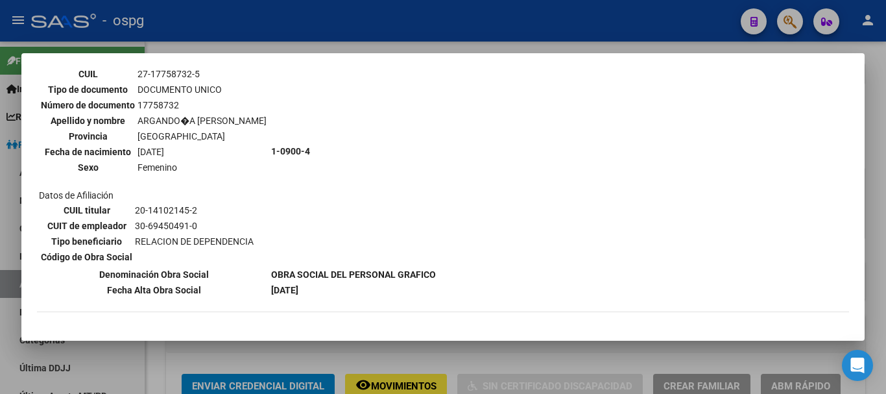
click at [877, 194] on div at bounding box center [443, 197] width 886 height 394
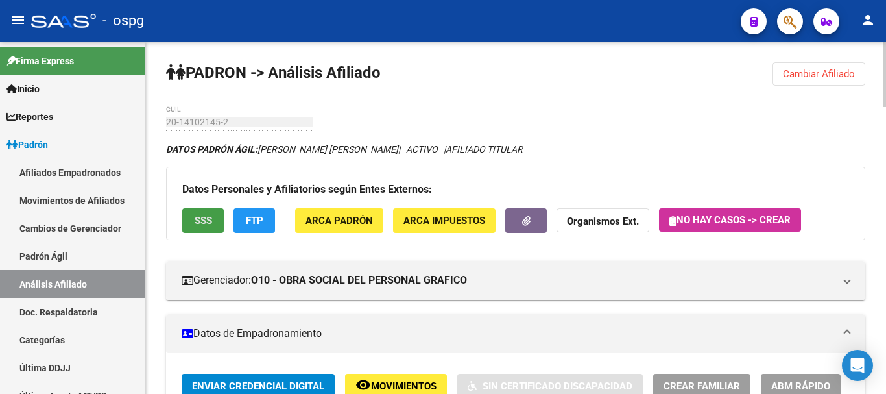
click at [188, 225] on button "SSS" at bounding box center [203, 220] width 42 height 24
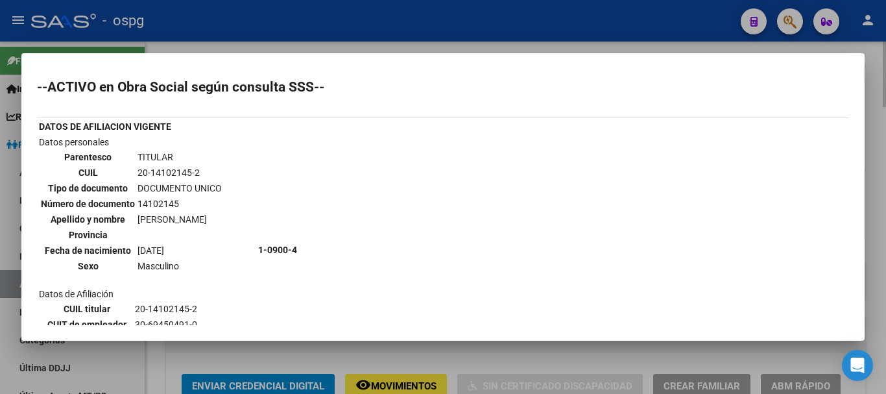
drag, startPoint x: 875, startPoint y: 179, endPoint x: 874, endPoint y: 166, distance: 13.0
click at [874, 176] on div at bounding box center [443, 197] width 886 height 394
